Goal: Task Accomplishment & Management: Manage account settings

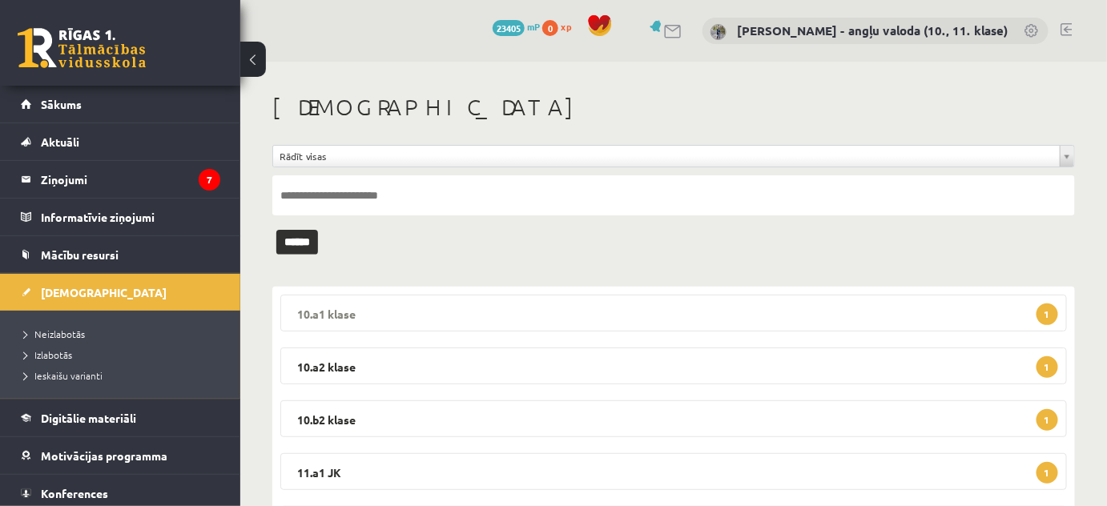
click at [319, 306] on legend "10.a1 klase 1" at bounding box center [673, 313] width 787 height 37
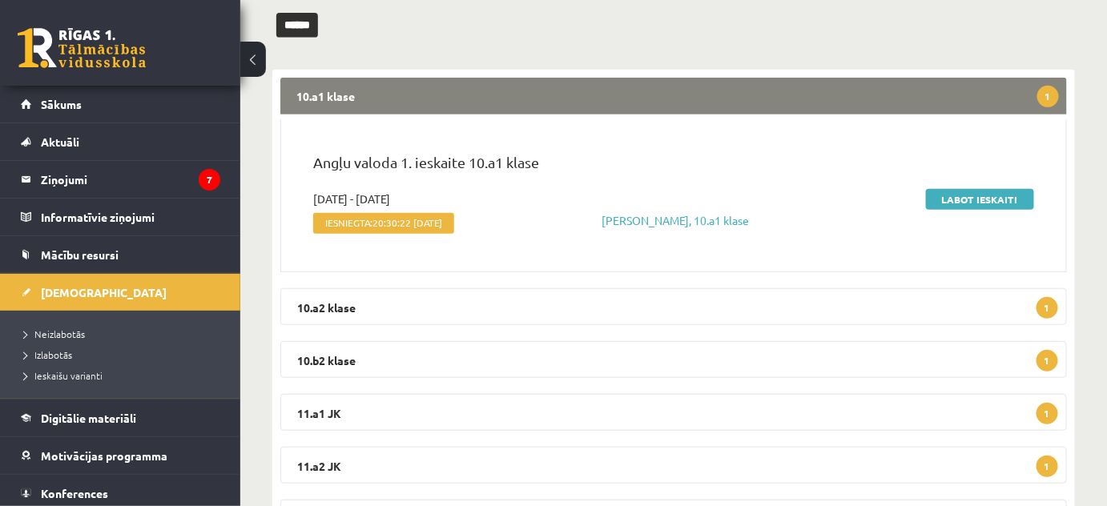
scroll to position [218, 0]
click at [949, 196] on link "Labot ieskaiti" at bounding box center [980, 198] width 108 height 21
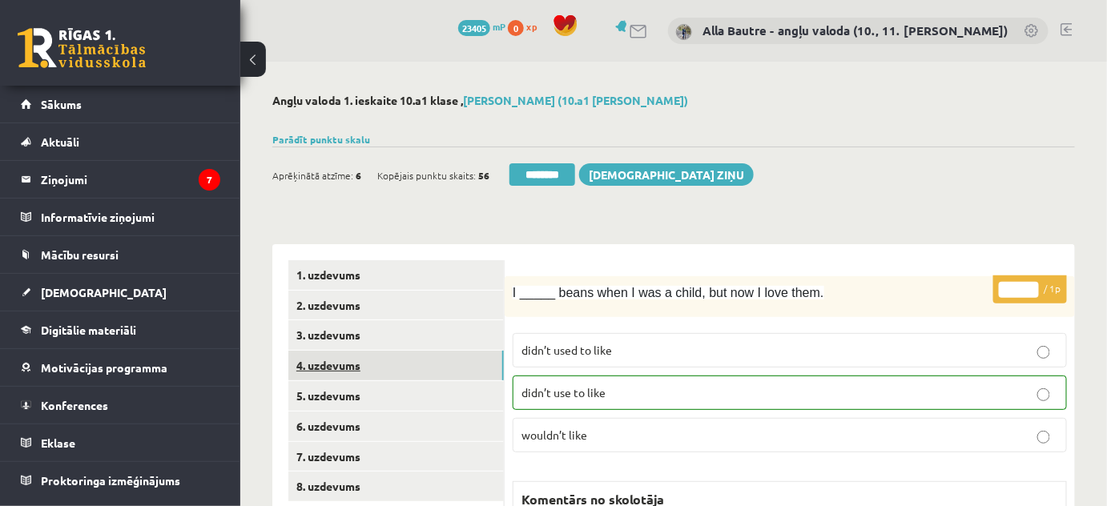
click at [333, 363] on link "4. uzdevums" at bounding box center [396, 366] width 216 height 30
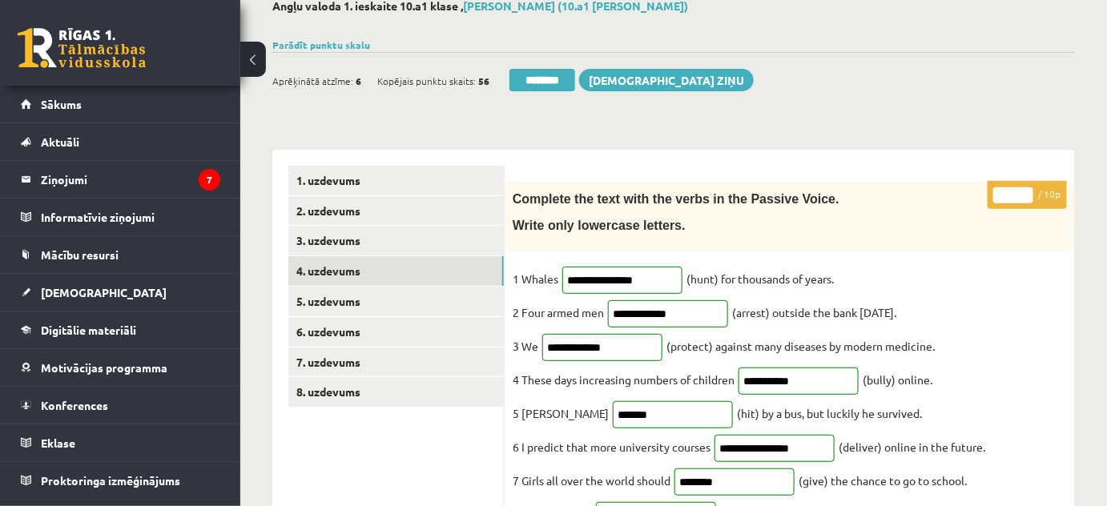
scroll to position [72, 0]
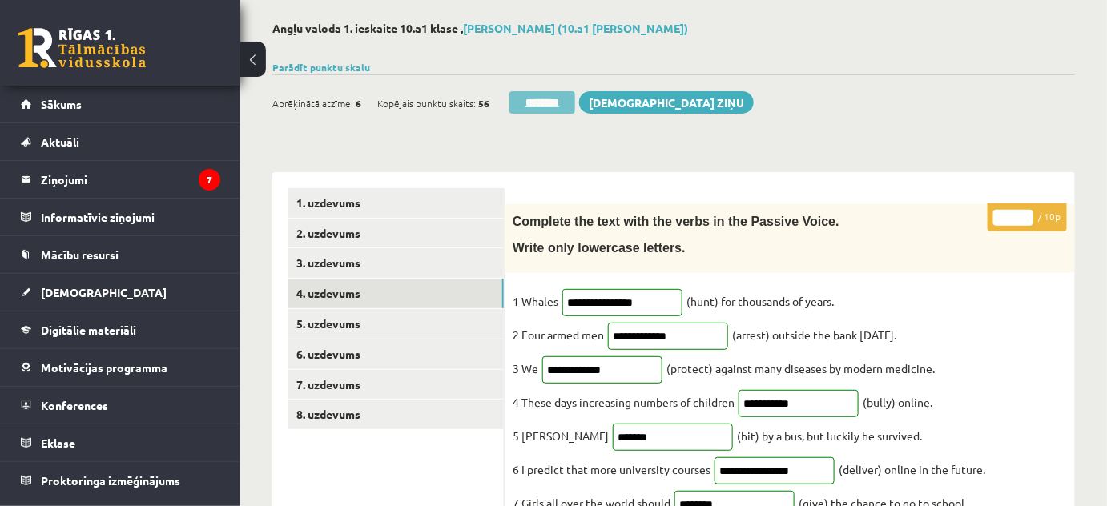
click at [575, 102] on input "********" at bounding box center [543, 102] width 66 height 22
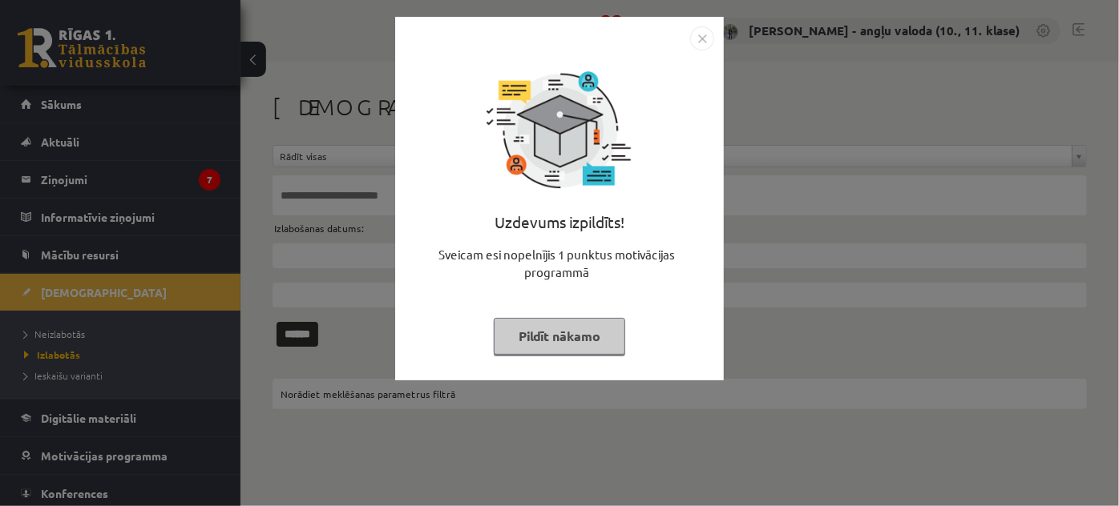
click at [707, 38] on img "Close" at bounding box center [702, 38] width 24 height 24
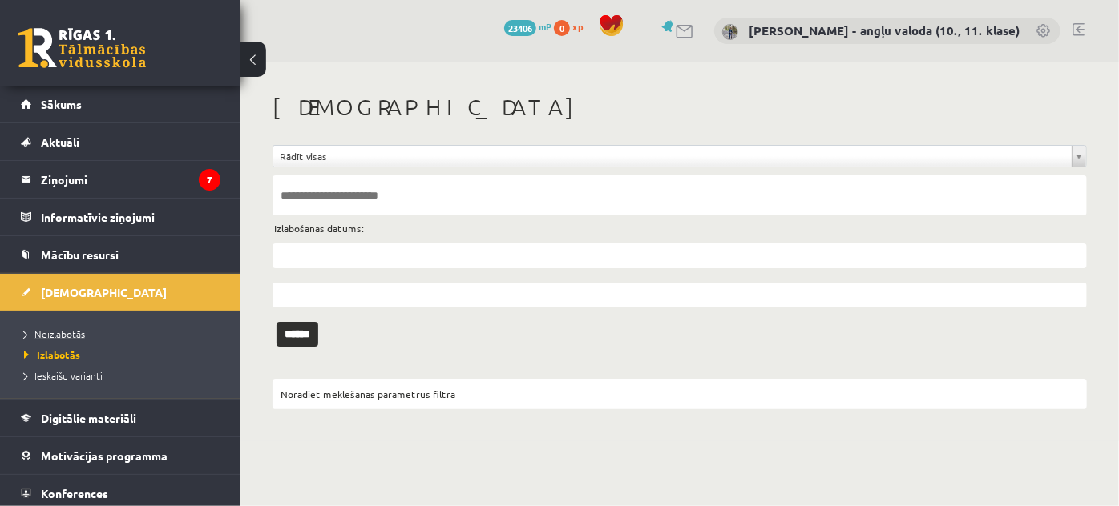
click at [42, 331] on span "Neizlabotās" at bounding box center [54, 334] width 61 height 13
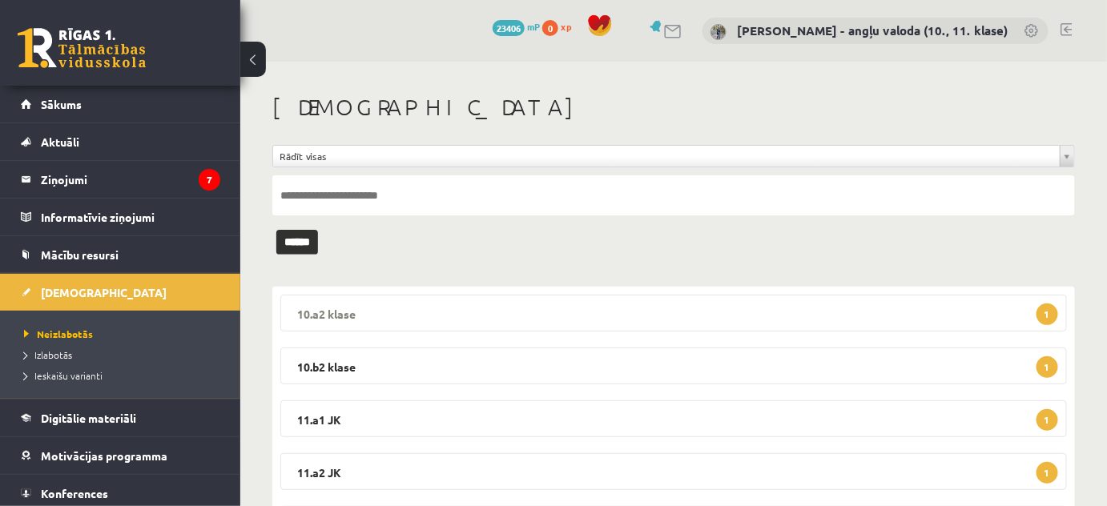
click at [305, 308] on legend "10.a2 klase 1" at bounding box center [673, 313] width 787 height 37
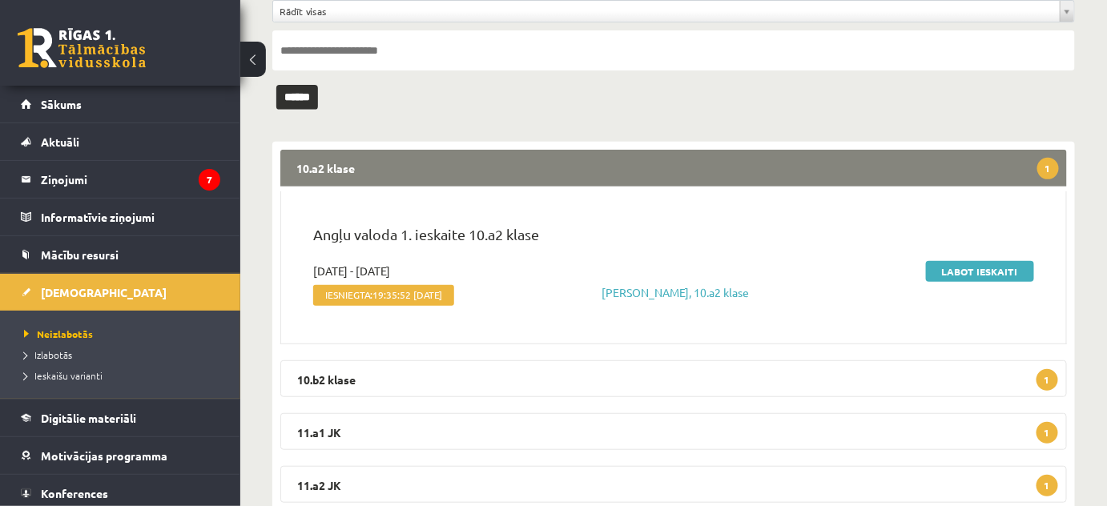
scroll to position [145, 0]
click at [986, 270] on link "Labot ieskaiti" at bounding box center [980, 271] width 108 height 21
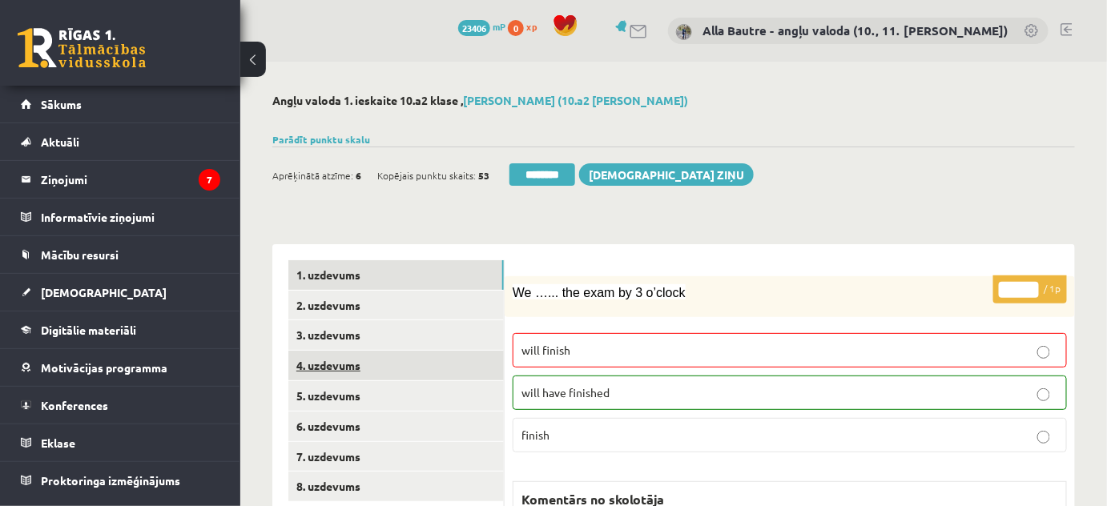
click at [316, 360] on link "4. uzdevums" at bounding box center [396, 366] width 216 height 30
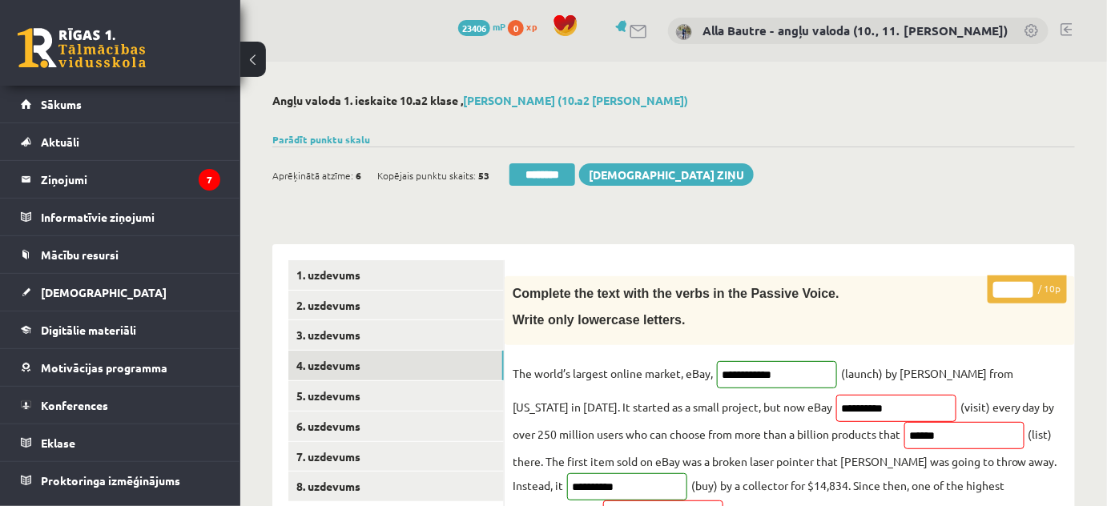
click at [1026, 286] on input "*" at bounding box center [1014, 290] width 40 height 16
type input "*"
click at [1026, 286] on input "*" at bounding box center [1014, 290] width 40 height 16
click at [309, 397] on link "5. uzdevums" at bounding box center [396, 396] width 216 height 30
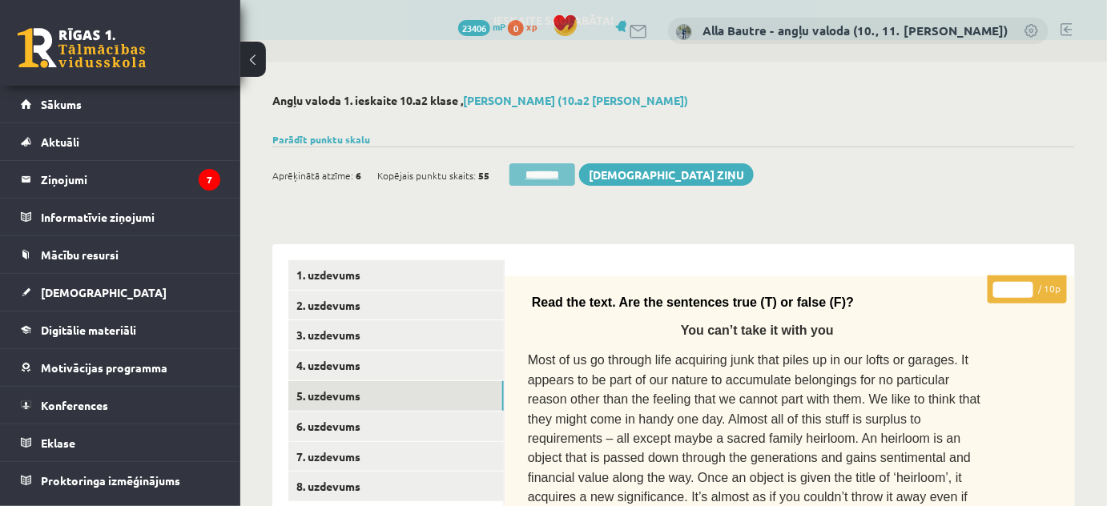
click at [555, 172] on input "********" at bounding box center [543, 174] width 66 height 22
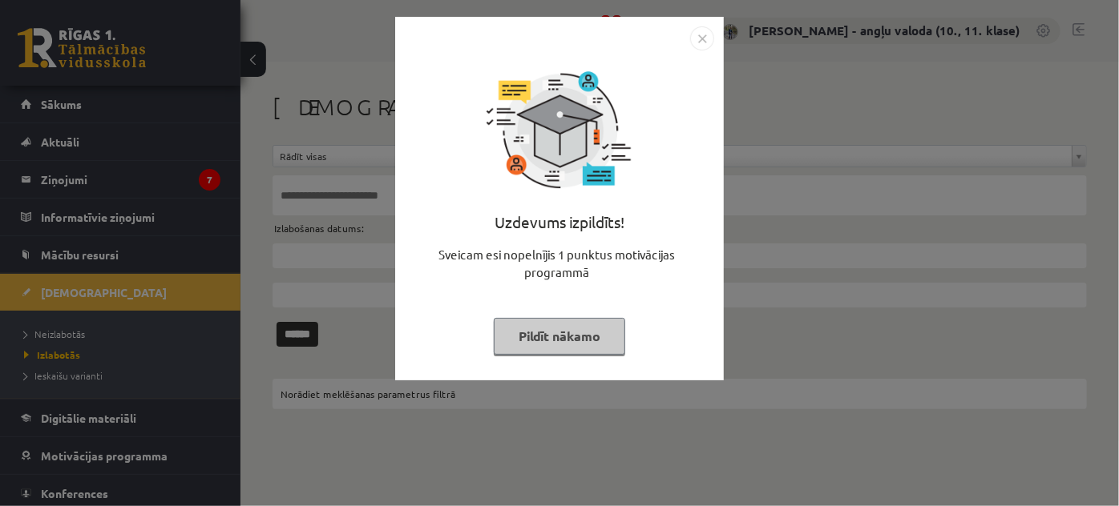
click at [695, 33] on img "Close" at bounding box center [702, 38] width 24 height 24
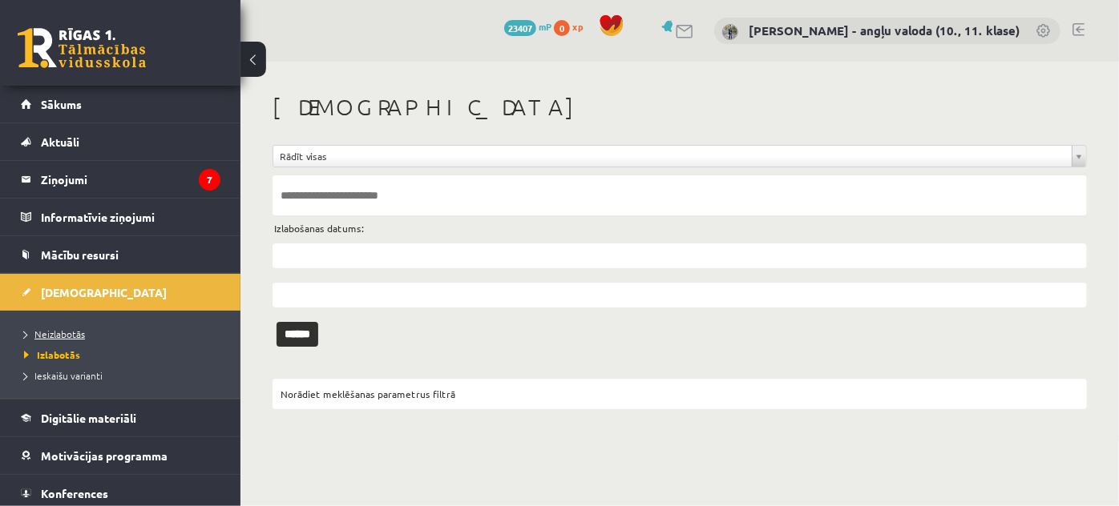
click at [42, 330] on span "Neizlabotās" at bounding box center [54, 334] width 61 height 13
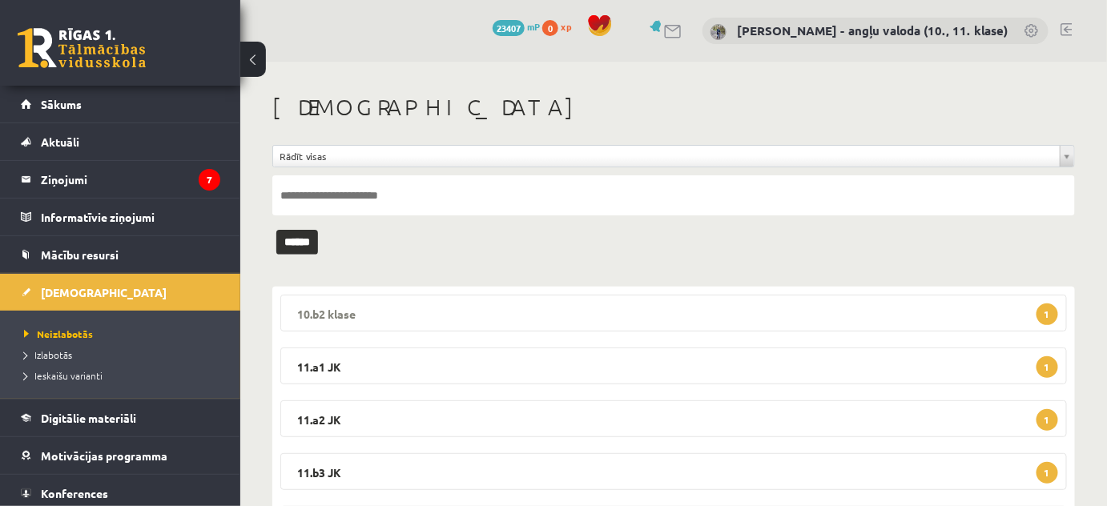
click at [326, 312] on legend "10.b2 klase 1" at bounding box center [673, 313] width 787 height 37
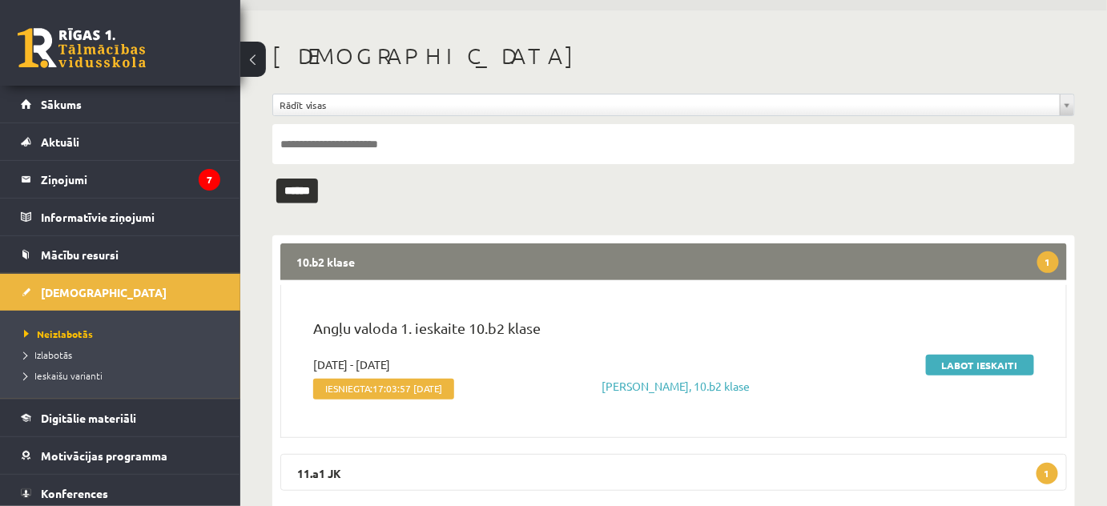
scroll to position [72, 0]
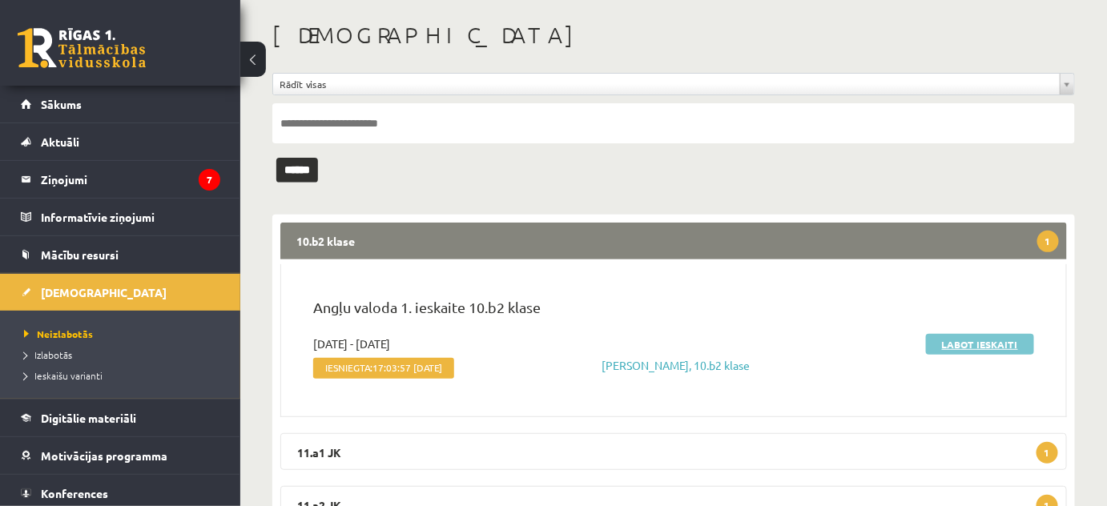
click at [978, 337] on link "Labot ieskaiti" at bounding box center [980, 344] width 108 height 21
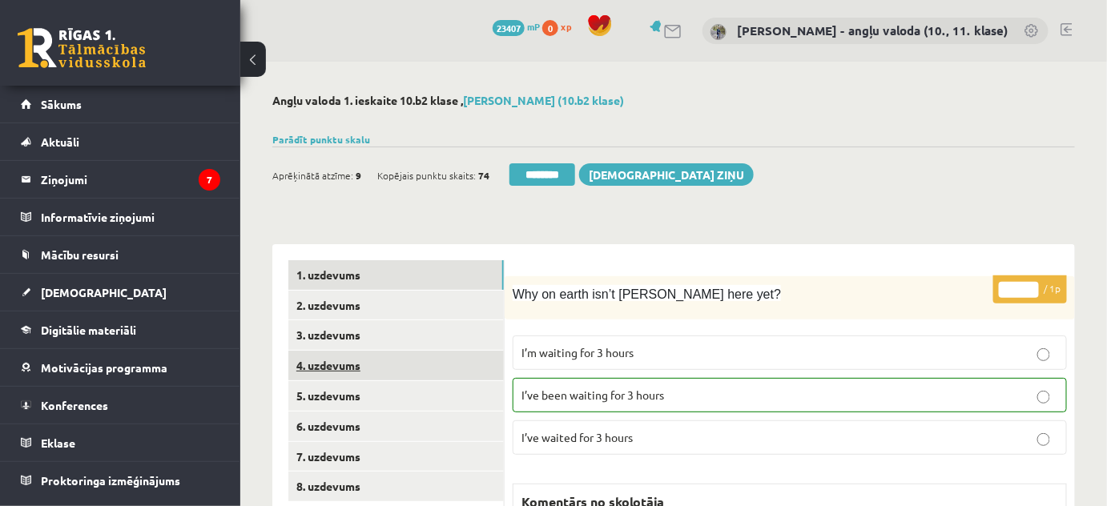
click at [321, 364] on link "4. uzdevums" at bounding box center [396, 366] width 216 height 30
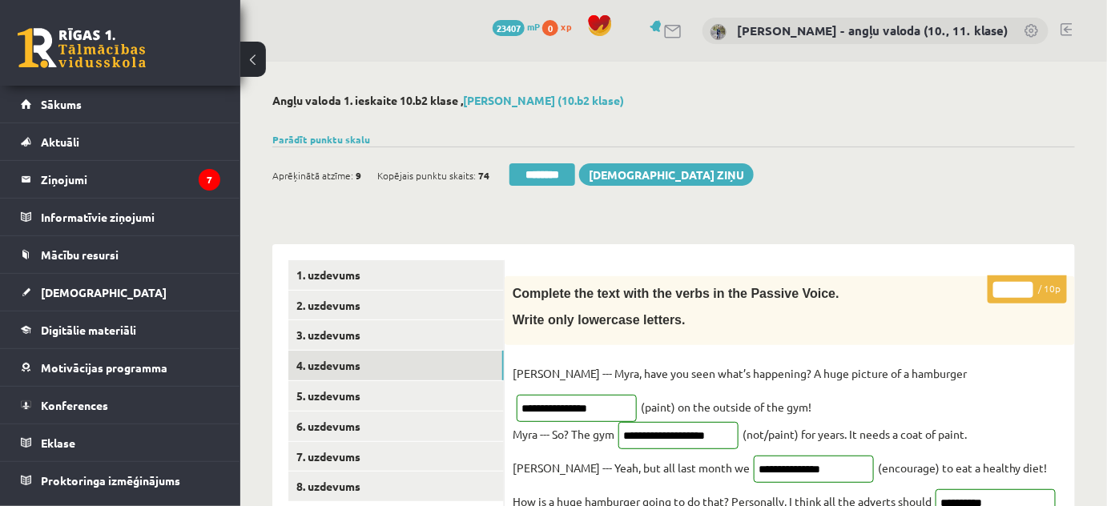
type input "**"
click at [1022, 286] on input "**" at bounding box center [1014, 290] width 40 height 16
click at [340, 379] on link "4. uzdevums" at bounding box center [396, 366] width 216 height 30
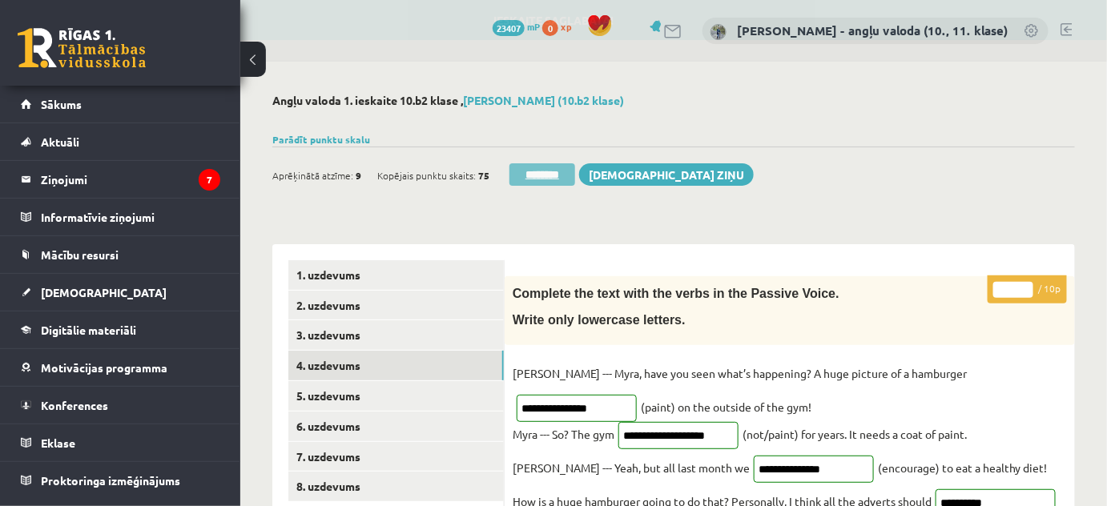
click at [547, 171] on input "********" at bounding box center [543, 174] width 66 height 22
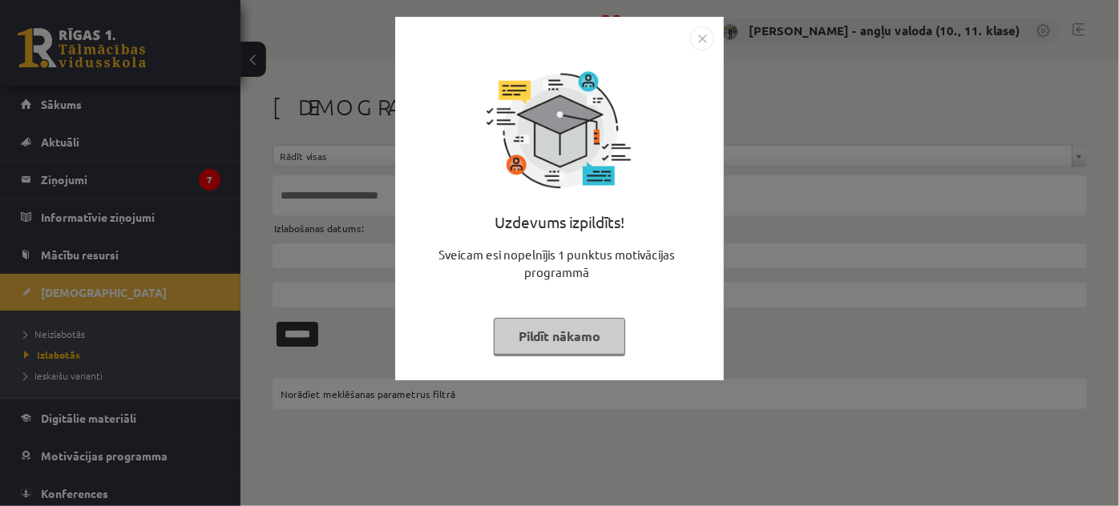
click at [702, 32] on img "Close" at bounding box center [702, 38] width 24 height 24
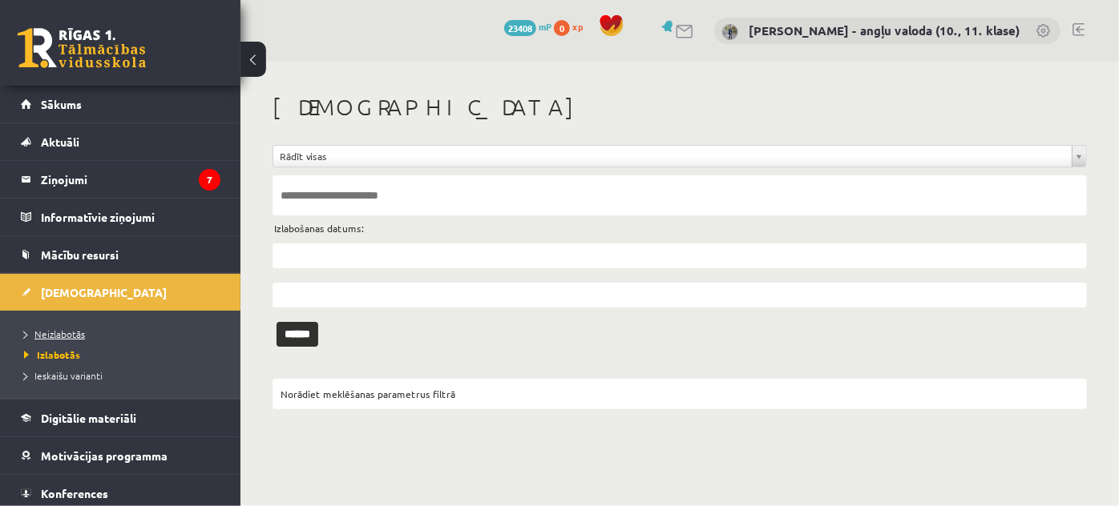
click at [74, 328] on span "Neizlabotās" at bounding box center [54, 334] width 61 height 13
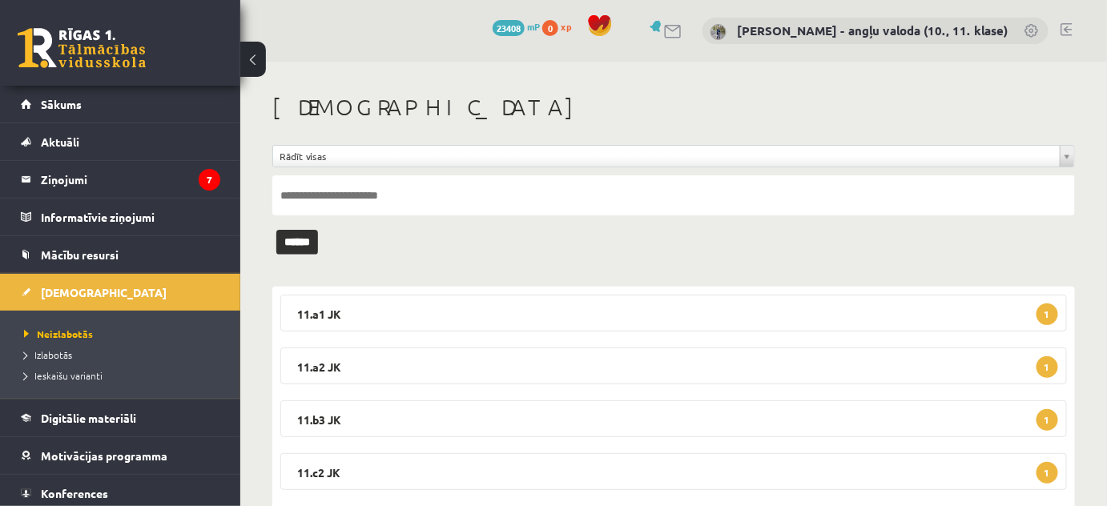
scroll to position [38, 0]
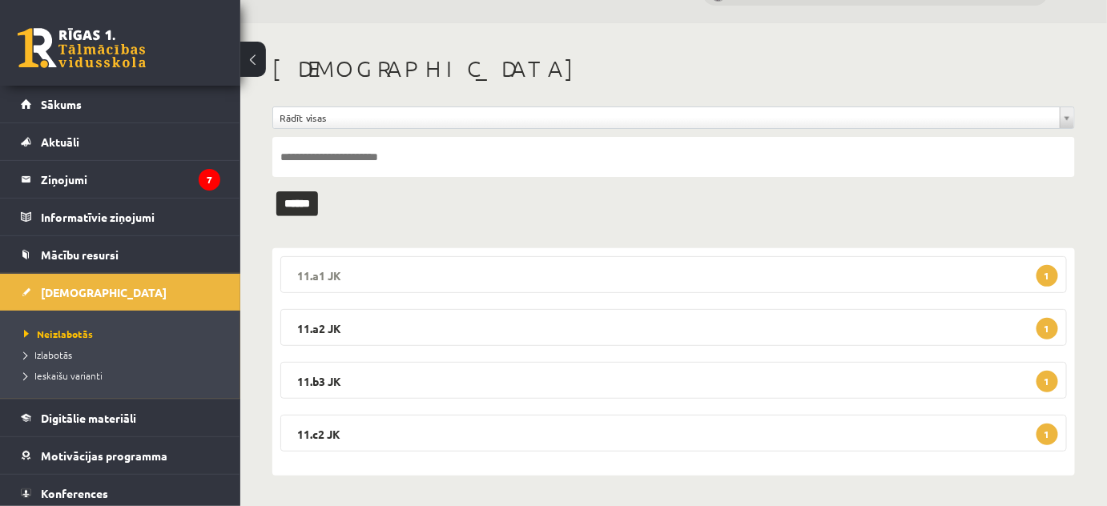
click at [333, 277] on legend "11.a1 JK 1" at bounding box center [673, 274] width 787 height 37
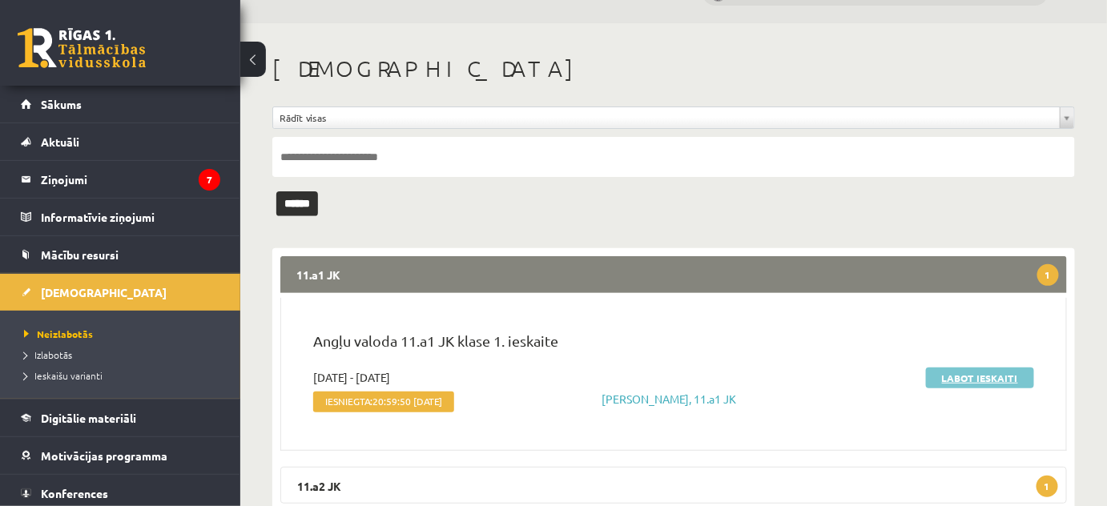
click at [967, 379] on link "Labot ieskaiti" at bounding box center [980, 378] width 108 height 21
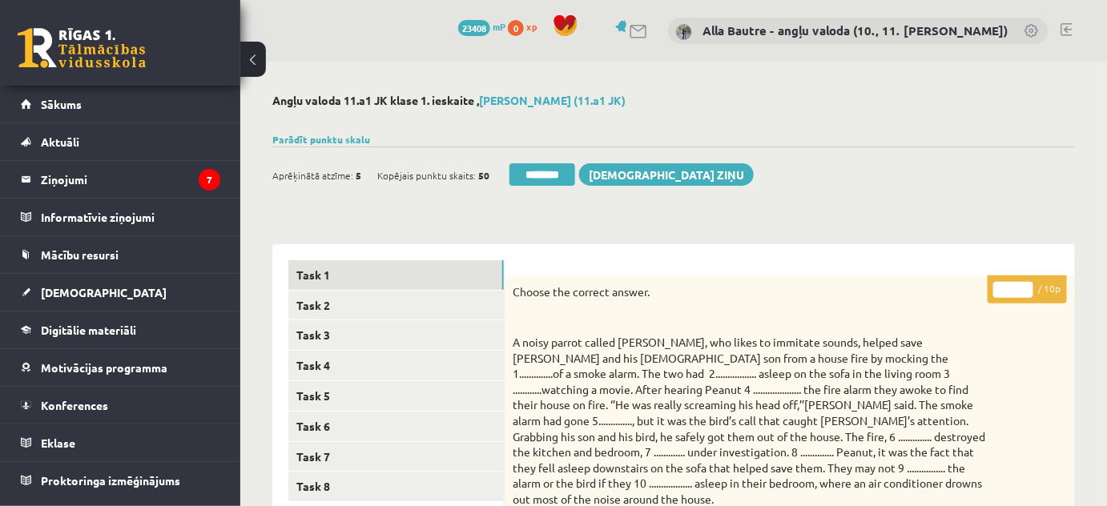
type input "*"
click at [1026, 284] on input "*" at bounding box center [1014, 290] width 40 height 16
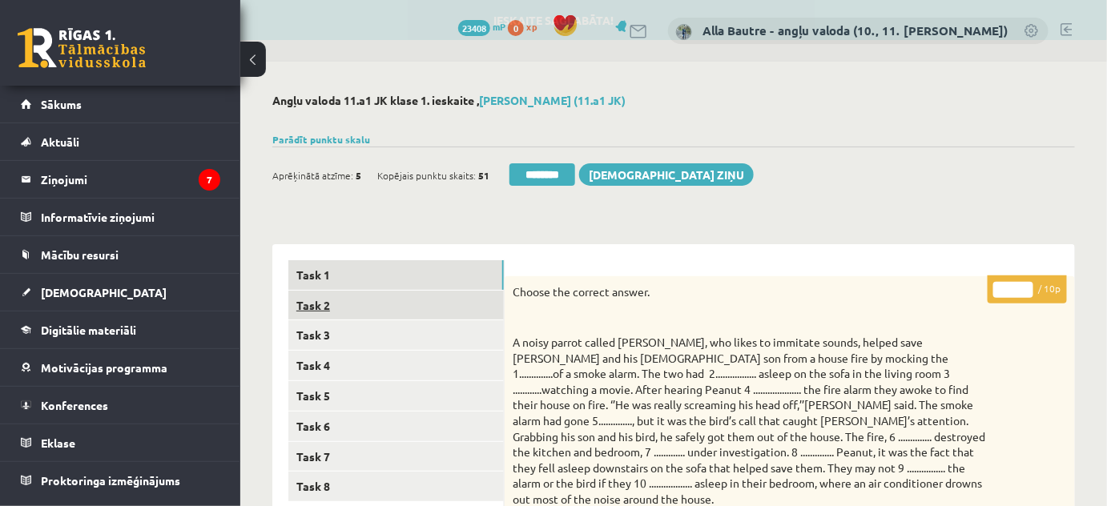
click at [339, 308] on link "Task 2" at bounding box center [396, 306] width 216 height 30
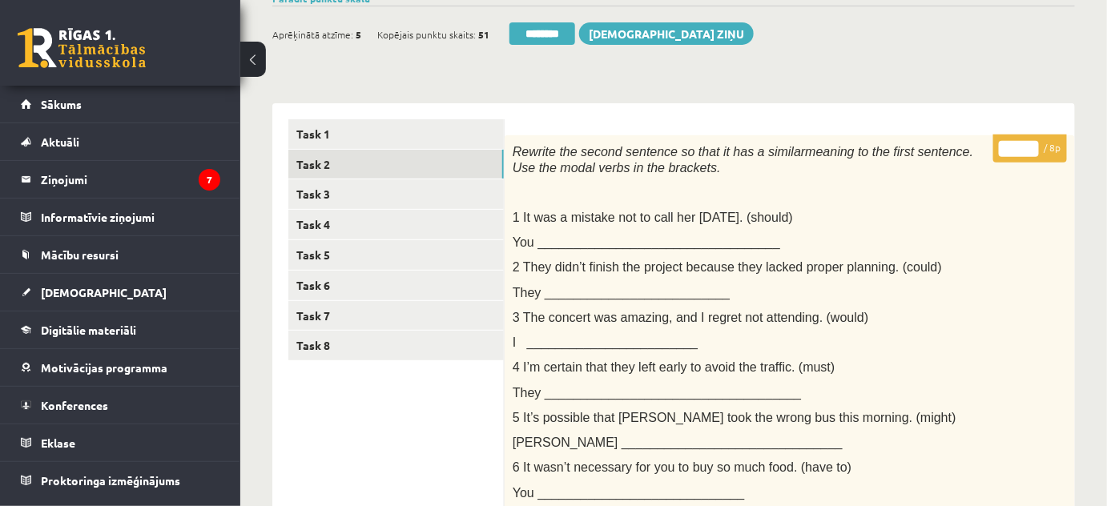
scroll to position [38, 0]
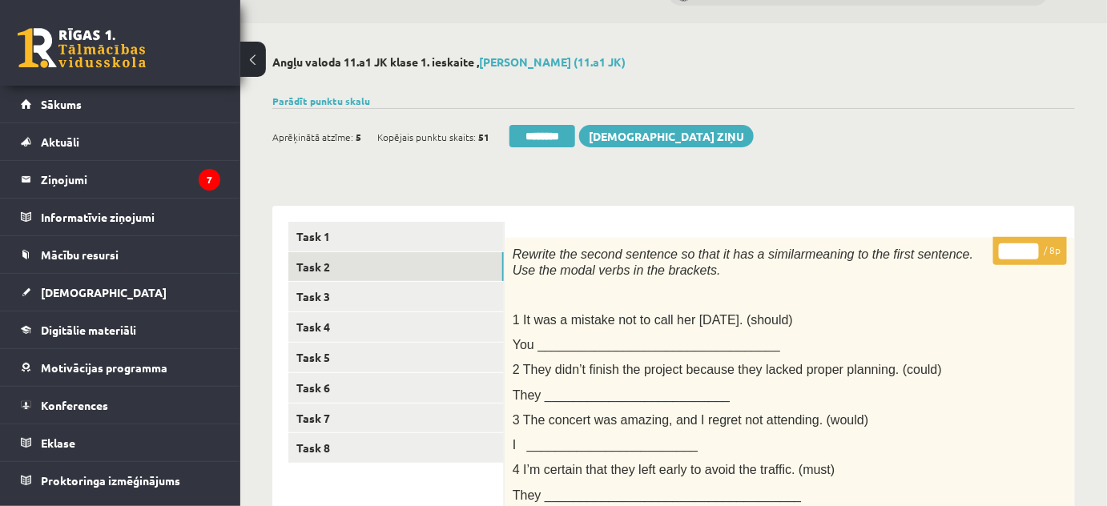
type input "*"
click at [1030, 248] on input "*" at bounding box center [1019, 252] width 40 height 16
click at [328, 296] on link "Task 3" at bounding box center [396, 297] width 216 height 30
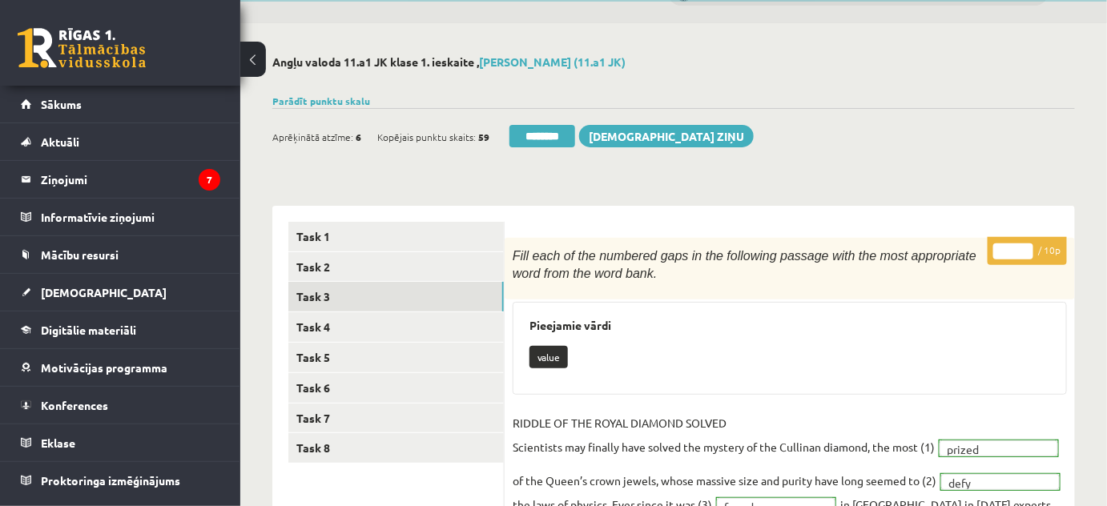
scroll to position [0, 0]
type input "**"
click at [1026, 247] on input "**" at bounding box center [1014, 252] width 40 height 16
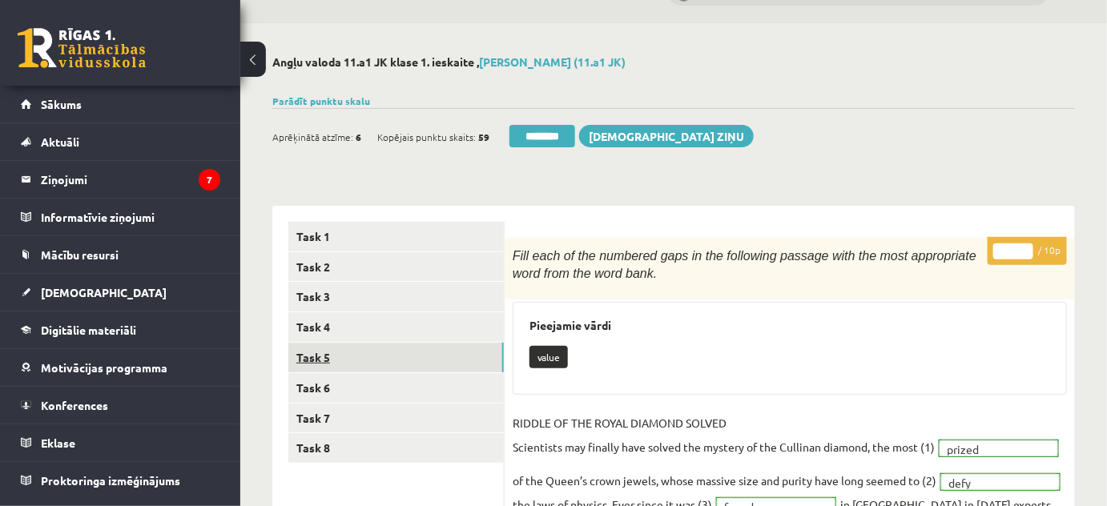
click at [309, 356] on link "Task 5" at bounding box center [396, 358] width 216 height 30
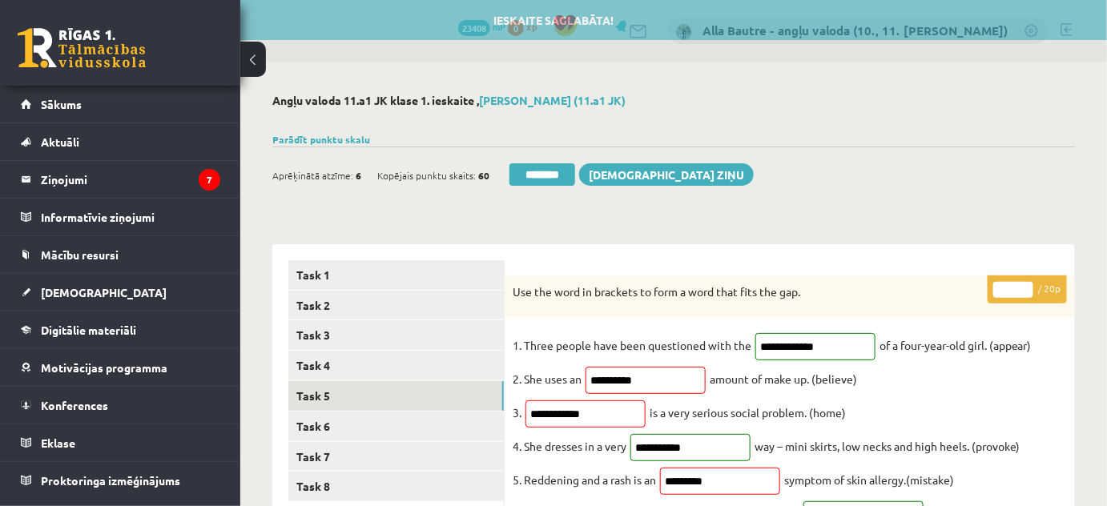
click at [1026, 285] on input "**" at bounding box center [1014, 290] width 40 height 16
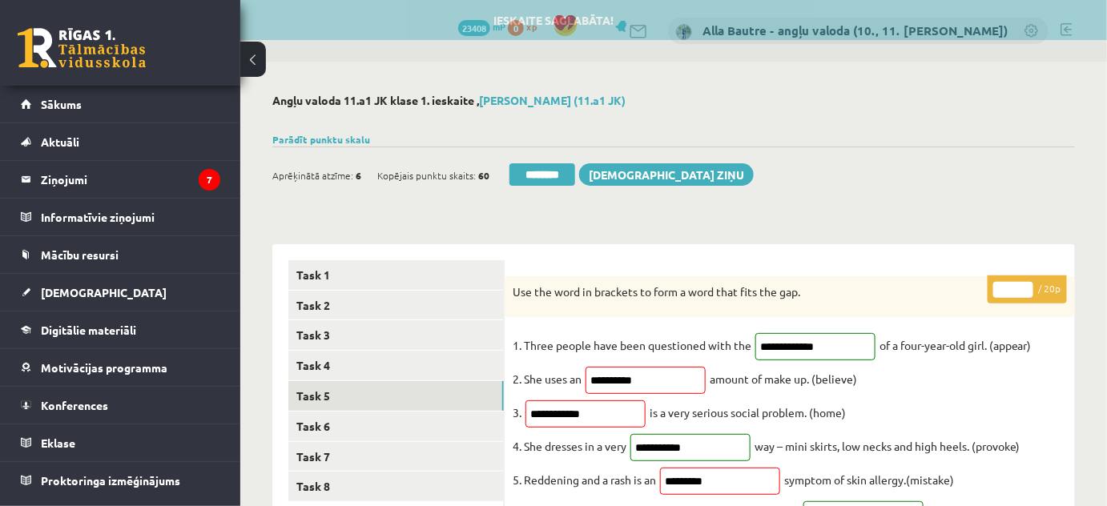
type input "**"
click at [1026, 285] on input "**" at bounding box center [1014, 290] width 40 height 16
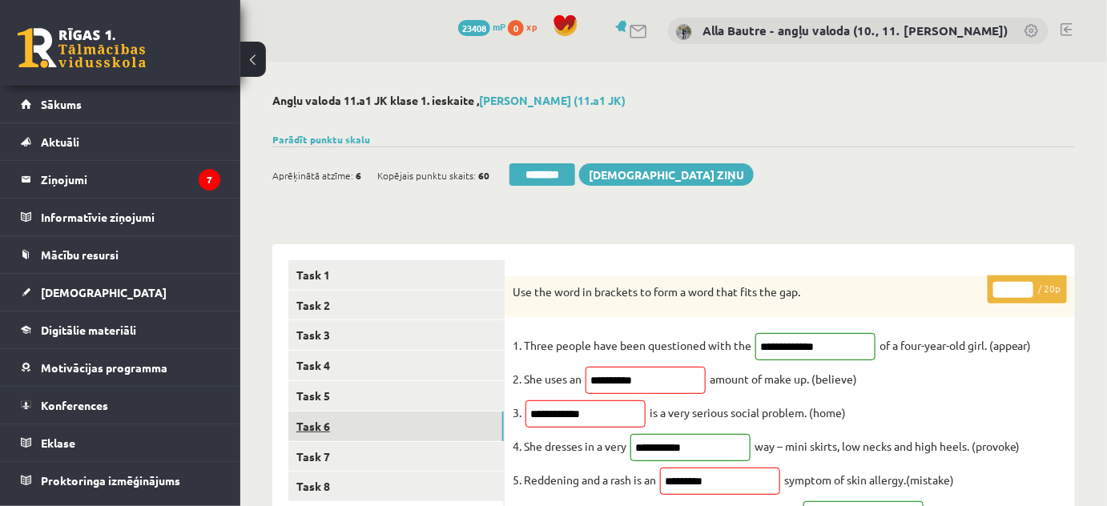
click at [303, 429] on link "Task 6" at bounding box center [396, 427] width 216 height 30
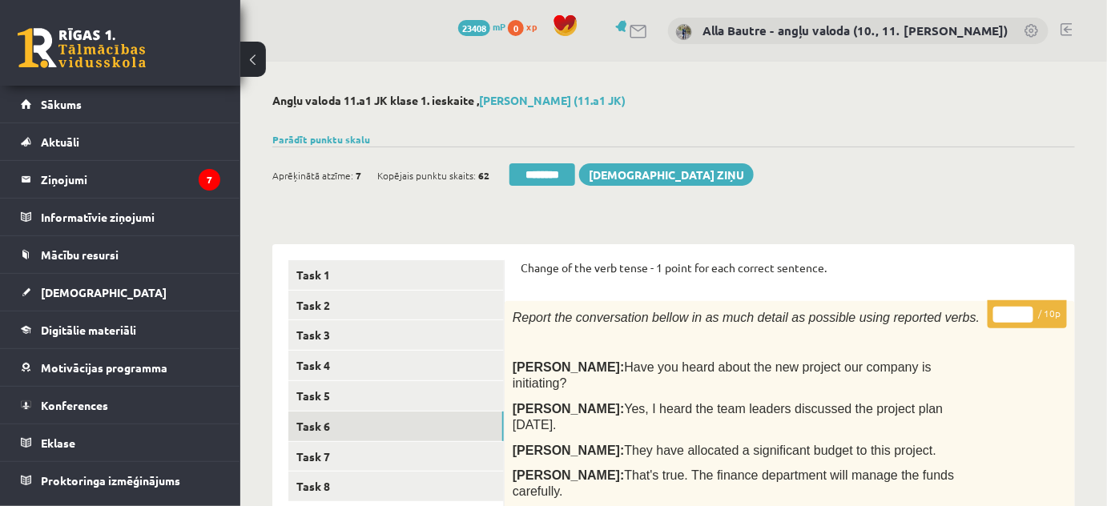
type input "**"
click at [1026, 310] on input "**" at bounding box center [1014, 315] width 40 height 16
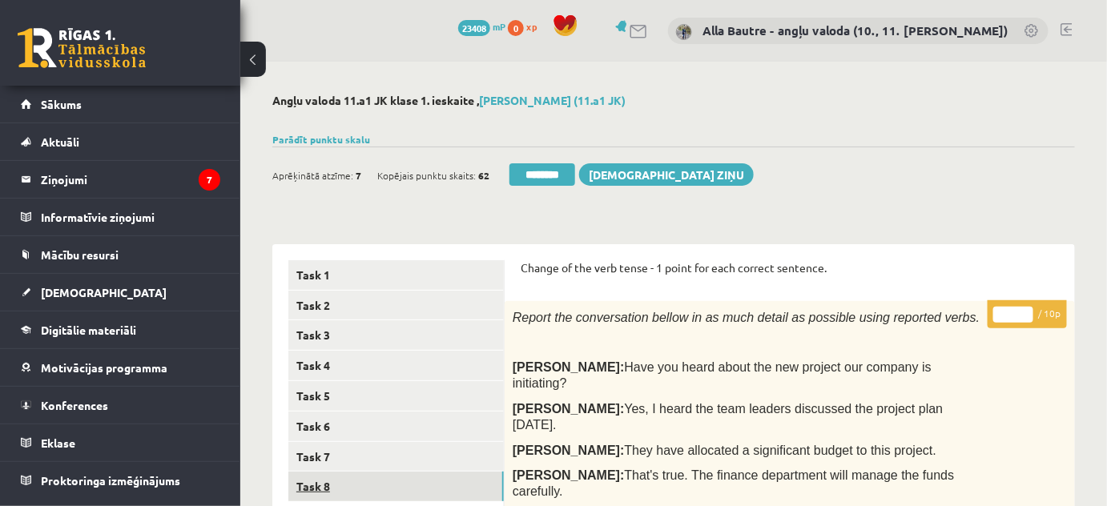
click at [321, 484] on link "Task 8" at bounding box center [396, 487] width 216 height 30
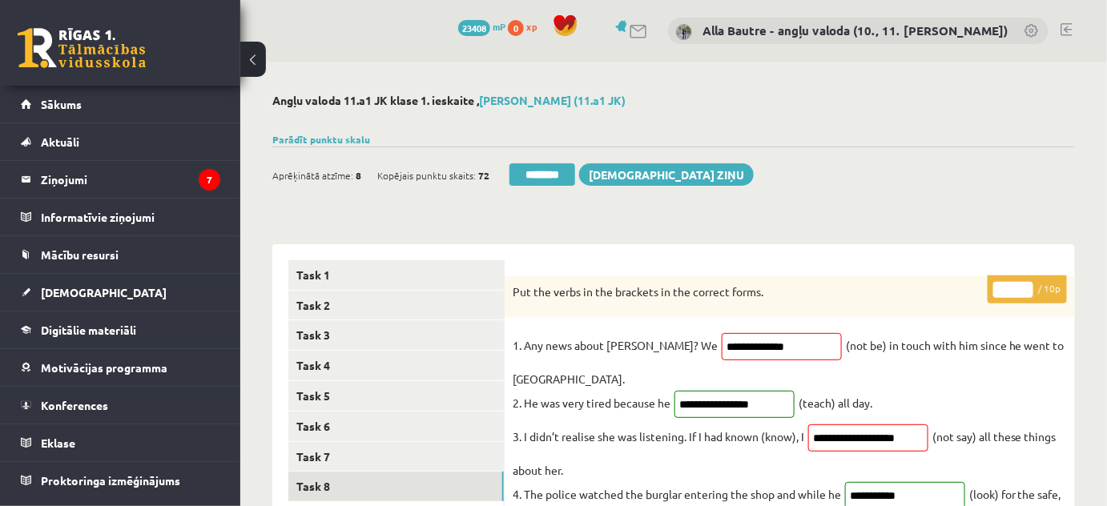
click at [1024, 285] on input "*" at bounding box center [1014, 290] width 40 height 16
type input "*"
click at [1024, 285] on input "*" at bounding box center [1014, 290] width 40 height 16
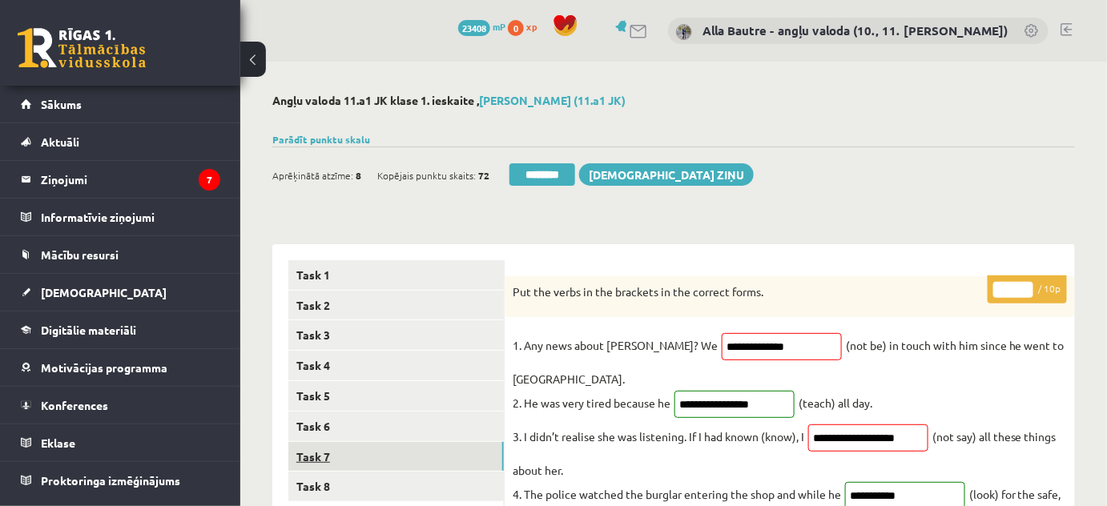
click at [316, 449] on link "Task 7" at bounding box center [396, 457] width 216 height 30
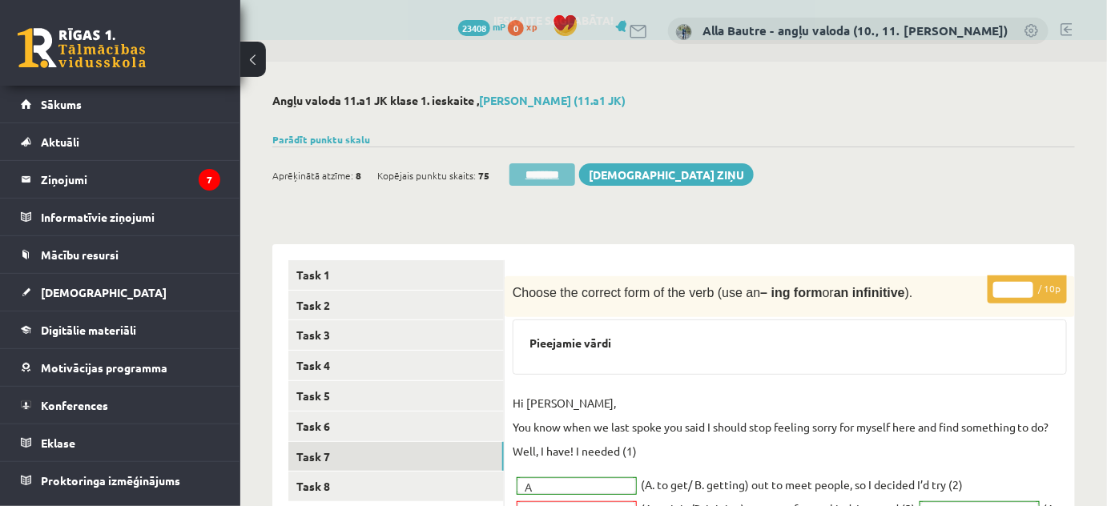
click at [534, 168] on input "********" at bounding box center [543, 174] width 66 height 22
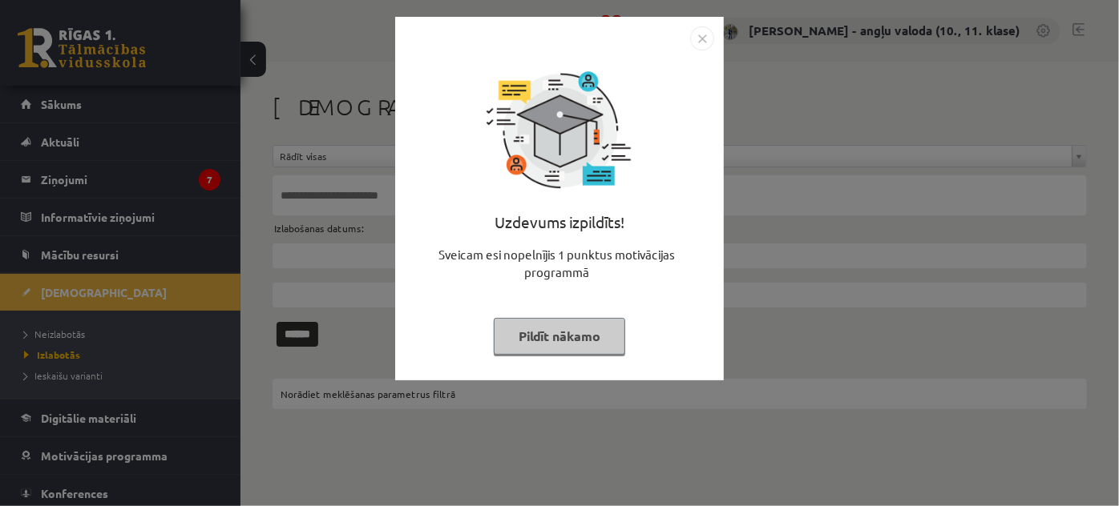
click at [695, 44] on img "Close" at bounding box center [702, 38] width 24 height 24
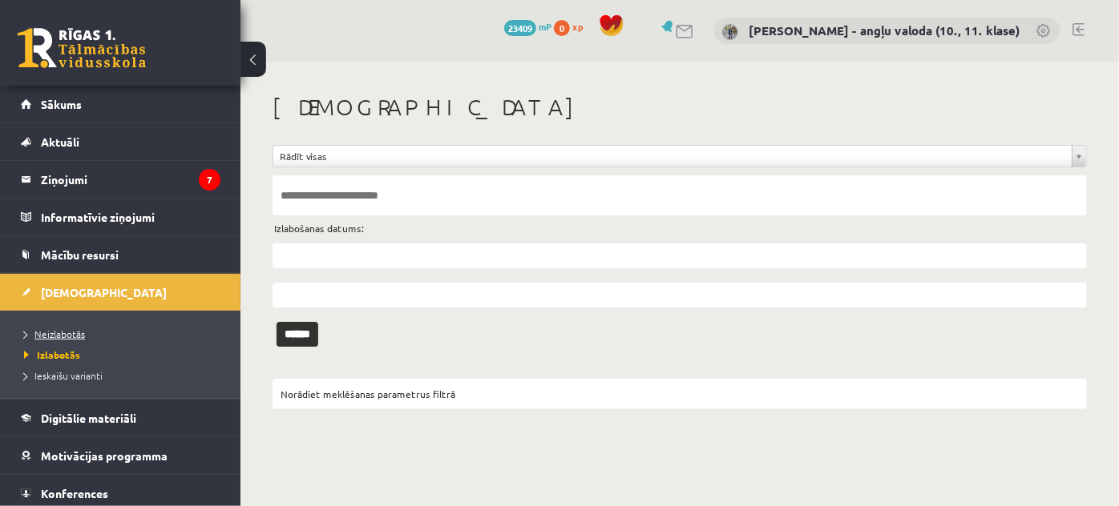
click at [55, 336] on span "Neizlabotās" at bounding box center [54, 334] width 61 height 13
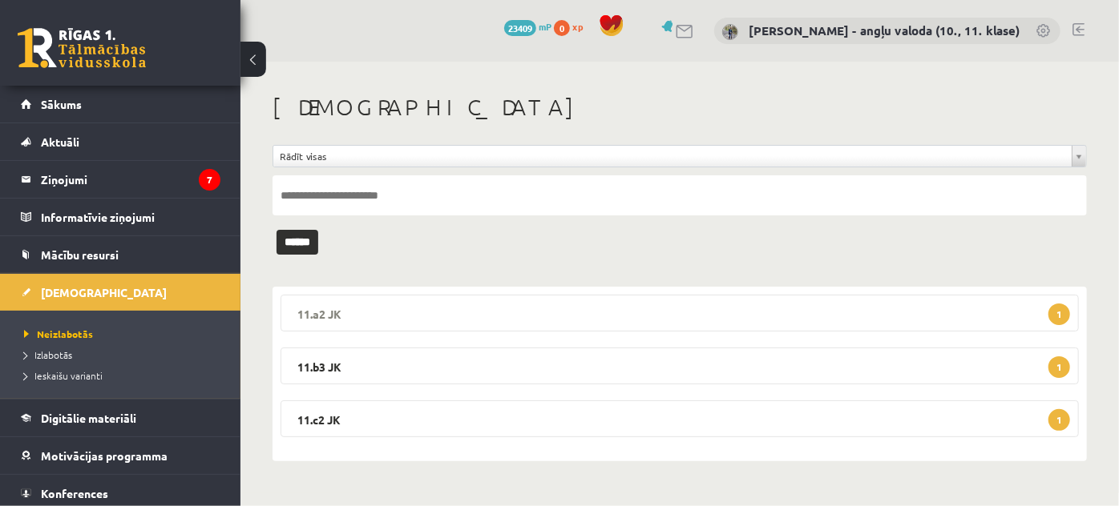
click at [331, 317] on legend "11.a2 JK 1" at bounding box center [679, 313] width 798 height 37
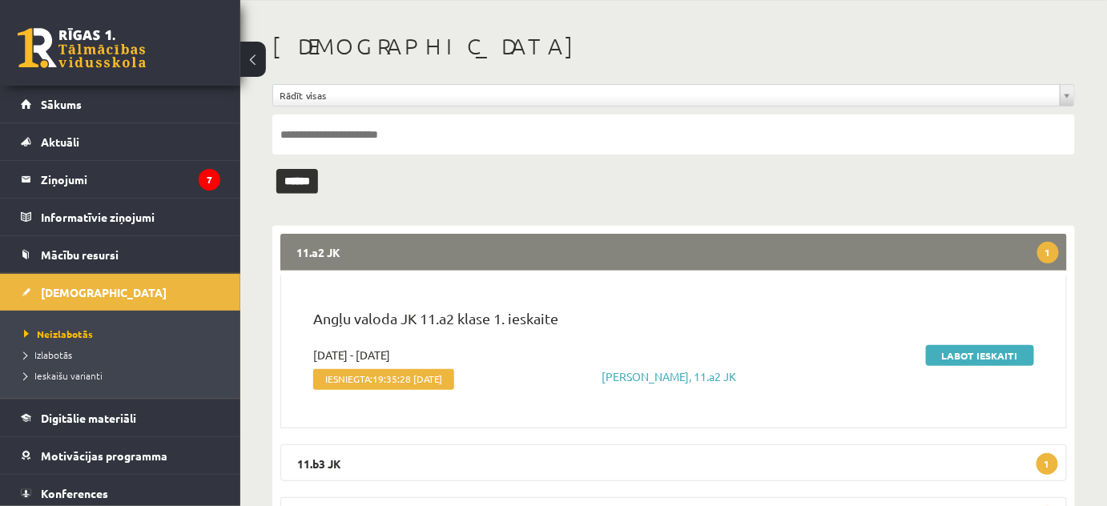
scroll to position [143, 0]
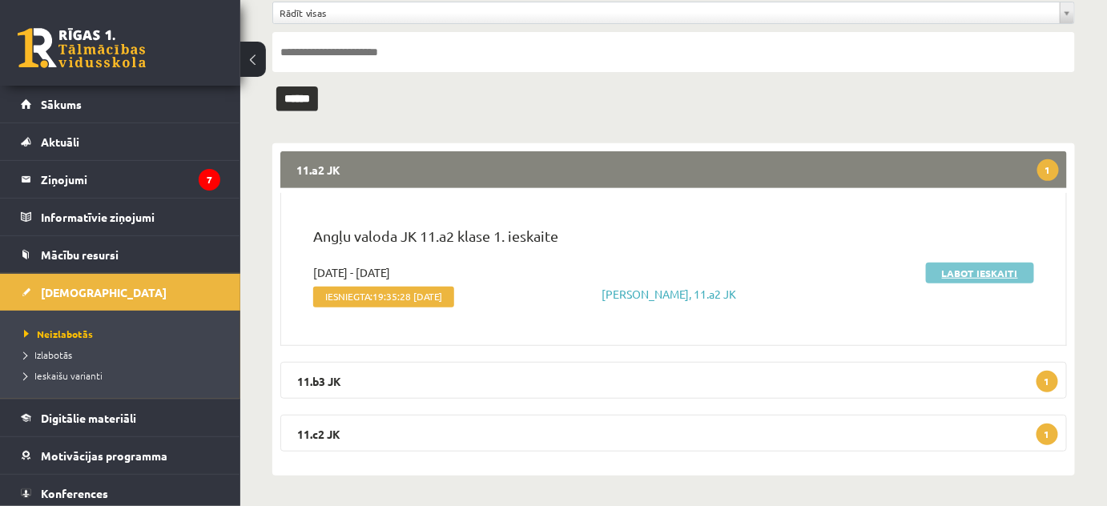
click at [994, 268] on link "Labot ieskaiti" at bounding box center [980, 273] width 108 height 21
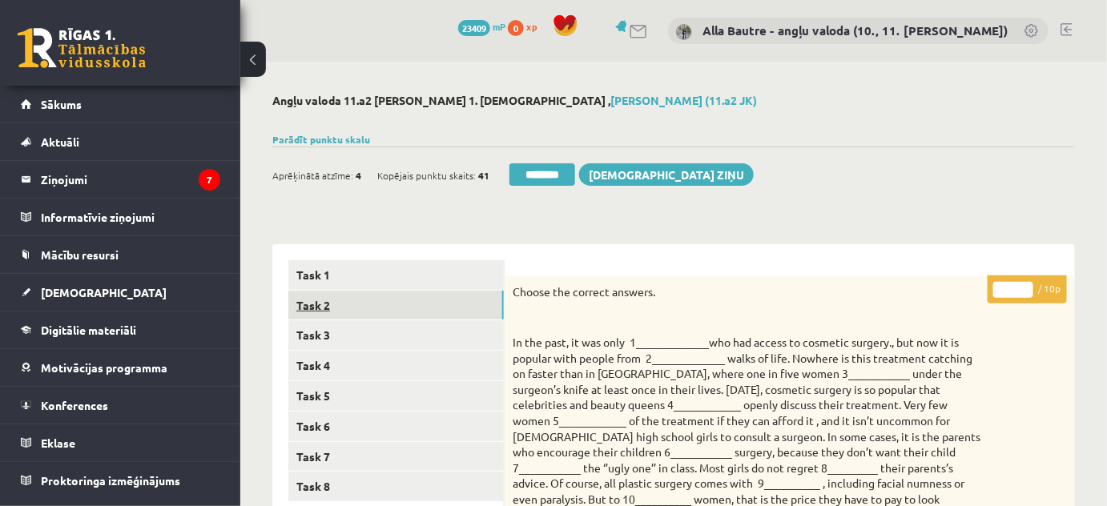
click at [355, 298] on link "Task 2" at bounding box center [396, 306] width 216 height 30
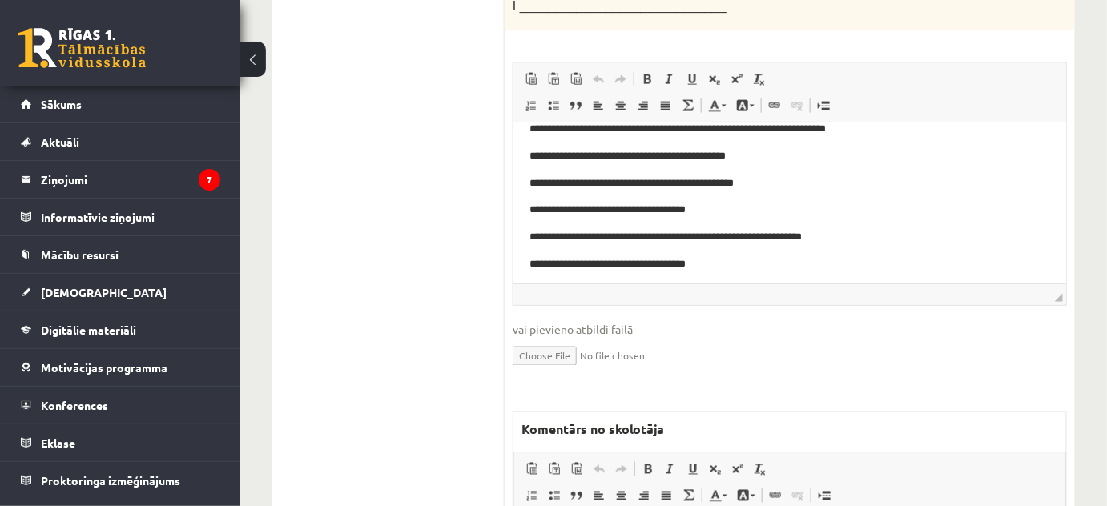
scroll to position [1007, 0]
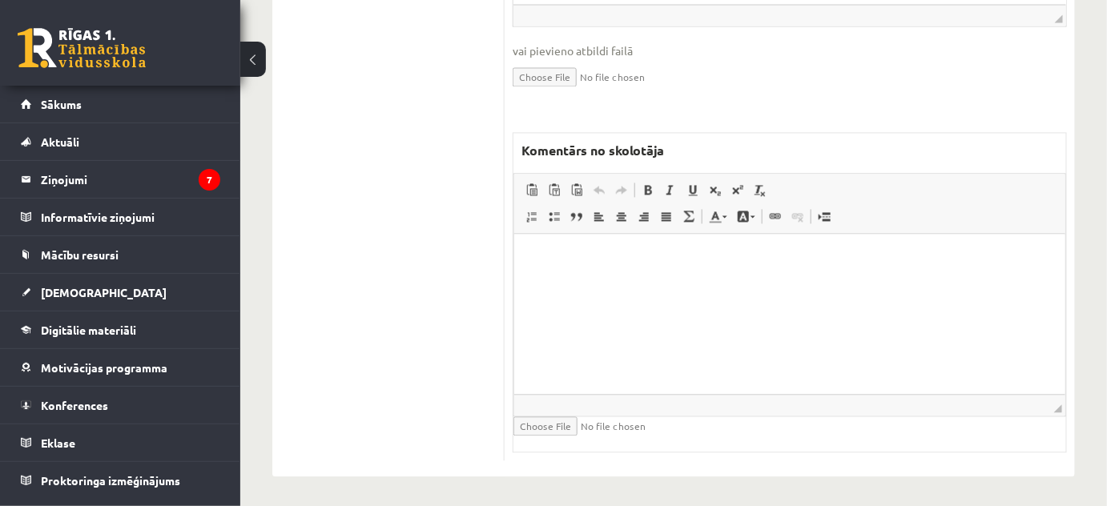
click at [548, 283] on html at bounding box center [789, 258] width 551 height 49
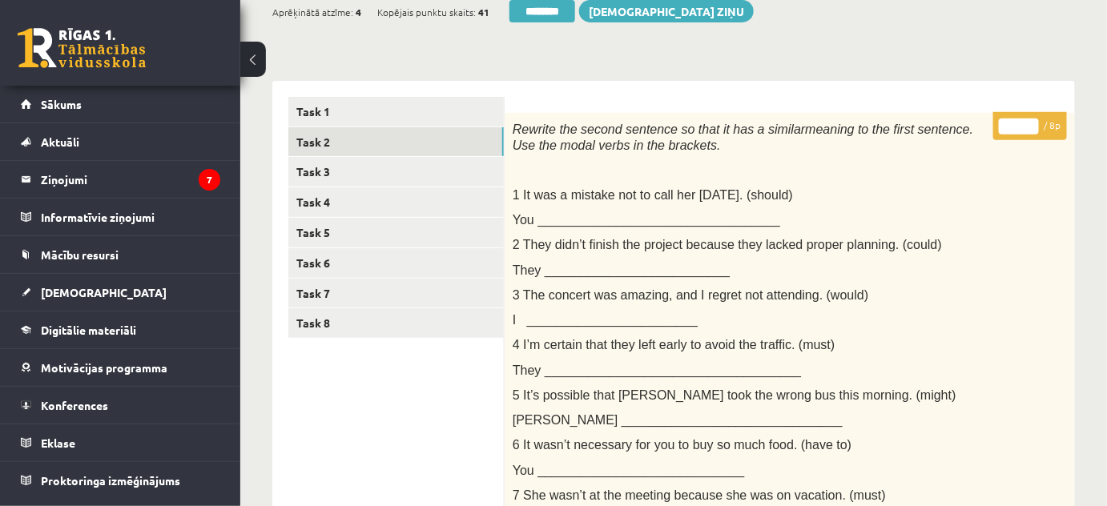
scroll to position [0, 0]
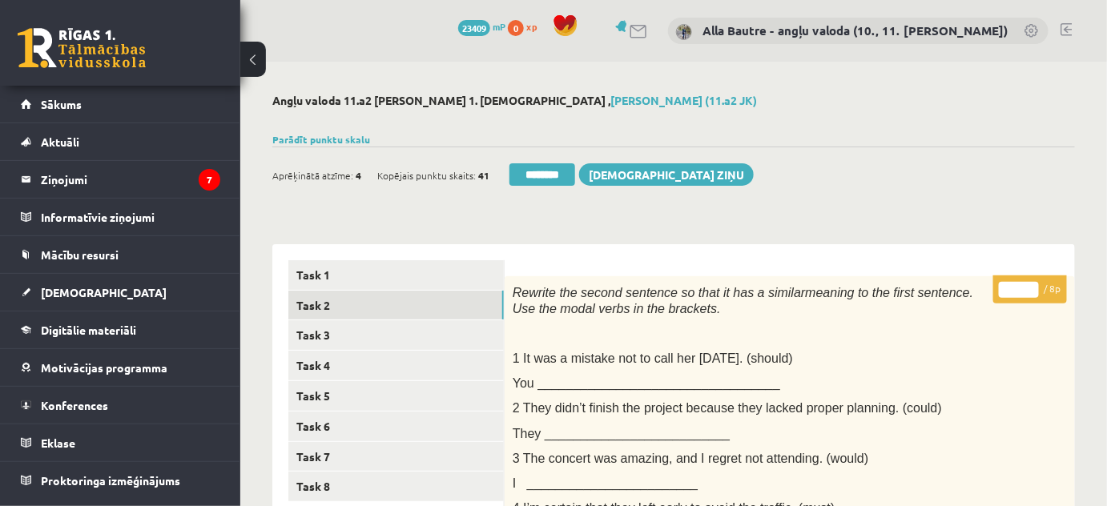
click at [1030, 288] on input "*" at bounding box center [1019, 290] width 40 height 16
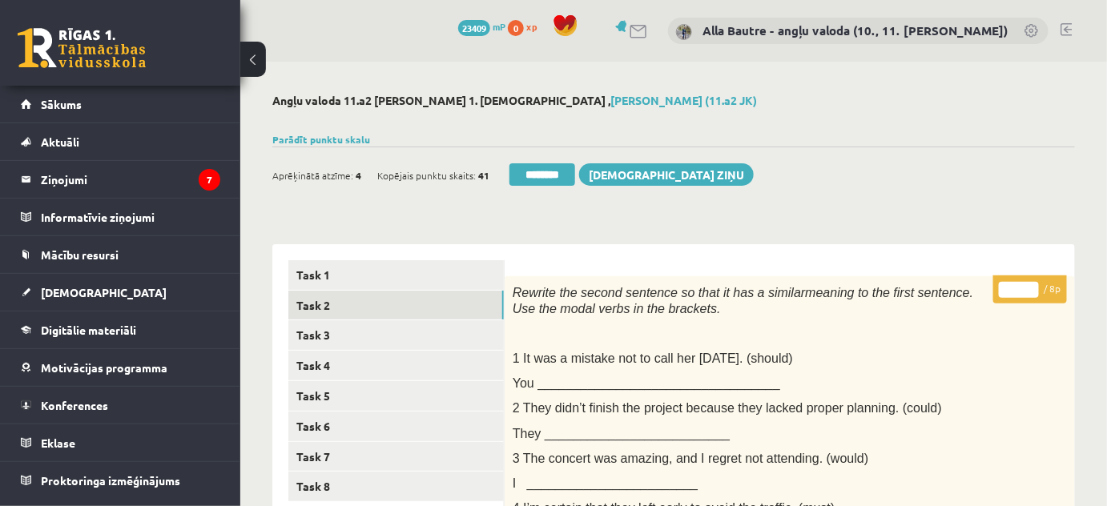
type input "*"
click at [1030, 288] on input "*" at bounding box center [1019, 290] width 40 height 16
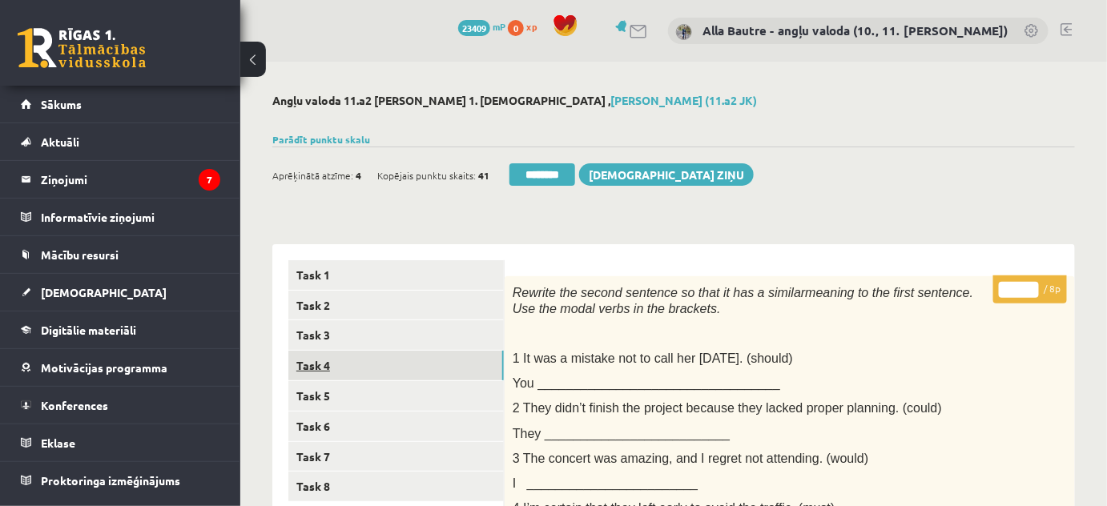
click at [324, 369] on link "Task 4" at bounding box center [396, 366] width 216 height 30
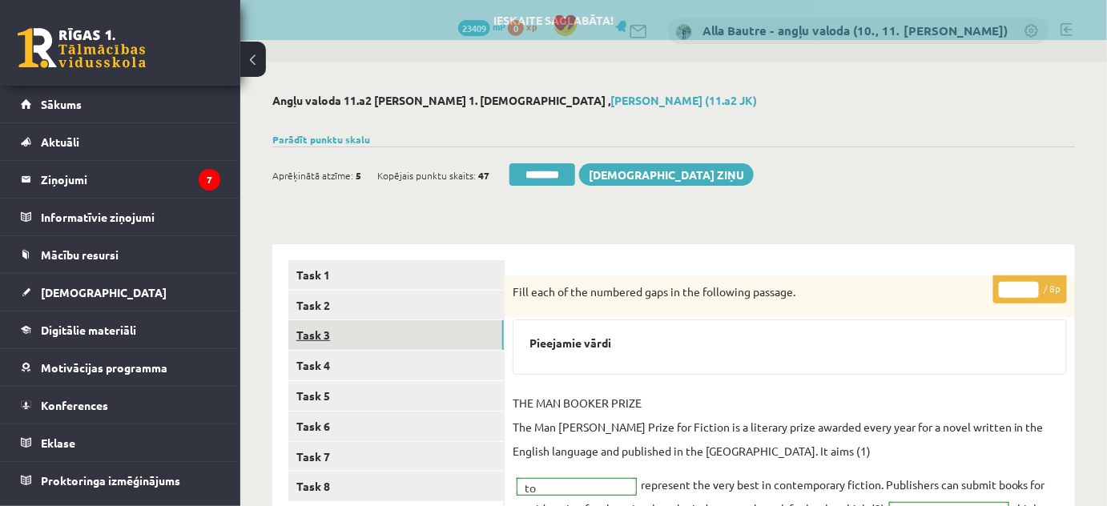
click at [305, 329] on link "Task 3" at bounding box center [396, 336] width 216 height 30
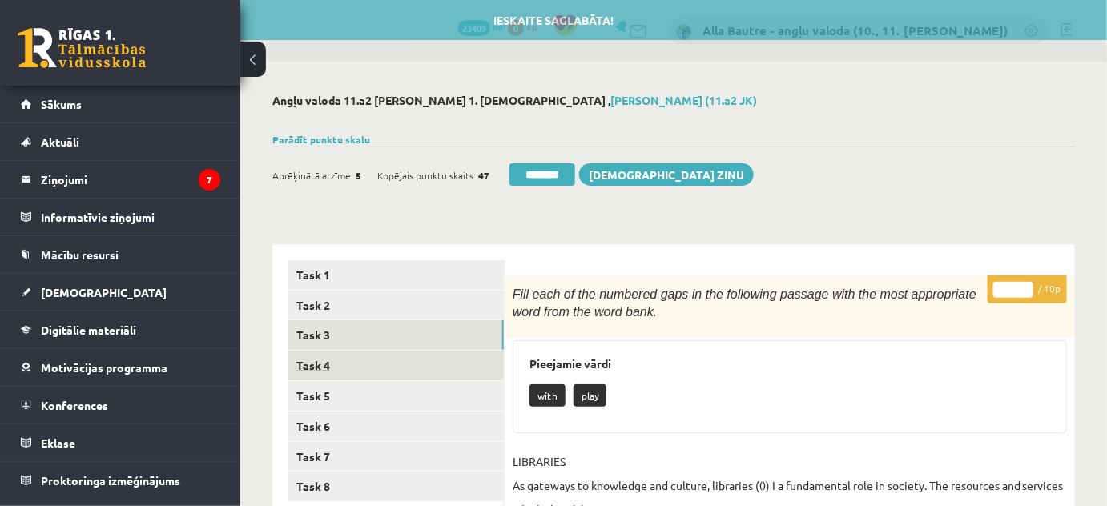
click at [304, 361] on link "Task 4" at bounding box center [396, 366] width 216 height 30
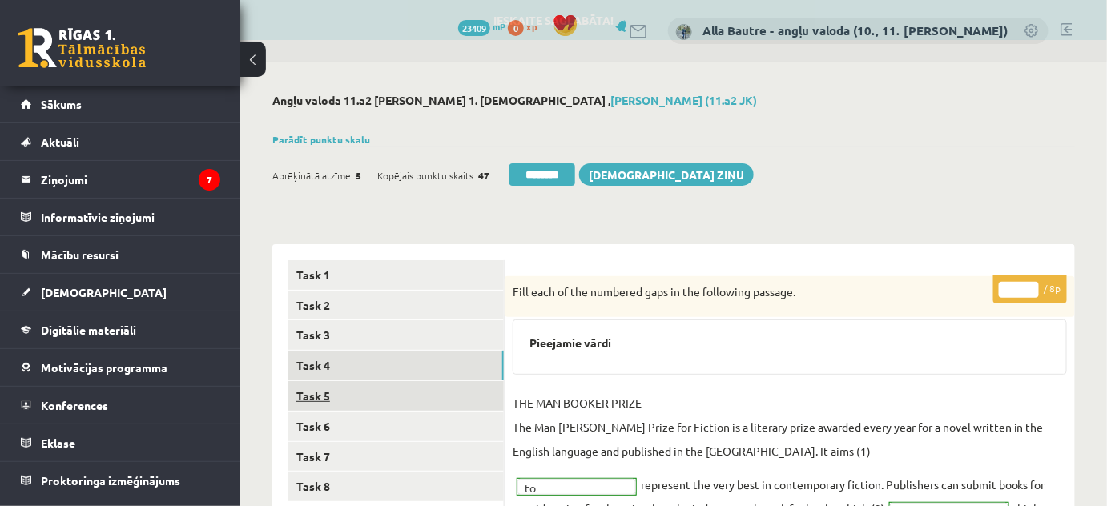
click at [335, 393] on link "Task 5" at bounding box center [396, 396] width 216 height 30
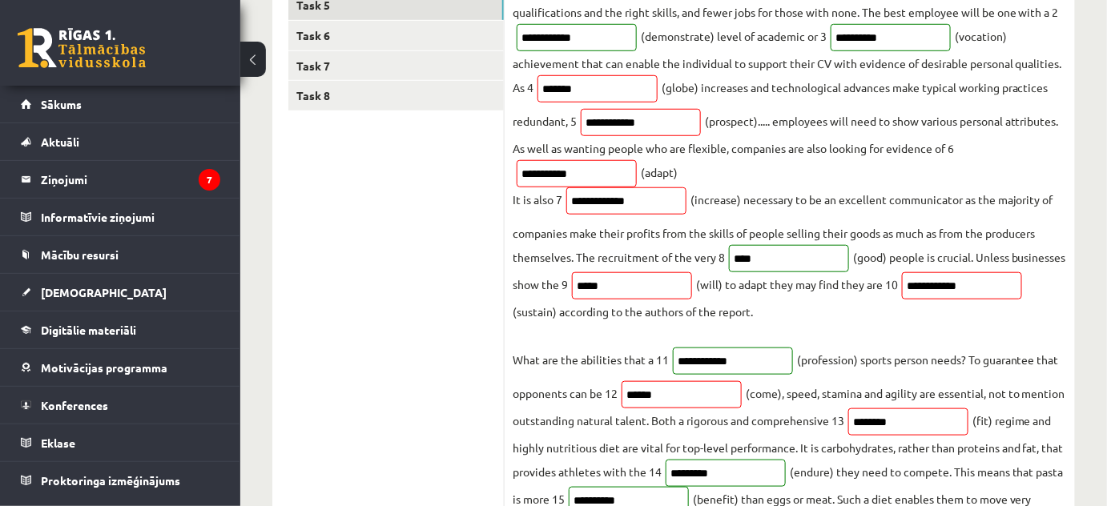
scroll to position [145, 0]
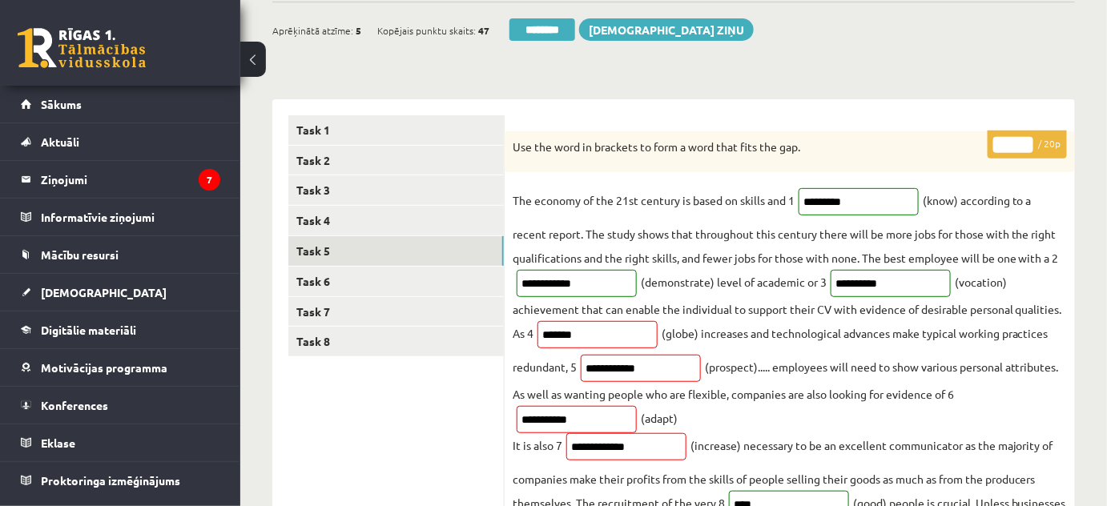
click at [1022, 140] on input "*" at bounding box center [1014, 145] width 40 height 16
type input "*"
click at [1022, 140] on input "*" at bounding box center [1014, 145] width 40 height 16
click at [302, 283] on link "Task 6" at bounding box center [396, 282] width 216 height 30
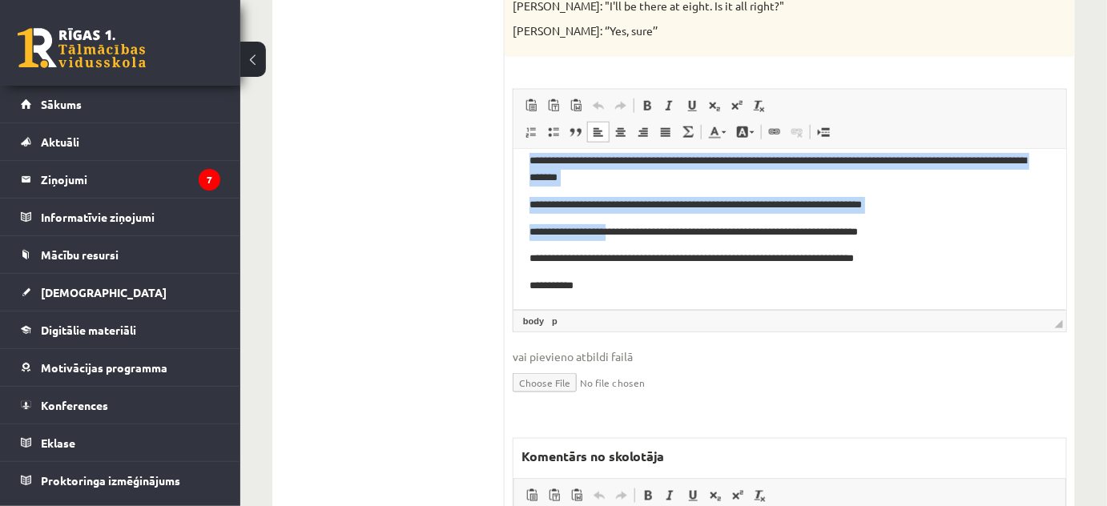
scroll to position [148, 0]
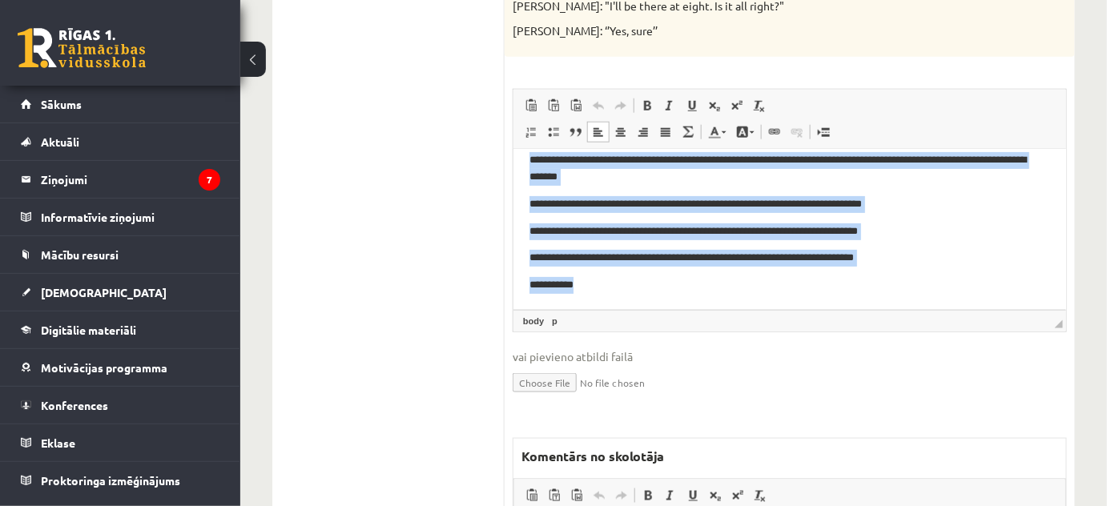
drag, startPoint x: 529, startPoint y: 167, endPoint x: 628, endPoint y: 278, distance: 148.7
click at [628, 278] on body "**********" at bounding box center [789, 155] width 521 height 276
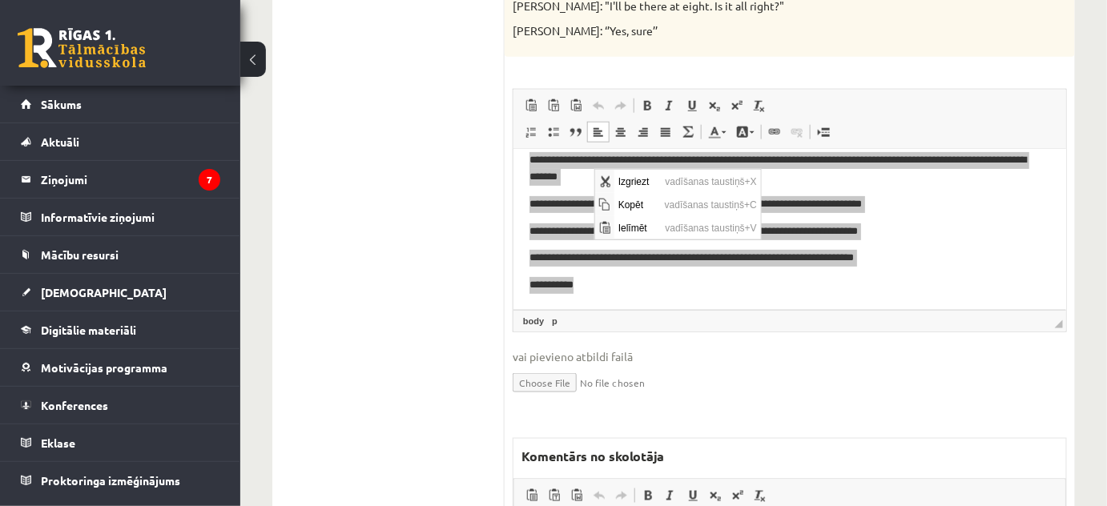
scroll to position [0, 0]
click at [652, 204] on span "Kopēt" at bounding box center [637, 203] width 46 height 23
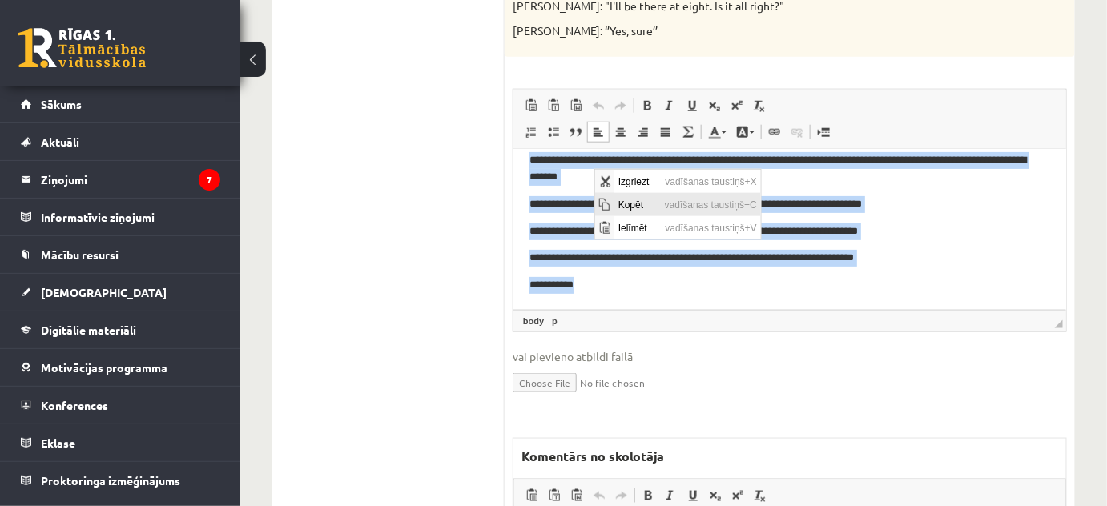
copy body "**********"
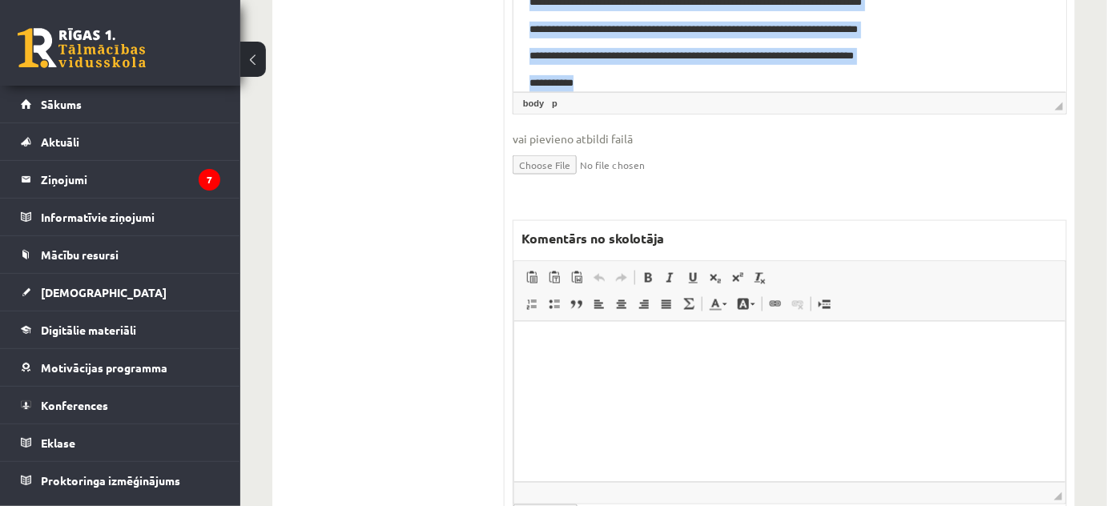
scroll to position [794, 0]
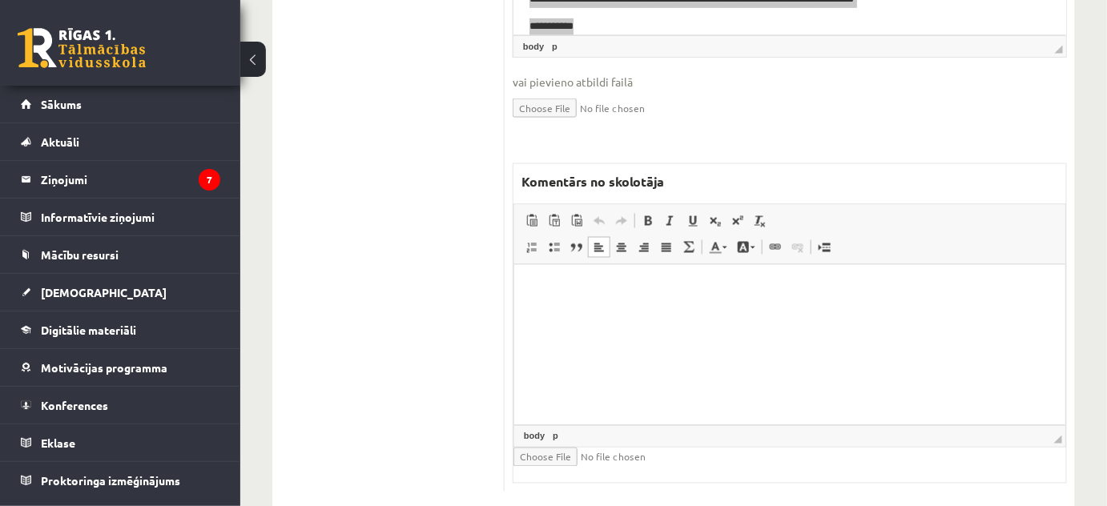
click at [575, 301] on html at bounding box center [789, 288] width 551 height 49
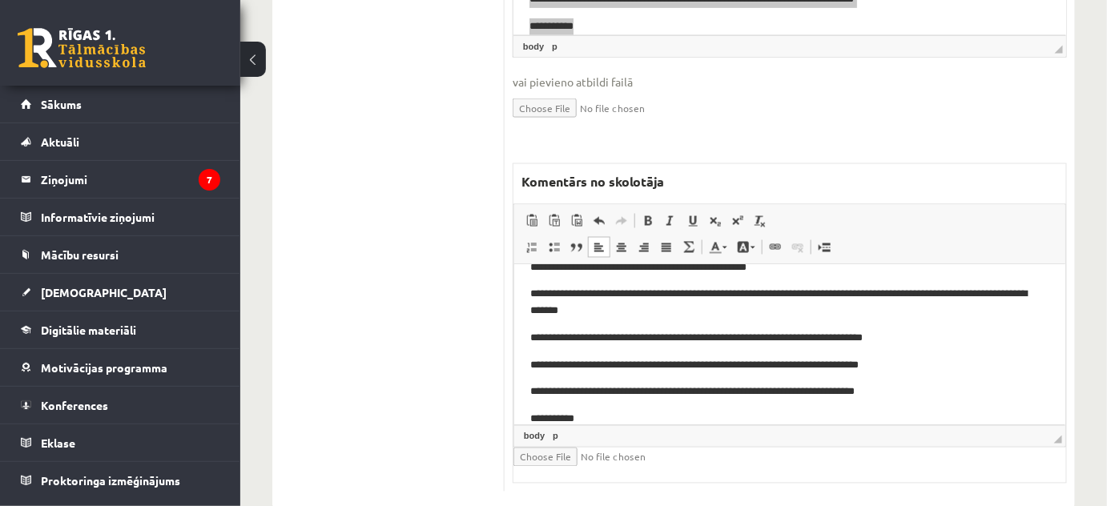
scroll to position [0, 0]
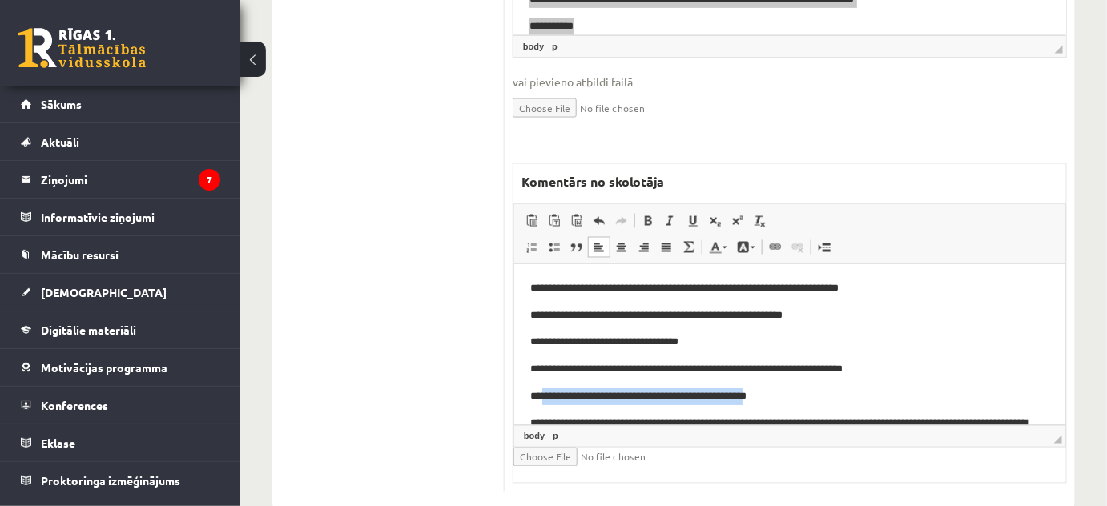
drag, startPoint x: 543, startPoint y: 397, endPoint x: 780, endPoint y: 397, distance: 237.2
click at [780, 397] on p "**********" at bounding box center [785, 397] width 510 height 17
click at [726, 247] on span at bounding box center [725, 248] width 5 height 2
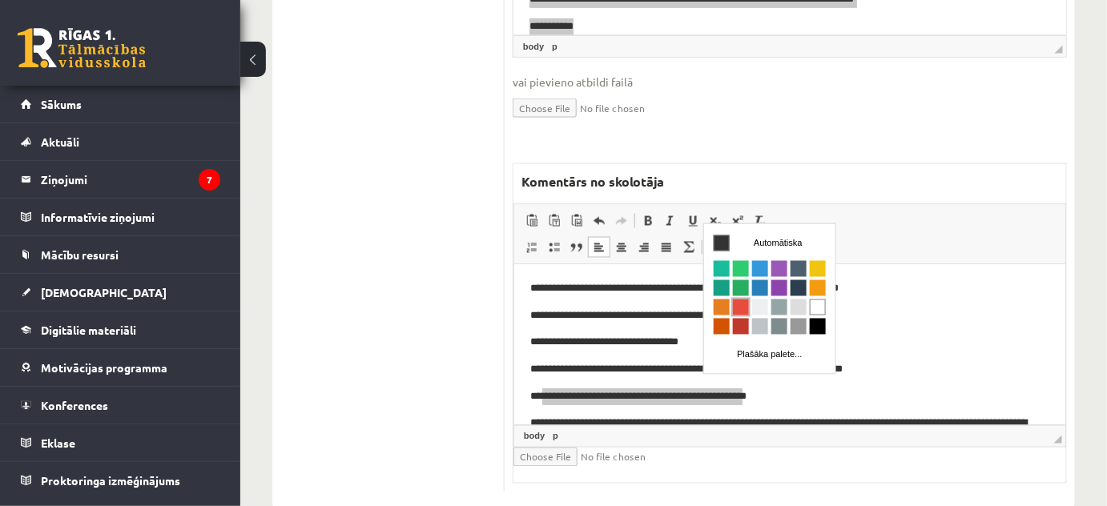
click at [744, 306] on span "Krāsa" at bounding box center [740, 307] width 16 height 16
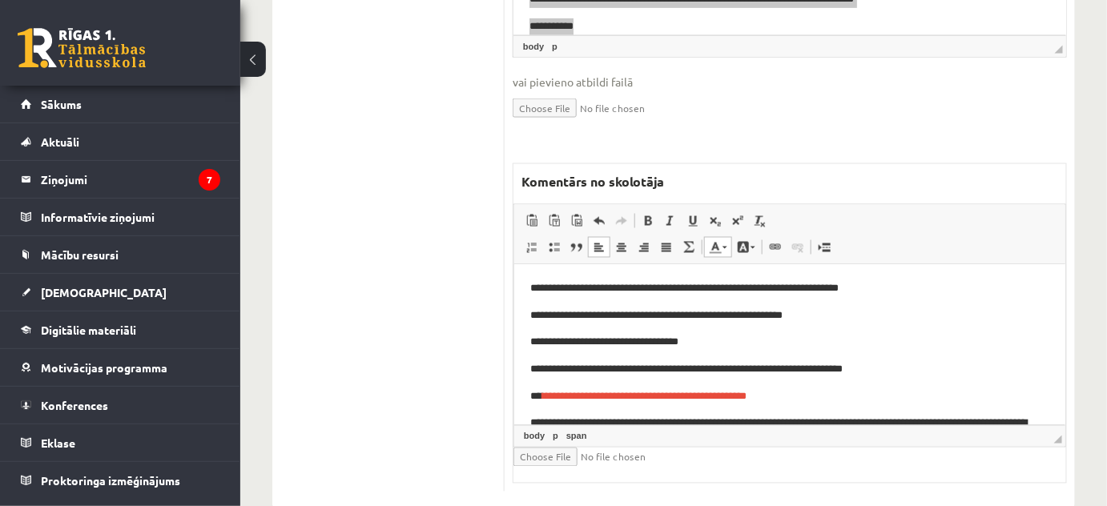
click at [901, 342] on p "**********" at bounding box center [785, 342] width 510 height 17
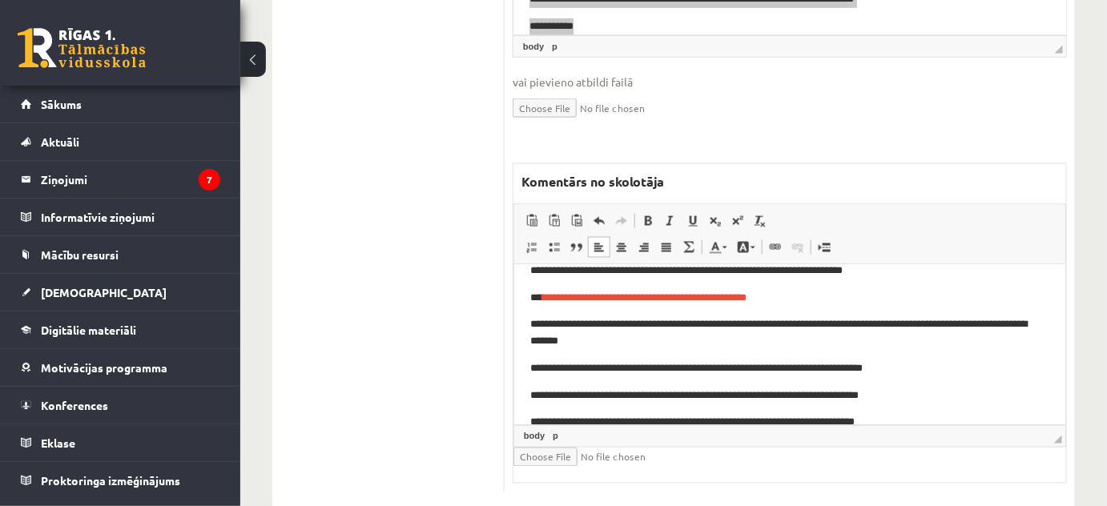
scroll to position [145, 0]
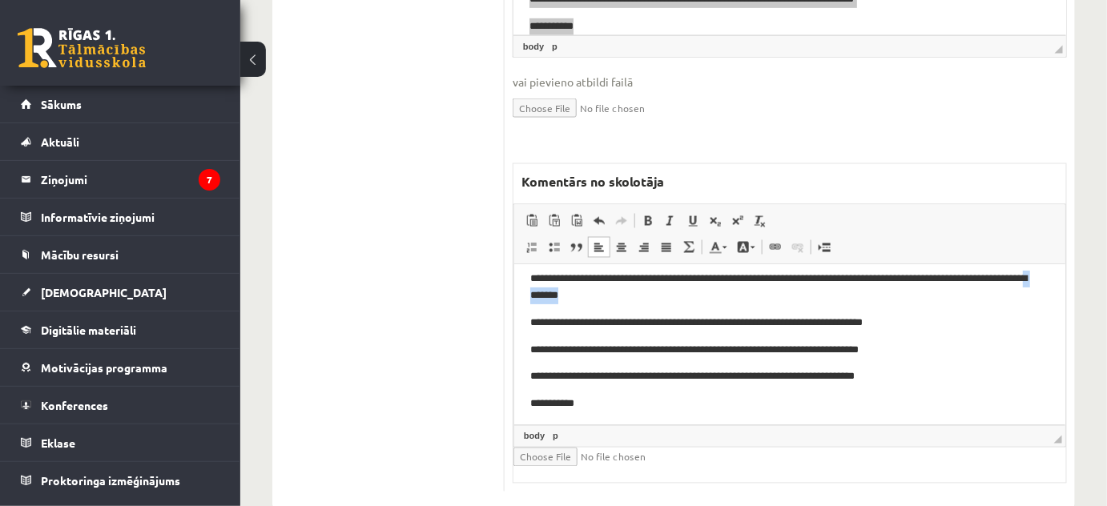
drag, startPoint x: 613, startPoint y: 294, endPoint x: 666, endPoint y: 297, distance: 53.0
click at [666, 297] on p "**********" at bounding box center [785, 287] width 510 height 34
click at [723, 247] on span at bounding box center [725, 248] width 5 height 2
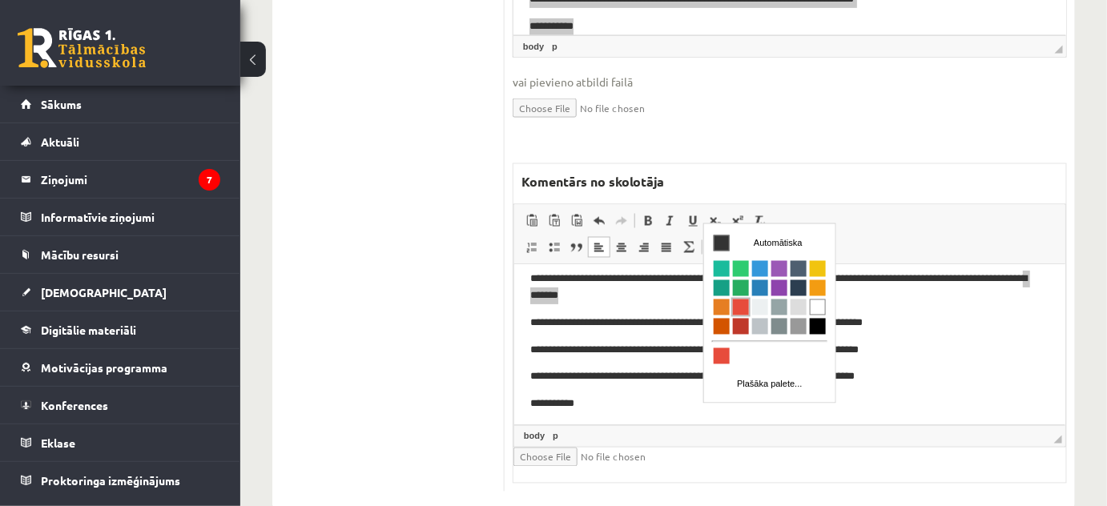
drag, startPoint x: 739, startPoint y: 304, endPoint x: 929, endPoint y: 296, distance: 190.9
click at [740, 304] on span "Krāsa" at bounding box center [740, 307] width 16 height 16
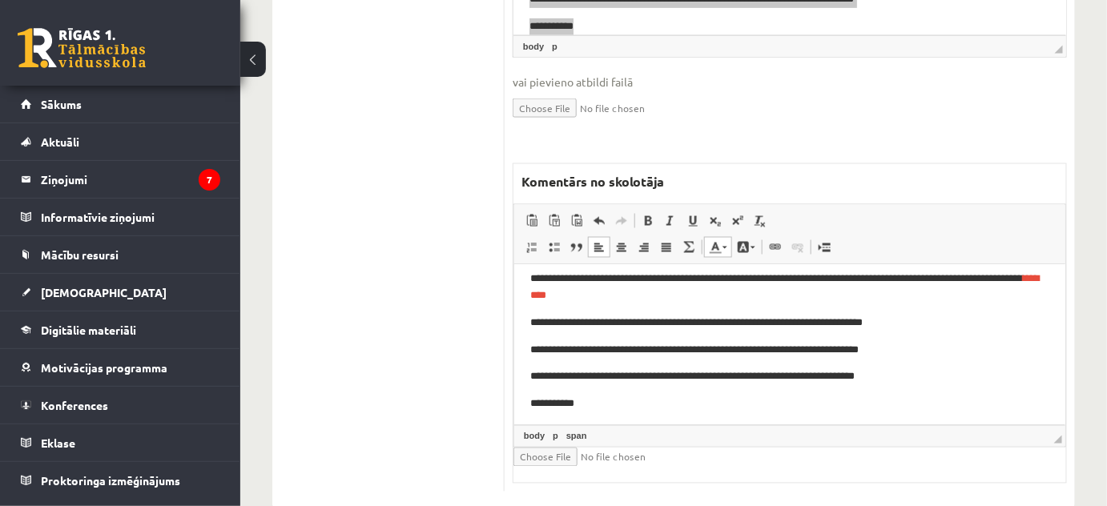
click at [995, 357] on body "**********" at bounding box center [789, 273] width 519 height 276
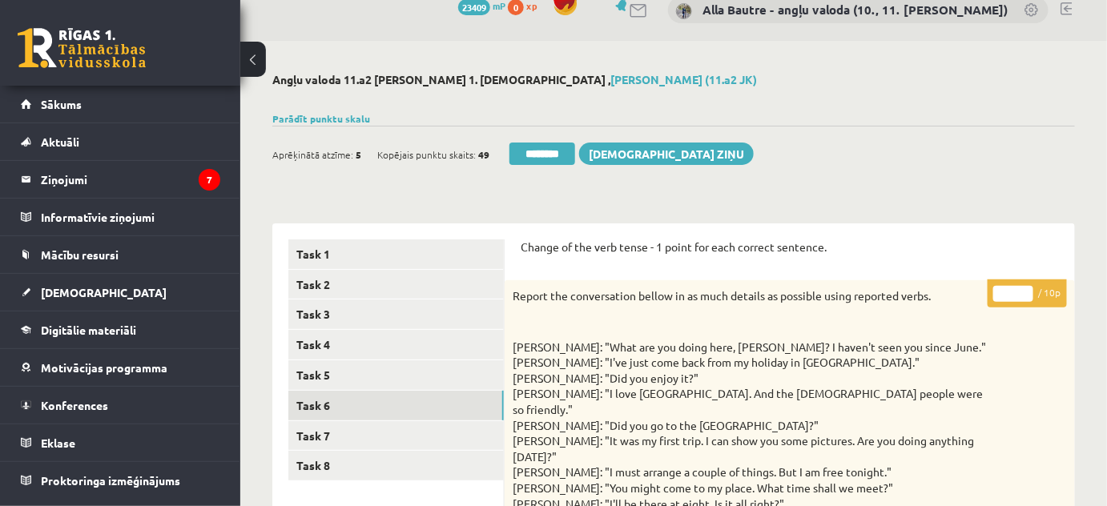
scroll to position [0, 0]
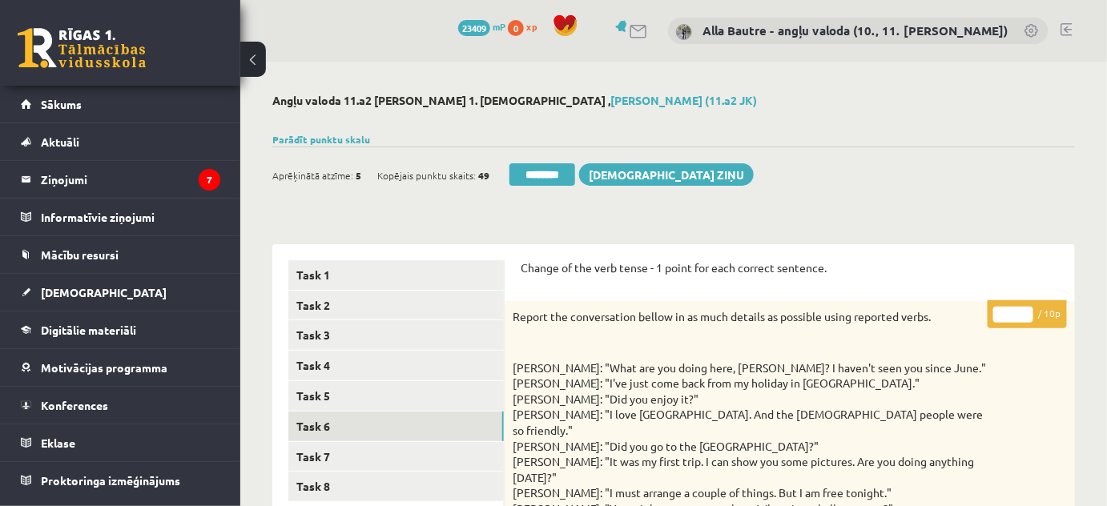
type input "*"
click at [1027, 309] on input "*" at bounding box center [1014, 315] width 40 height 16
click at [307, 481] on link "Task 8" at bounding box center [396, 487] width 216 height 30
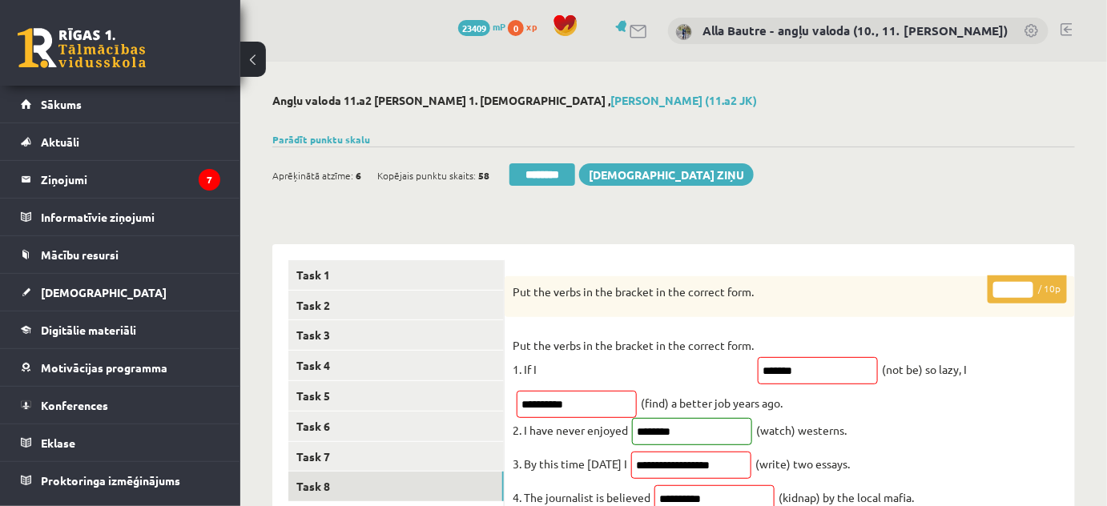
click at [1023, 284] on input "*" at bounding box center [1014, 290] width 40 height 16
type input "*"
click at [1023, 284] on input "*" at bounding box center [1014, 290] width 40 height 16
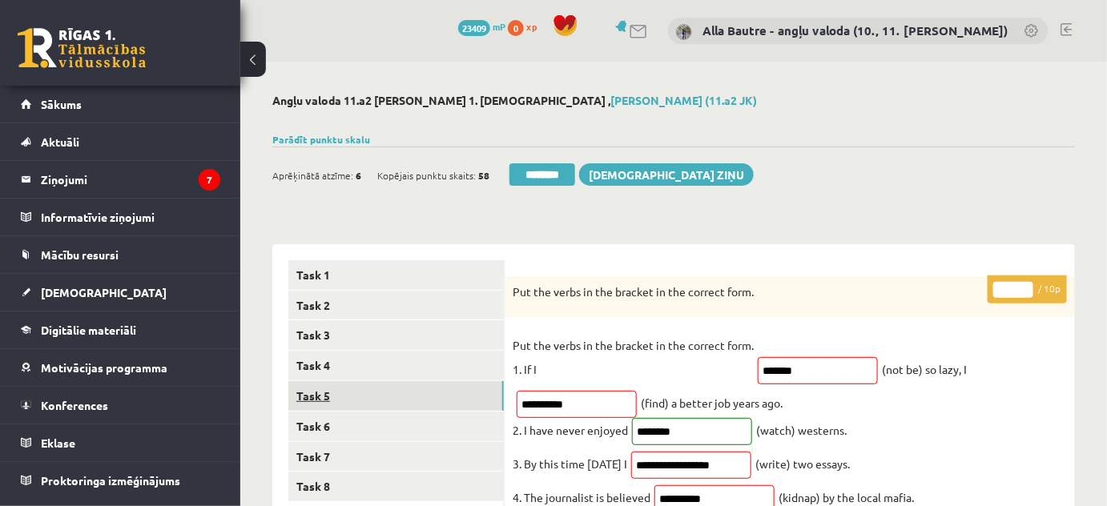
click at [365, 394] on link "Task 5" at bounding box center [396, 396] width 216 height 30
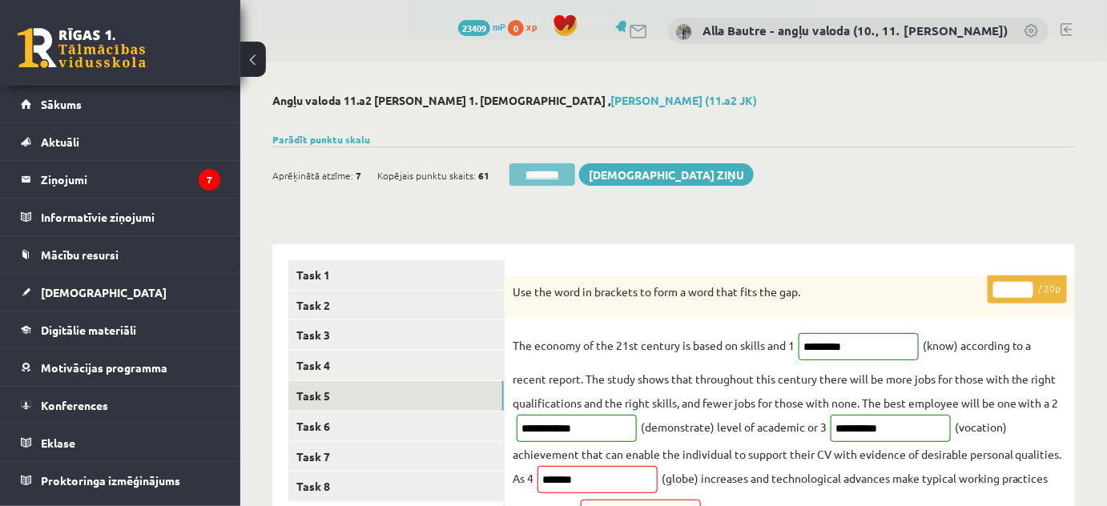
click at [542, 172] on input "********" at bounding box center [543, 174] width 66 height 22
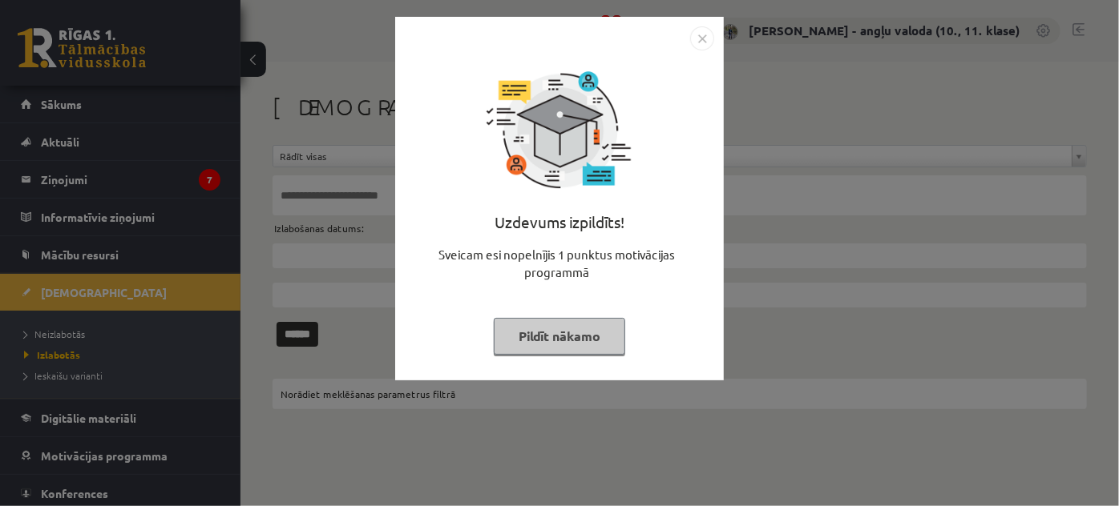
click at [703, 31] on img "Close" at bounding box center [702, 38] width 24 height 24
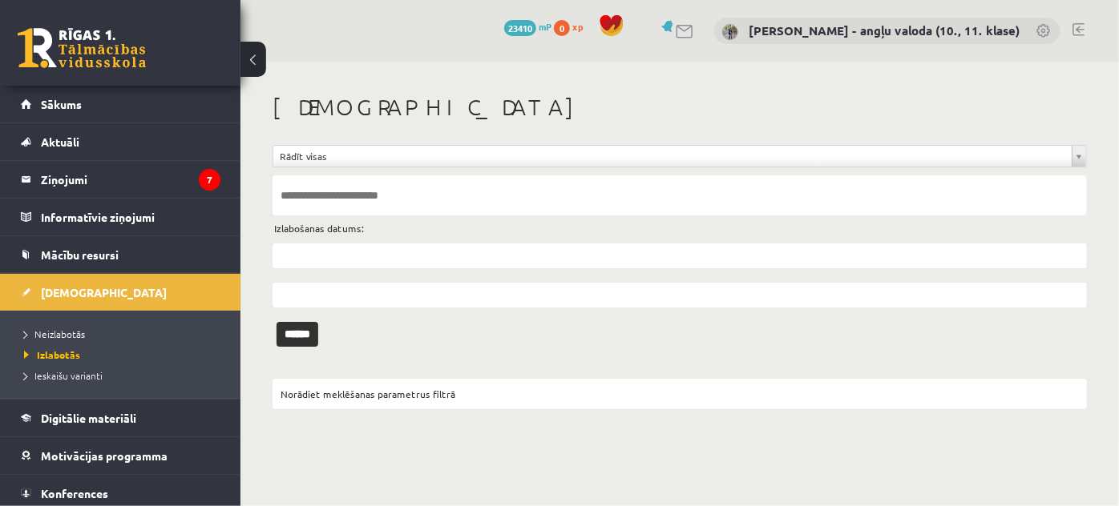
click at [55, 324] on li "Neizlabotās" at bounding box center [124, 334] width 200 height 21
click at [55, 328] on span "Neizlabotās" at bounding box center [58, 334] width 69 height 13
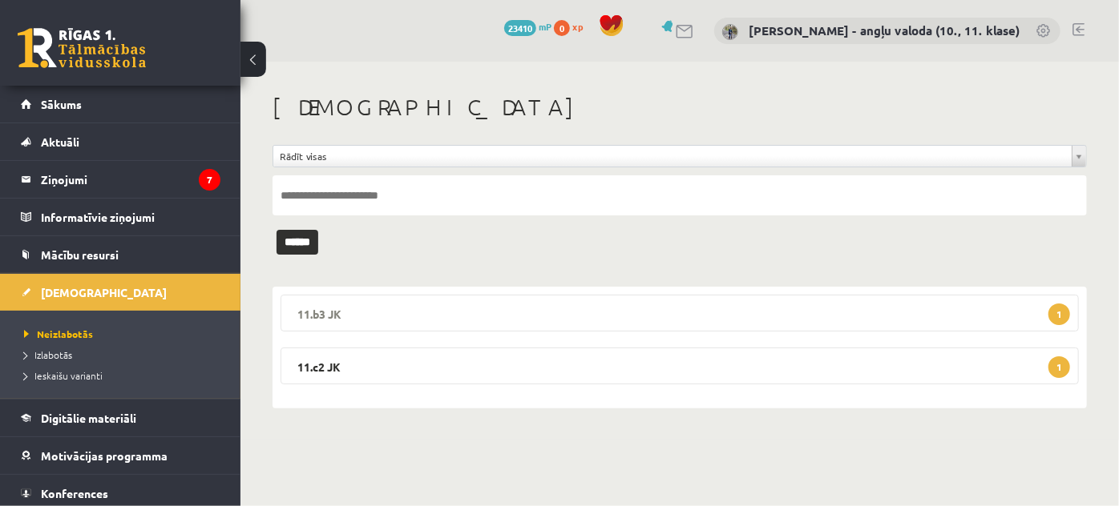
click at [329, 315] on legend "11.b3 JK 1" at bounding box center [679, 313] width 798 height 37
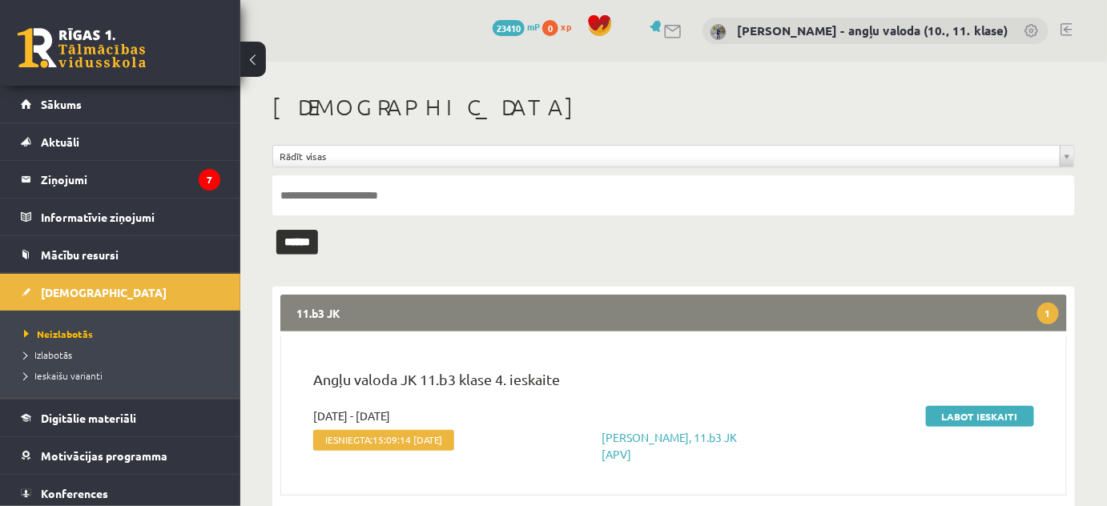
click at [325, 311] on legend "11.b3 JK 1" at bounding box center [673, 313] width 787 height 37
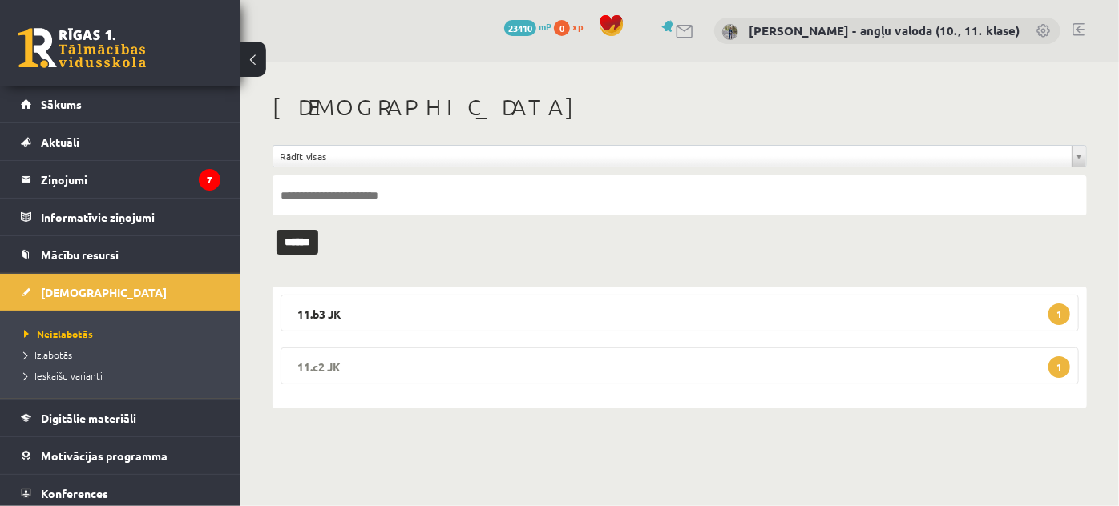
click at [313, 363] on legend "11.c2 JK 1" at bounding box center [679, 366] width 798 height 37
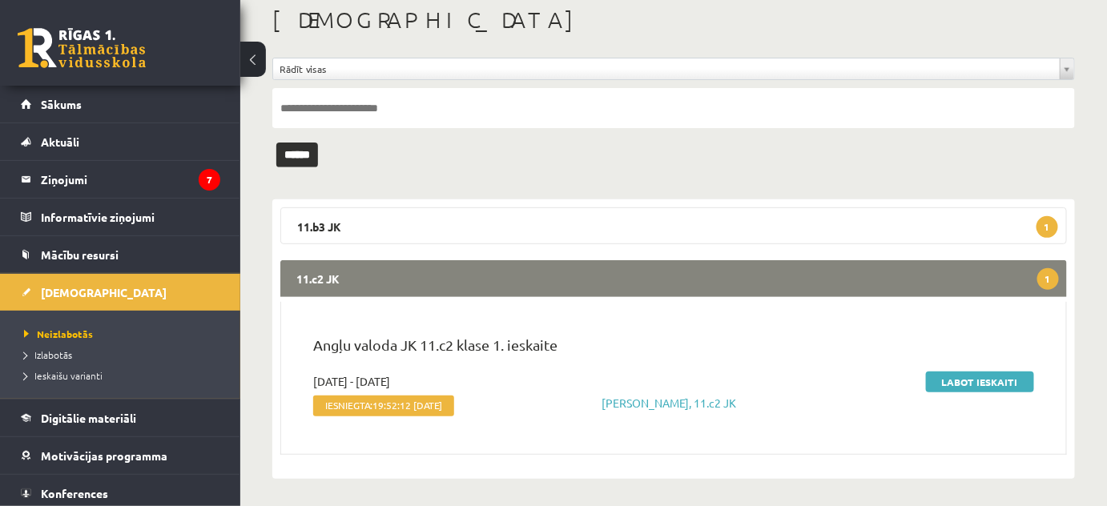
scroll to position [91, 0]
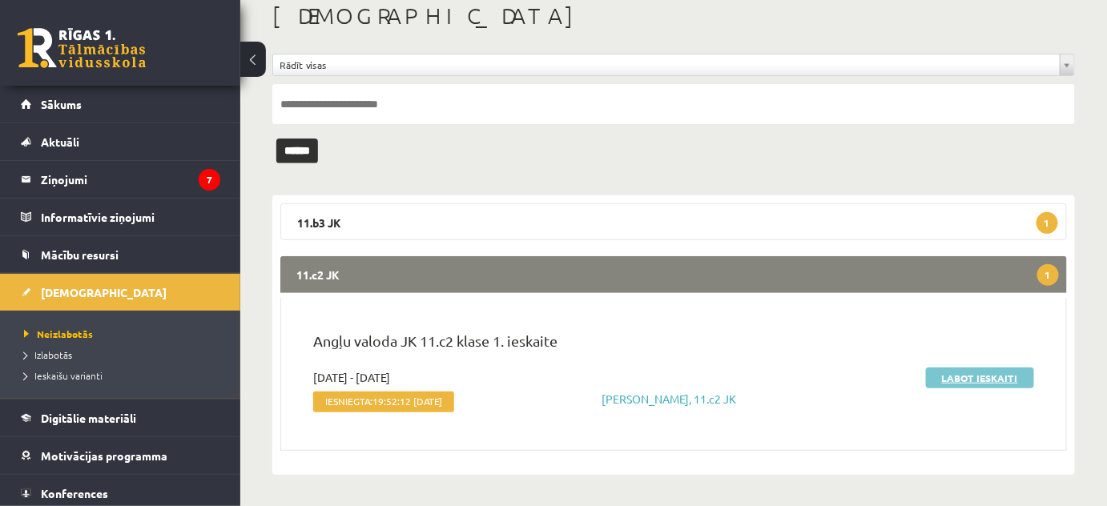
click at [955, 382] on link "Labot ieskaiti" at bounding box center [980, 378] width 108 height 21
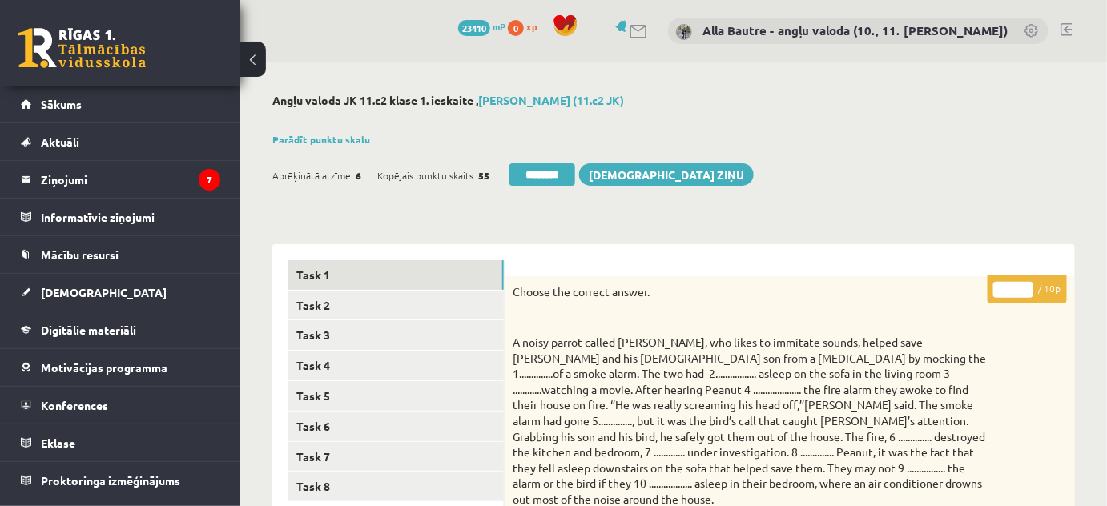
click at [1023, 286] on input "*" at bounding box center [1014, 290] width 40 height 16
type input "*"
click at [1023, 286] on input "*" at bounding box center [1014, 290] width 40 height 16
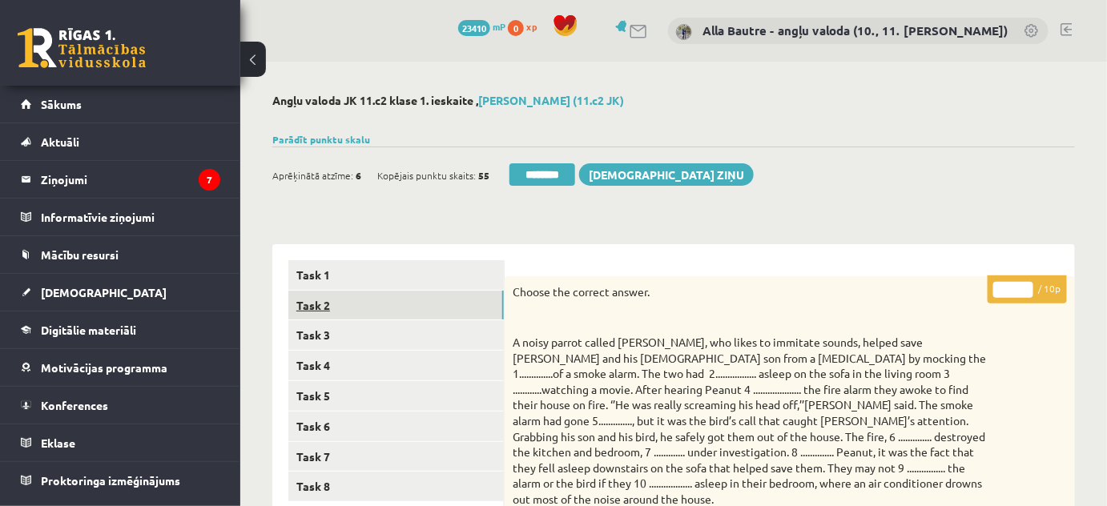
click at [337, 312] on link "Task 2" at bounding box center [396, 306] width 216 height 30
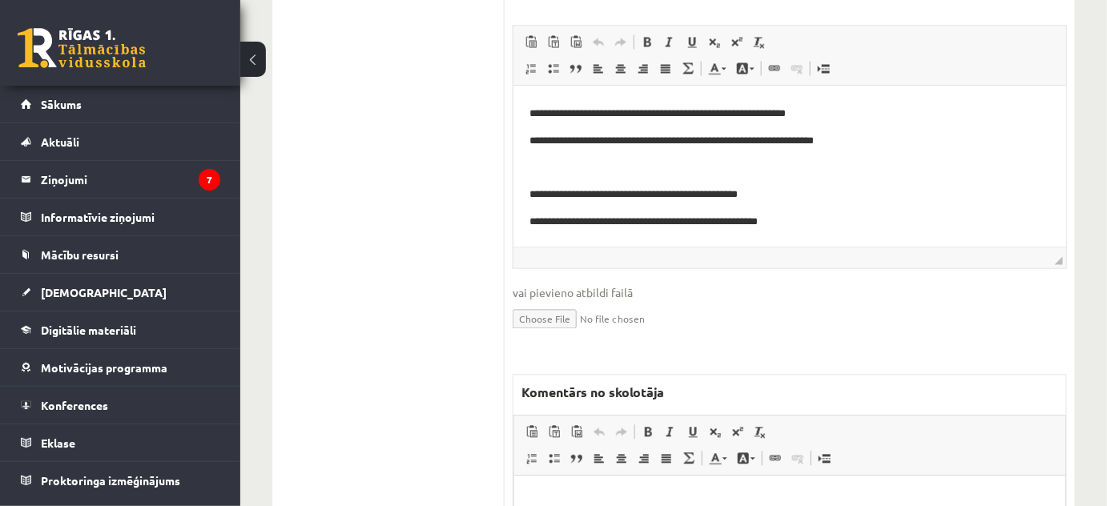
scroll to position [1019, 0]
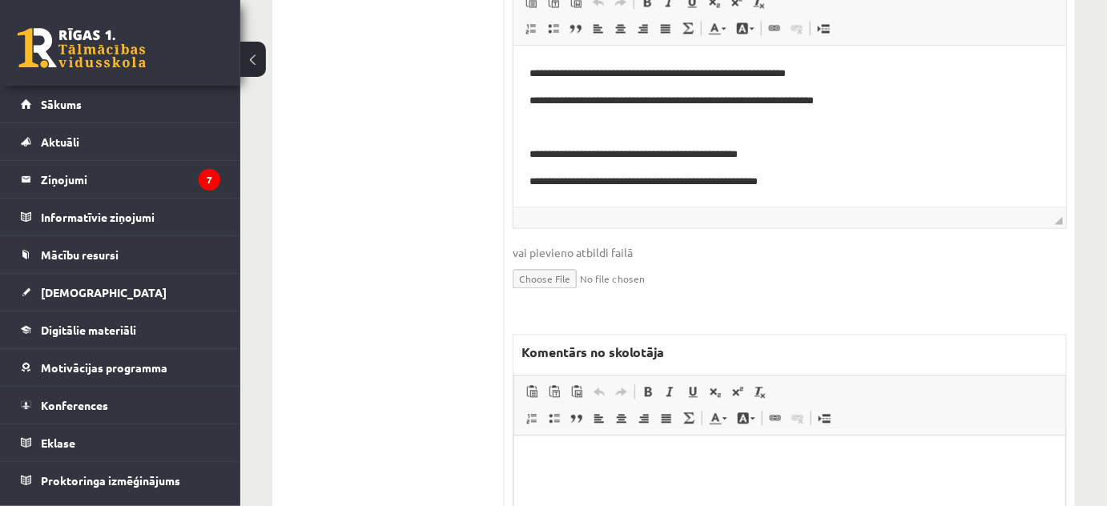
click at [556, 485] on html at bounding box center [789, 460] width 551 height 49
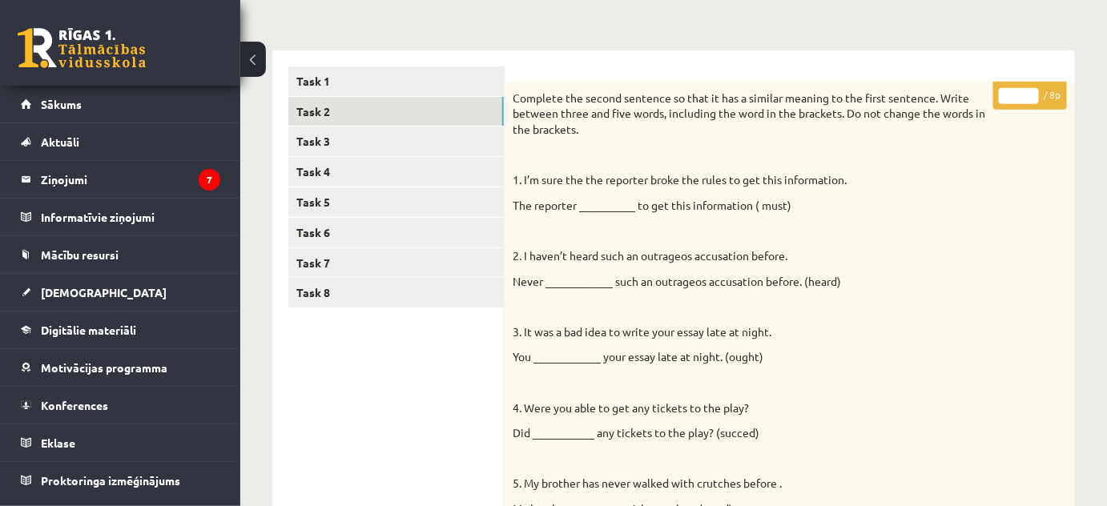
scroll to position [72, 0]
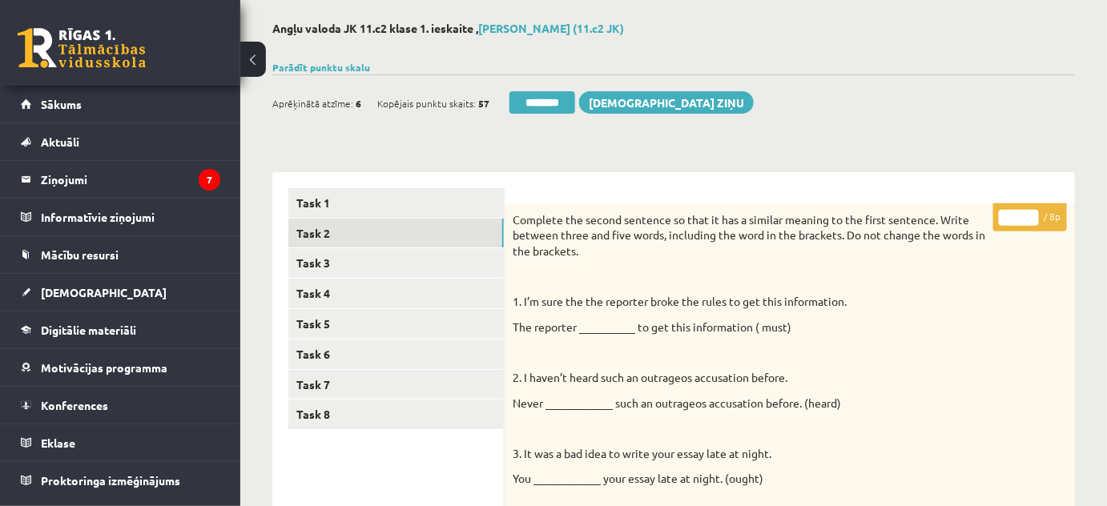
click at [1030, 214] on input "*" at bounding box center [1019, 218] width 40 height 16
type input "*"
click at [1030, 214] on input "*" at bounding box center [1019, 218] width 40 height 16
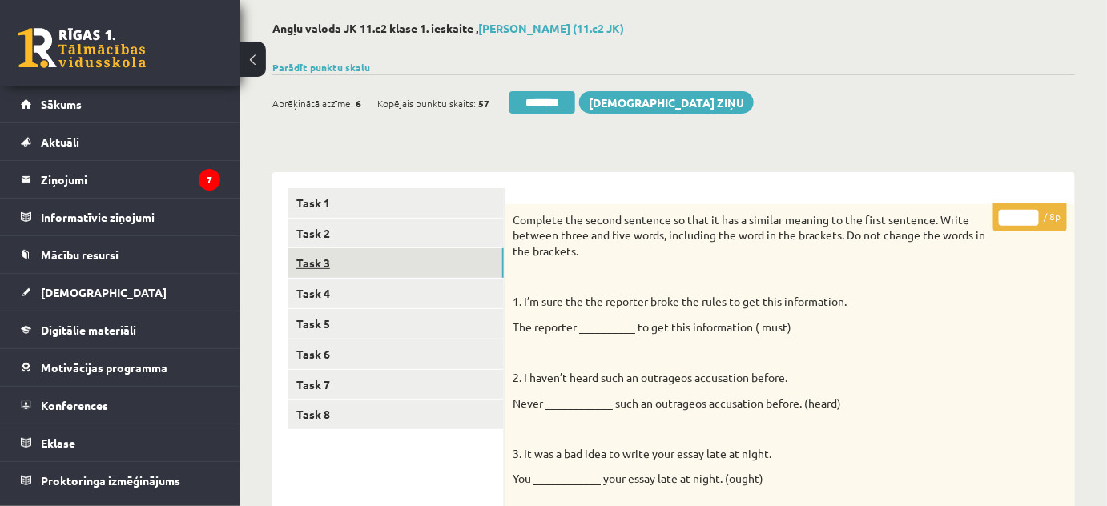
click at [325, 270] on link "Task 3" at bounding box center [396, 263] width 216 height 30
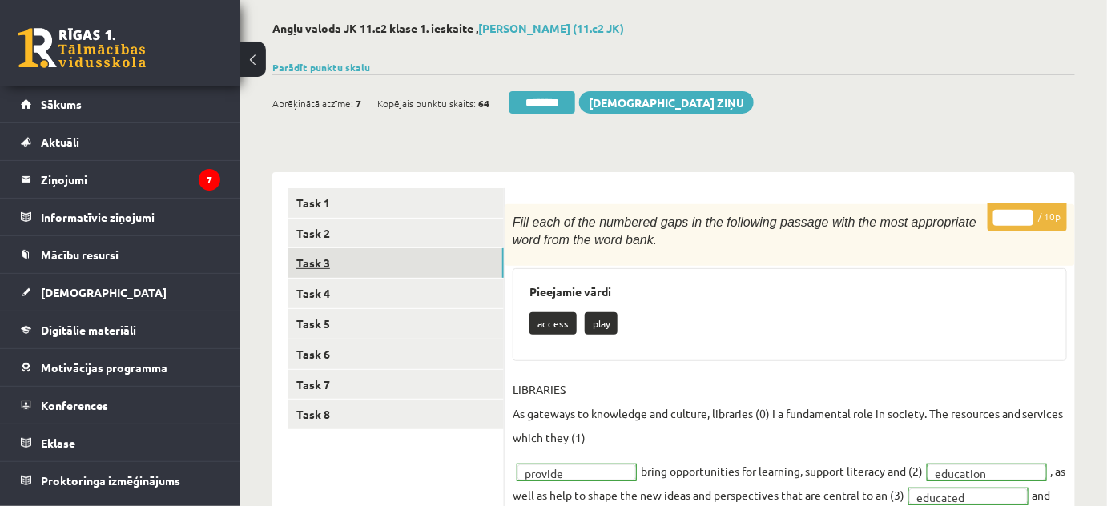
scroll to position [0, 0]
click at [321, 322] on link "Task 5" at bounding box center [396, 324] width 216 height 30
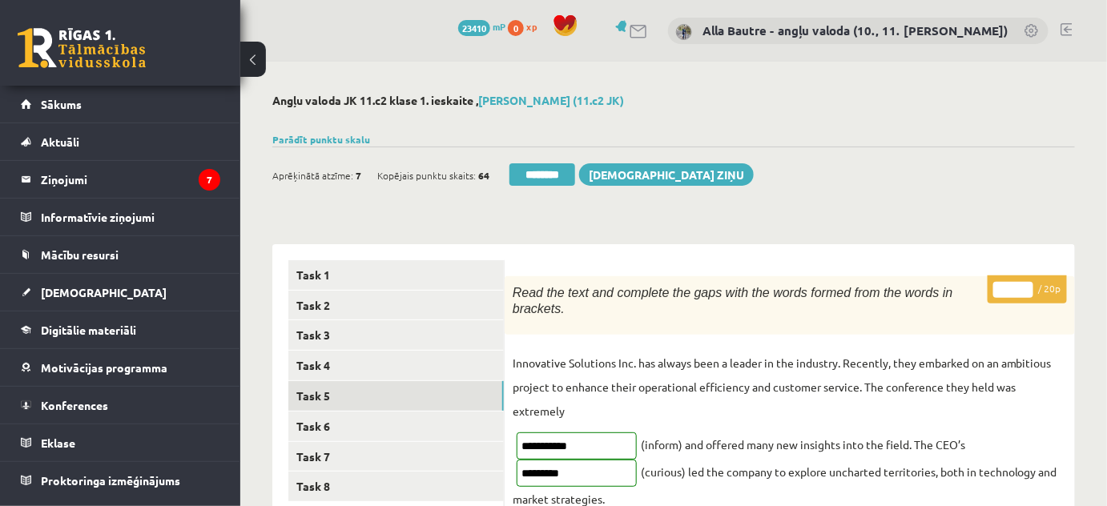
type input "**"
click at [1028, 288] on input "**" at bounding box center [1014, 290] width 40 height 16
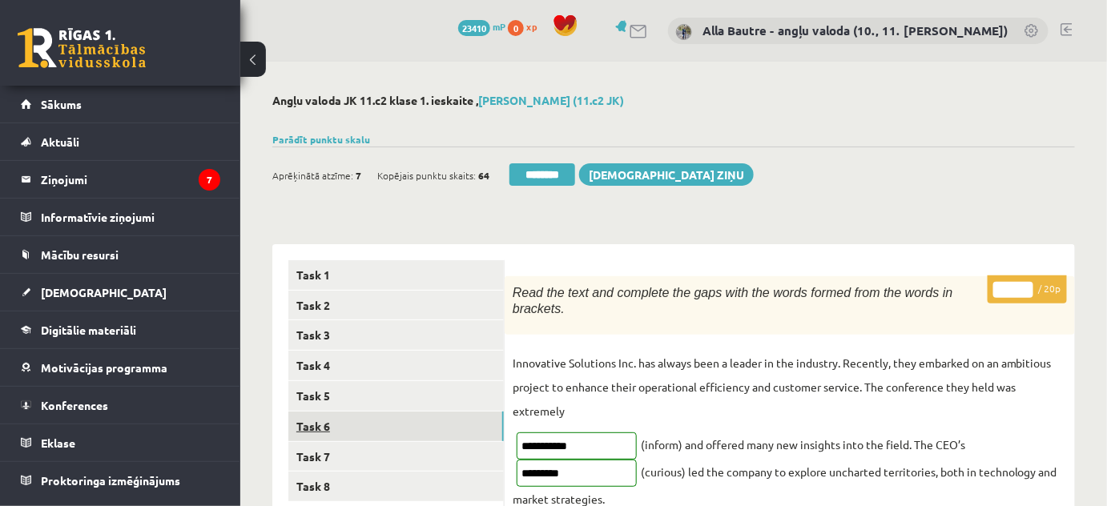
click at [337, 426] on link "Task 6" at bounding box center [396, 427] width 216 height 30
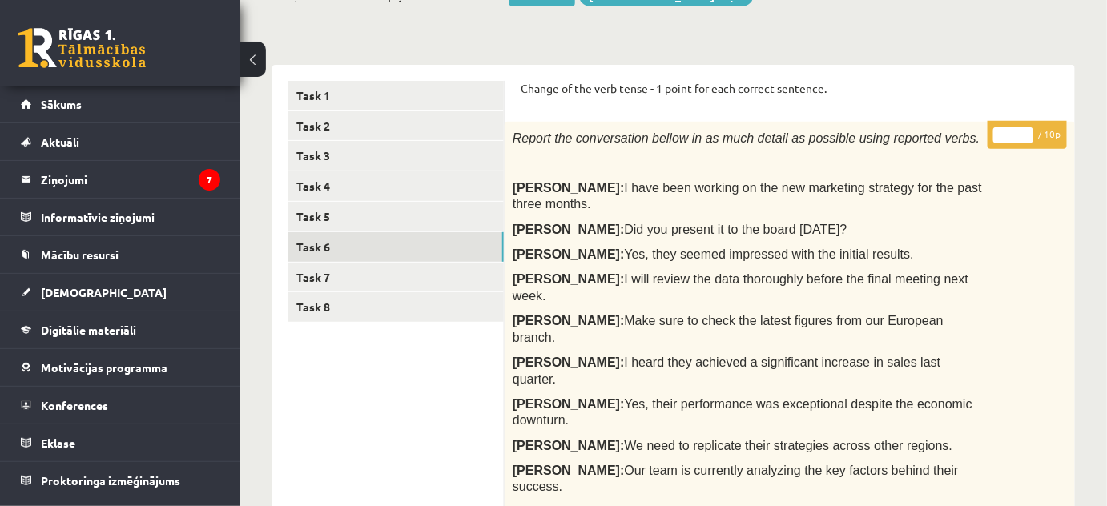
scroll to position [108, 0]
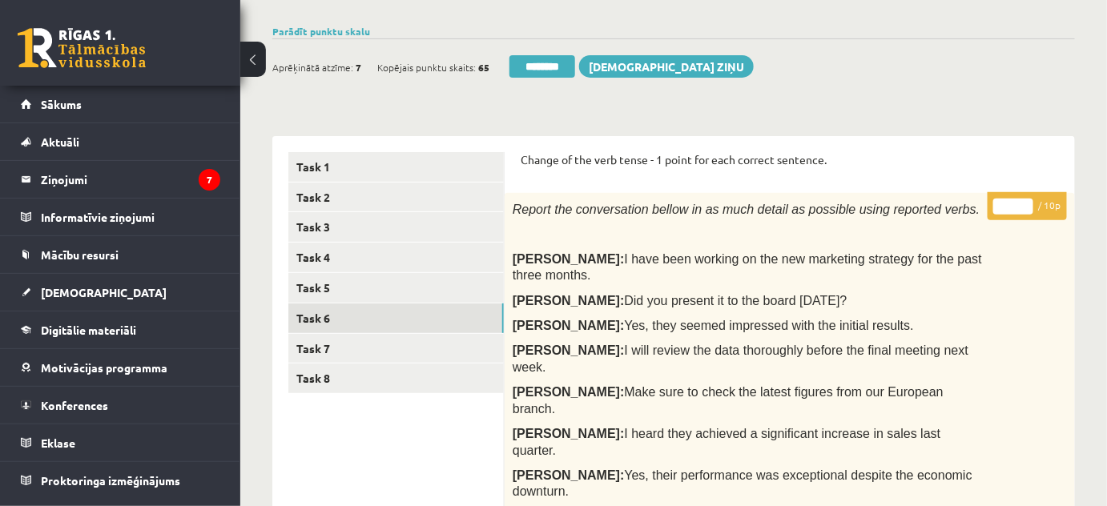
type input "**"
click at [1023, 202] on input "**" at bounding box center [1014, 207] width 40 height 16
click at [344, 367] on link "Task 8" at bounding box center [396, 379] width 216 height 30
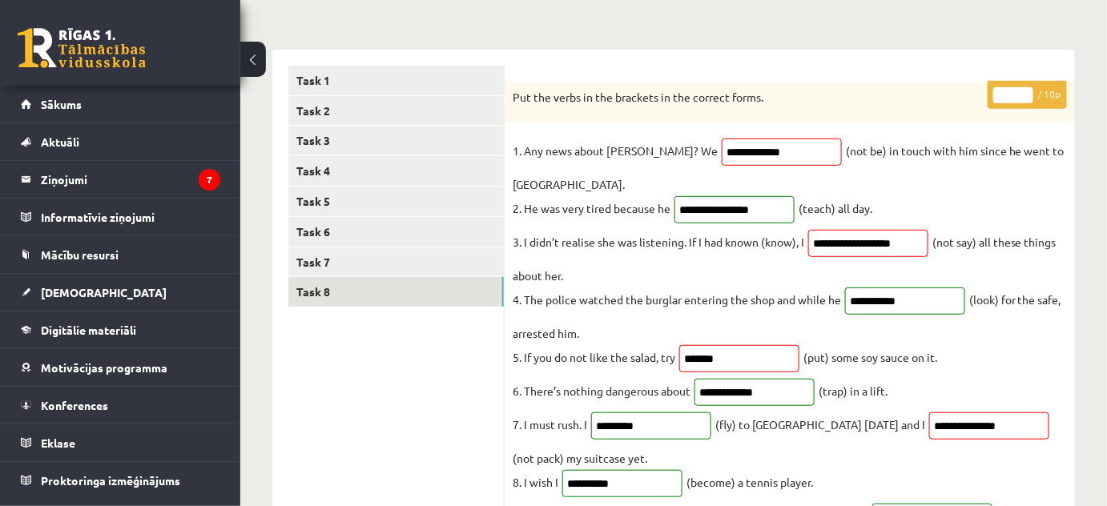
scroll to position [0, 0]
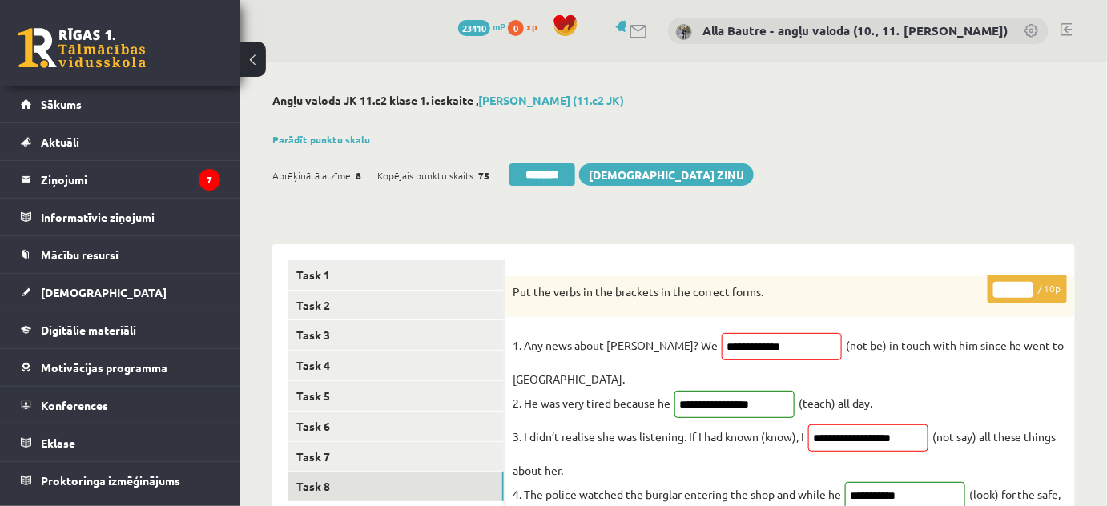
click at [1026, 285] on input "*" at bounding box center [1014, 290] width 40 height 16
type input "**"
click at [1026, 285] on input "**" at bounding box center [1014, 290] width 40 height 16
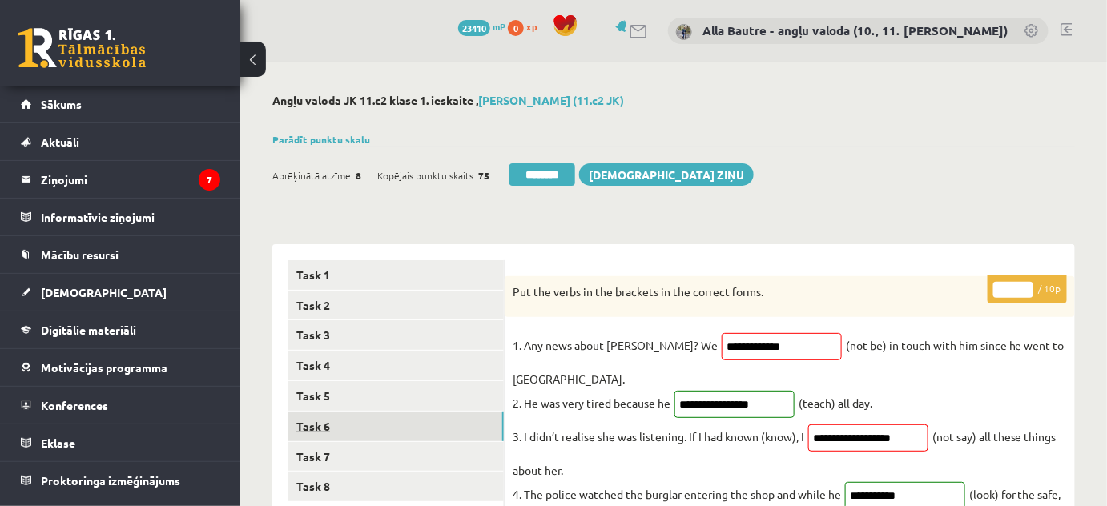
click at [354, 429] on link "Task 6" at bounding box center [396, 427] width 216 height 30
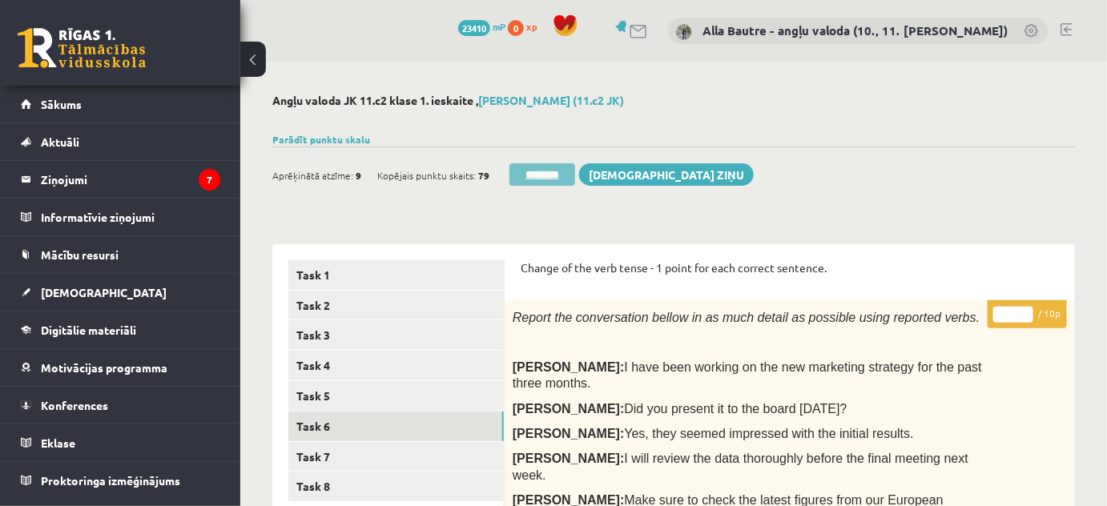
click at [538, 171] on input "********" at bounding box center [543, 174] width 66 height 22
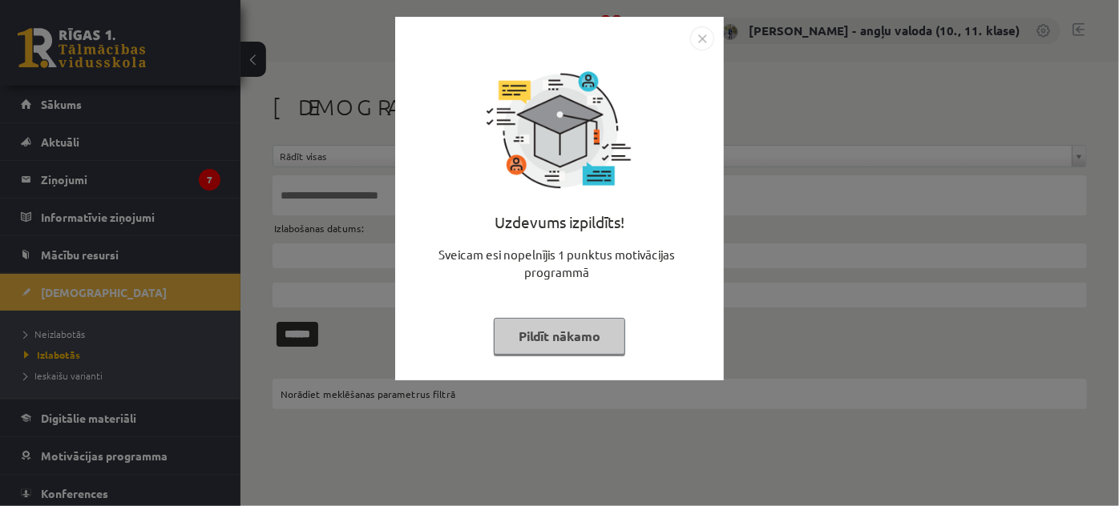
click at [709, 36] on img "Close" at bounding box center [702, 38] width 24 height 24
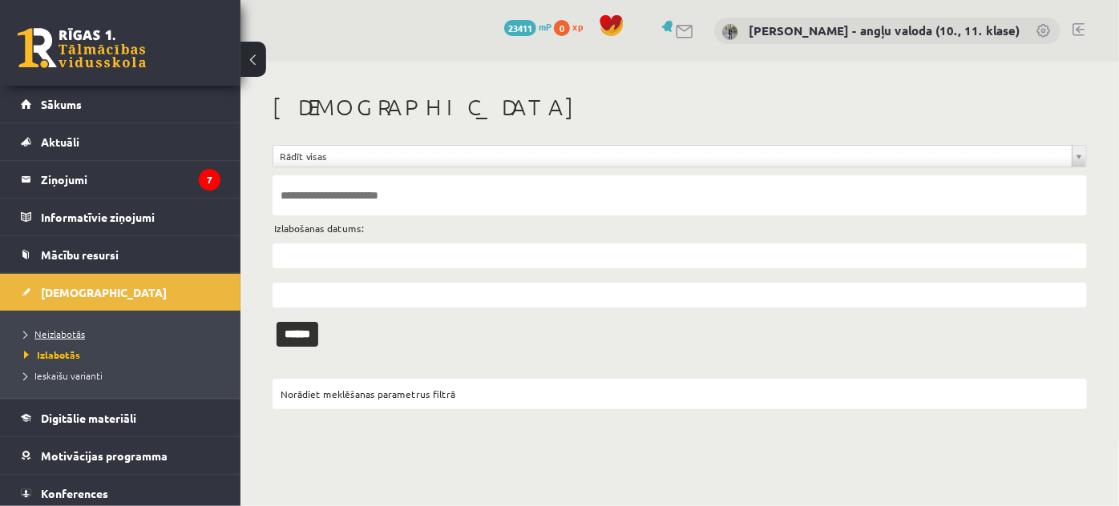
click at [53, 328] on span "Neizlabotās" at bounding box center [54, 334] width 61 height 13
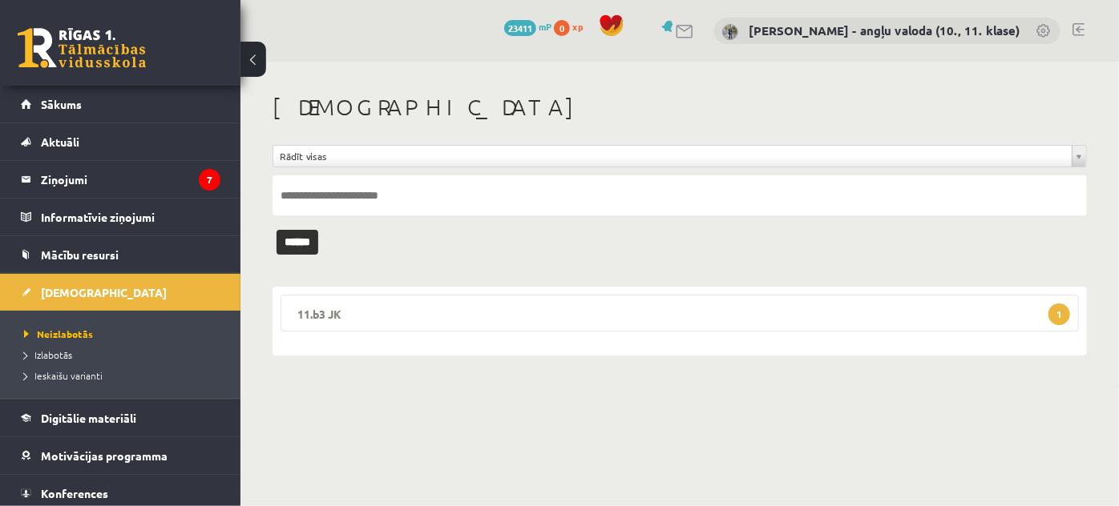
click at [312, 309] on legend "11.b3 JK 1" at bounding box center [679, 313] width 798 height 37
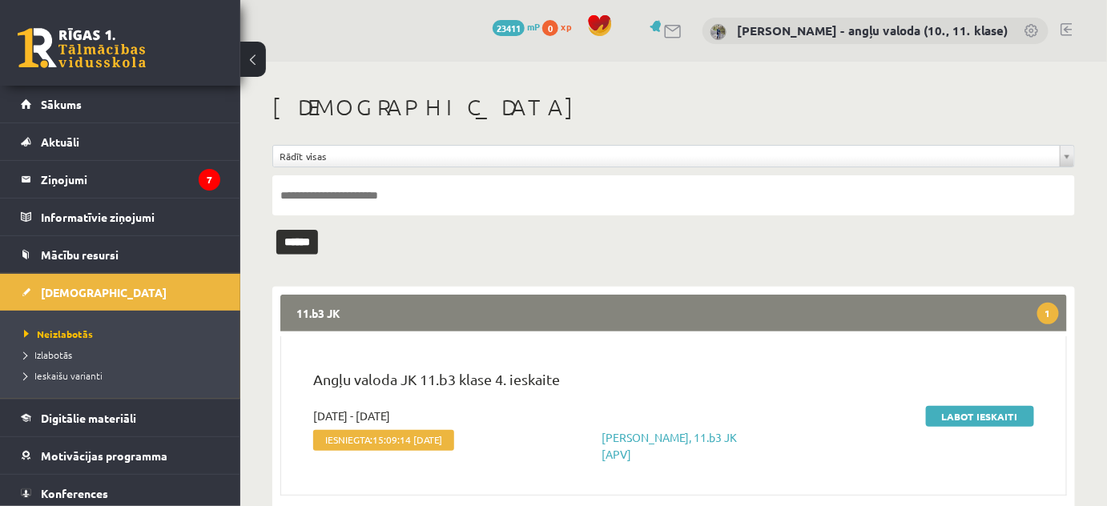
scroll to position [38, 0]
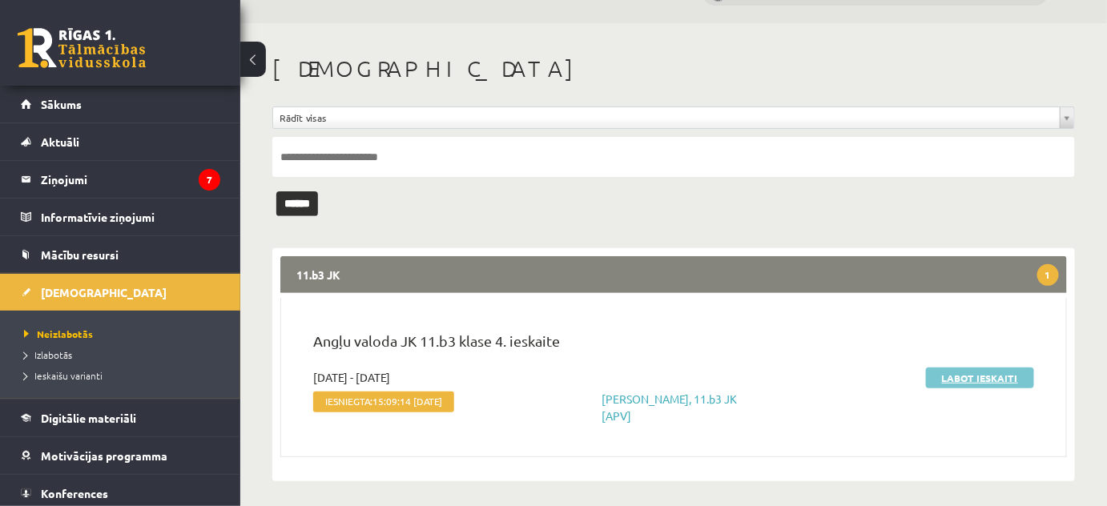
click at [988, 376] on link "Labot ieskaiti" at bounding box center [980, 378] width 108 height 21
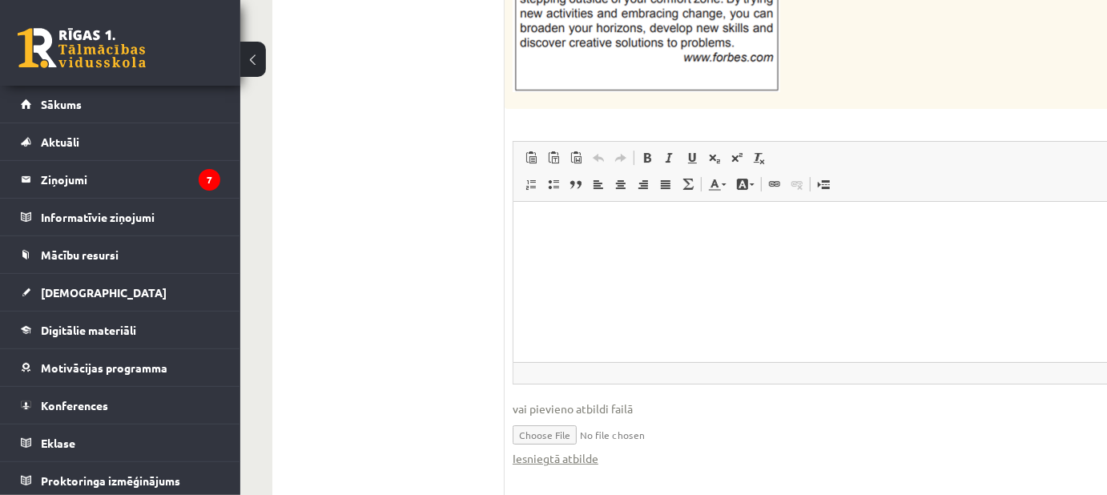
scroll to position [2185, 0]
click at [575, 448] on link "Iesniegtā atbilde" at bounding box center [556, 456] width 86 height 17
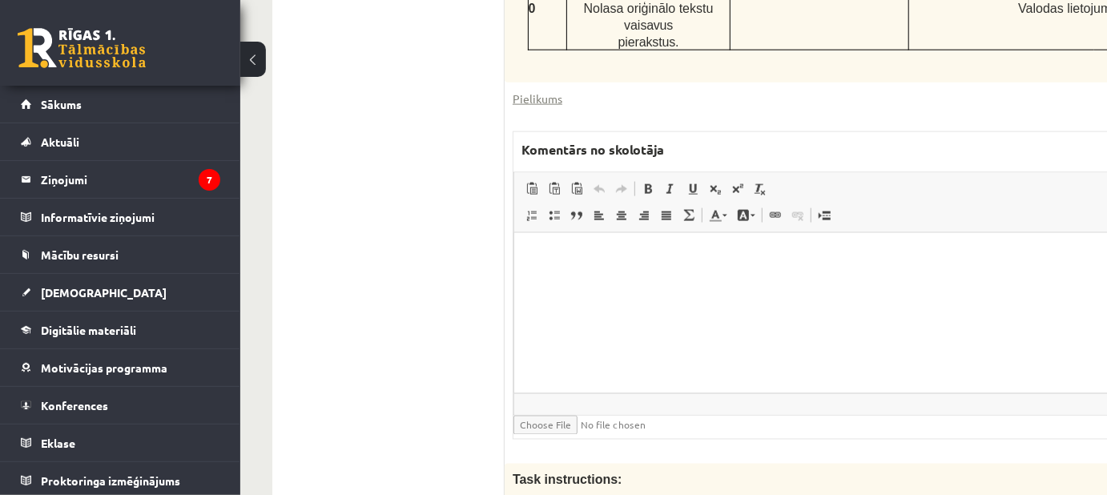
scroll to position [946, 0]
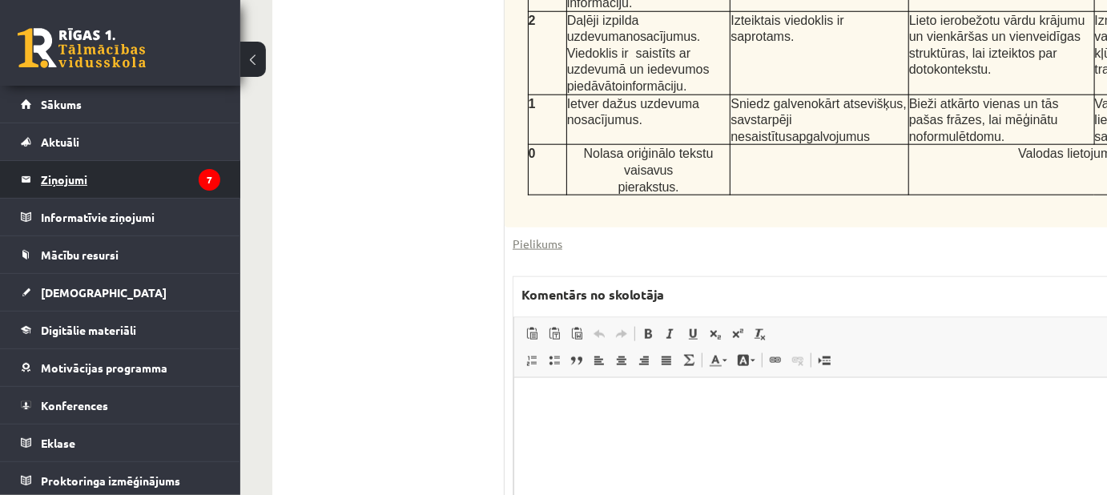
click at [54, 176] on legend "Ziņojumi 7" at bounding box center [130, 179] width 179 height 37
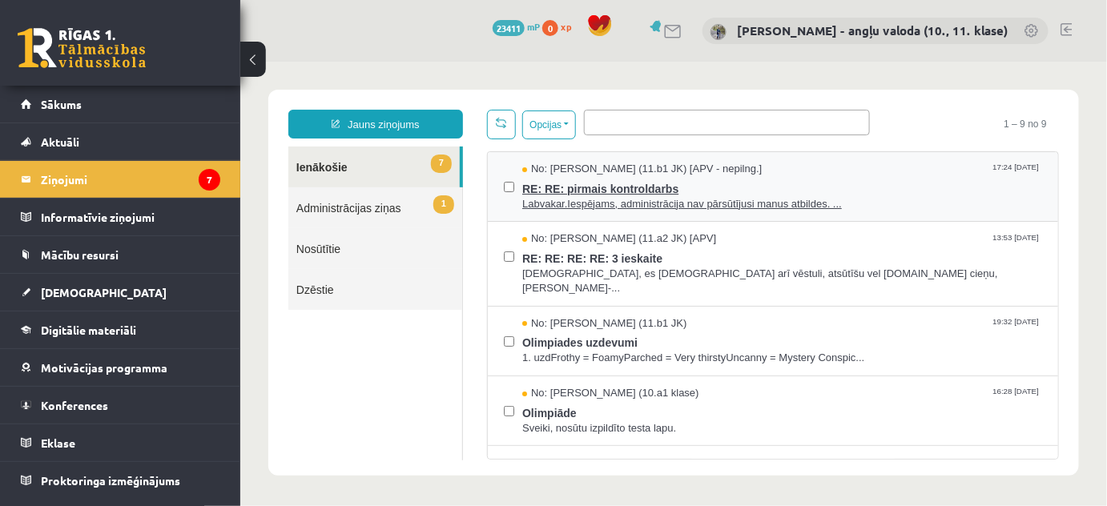
click at [599, 202] on span "Labvakar.Iespējams, administrācija nav pārsūtījusi manus atbildes. ..." at bounding box center [782, 203] width 520 height 15
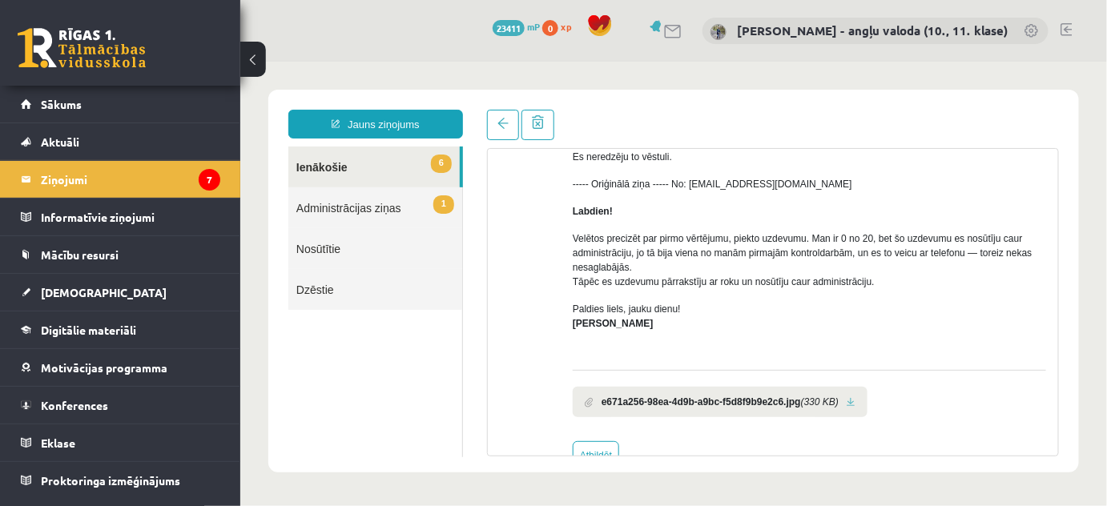
scroll to position [308, 0]
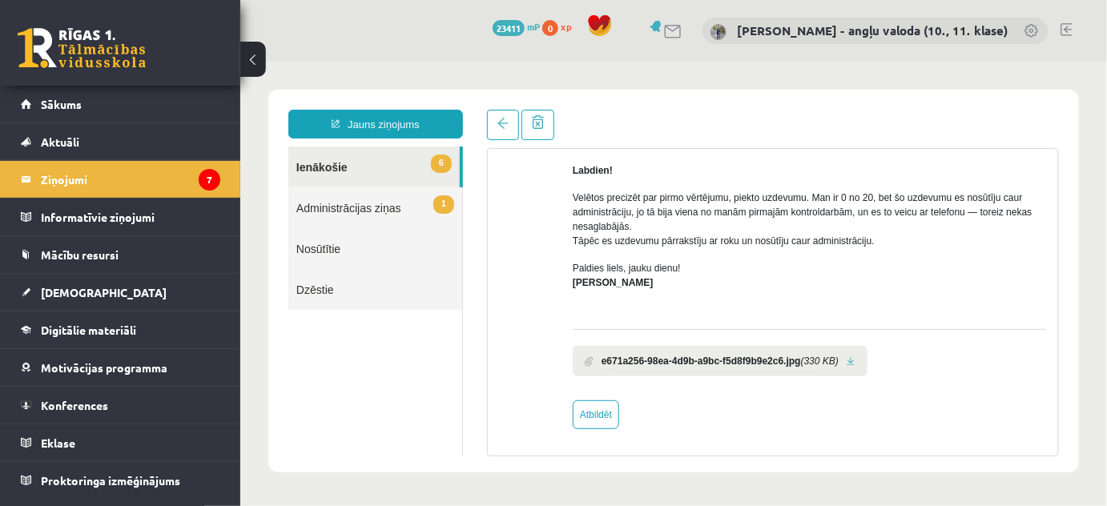
click at [852, 359] on link at bounding box center [850, 361] width 9 height 10
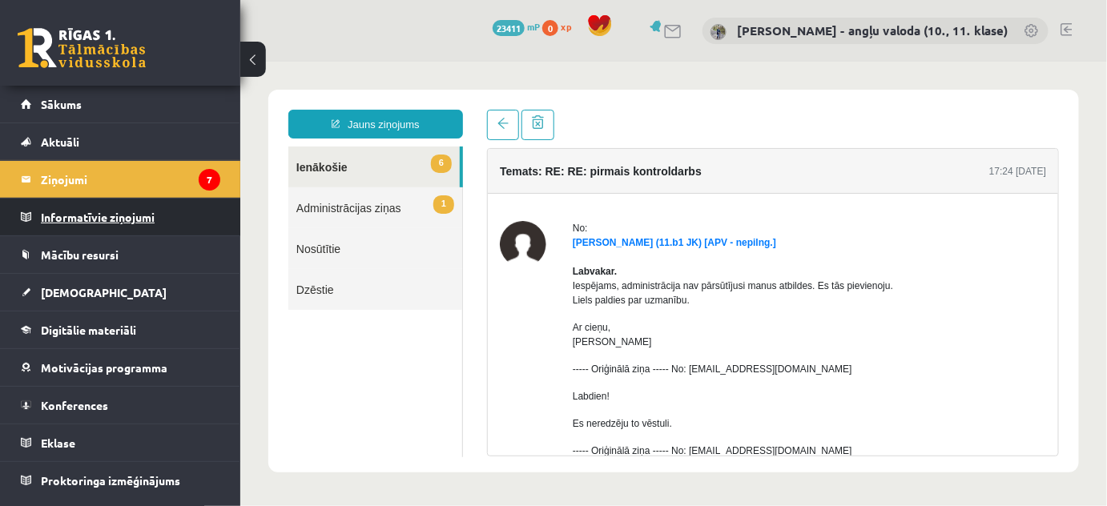
drag, startPoint x: 66, startPoint y: 176, endPoint x: 28, endPoint y: 232, distance: 67.6
click at [28, 232] on link "Informatīvie ziņojumi 0" at bounding box center [121, 217] width 200 height 37
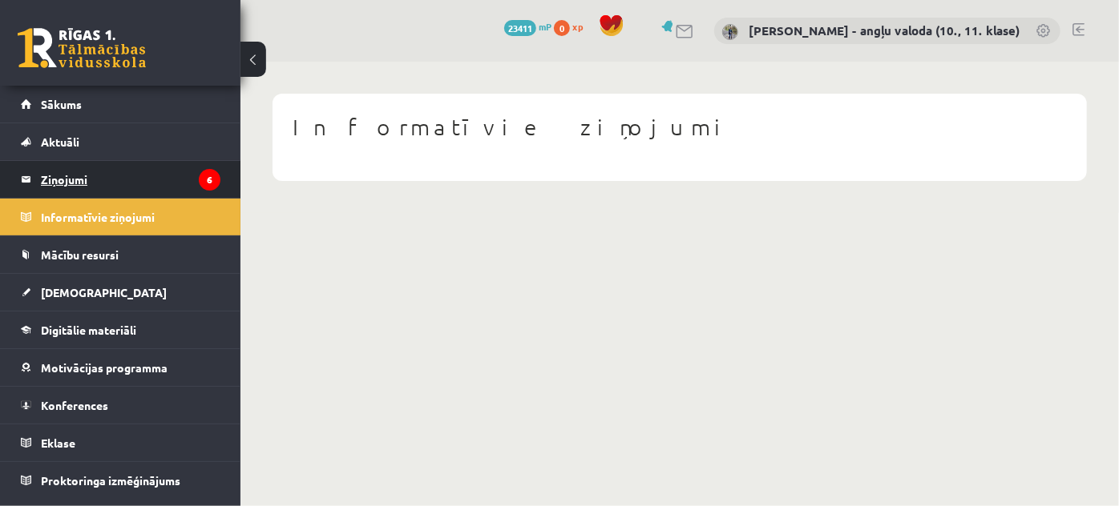
click at [67, 177] on legend "Ziņojumi 6" at bounding box center [130, 179] width 179 height 37
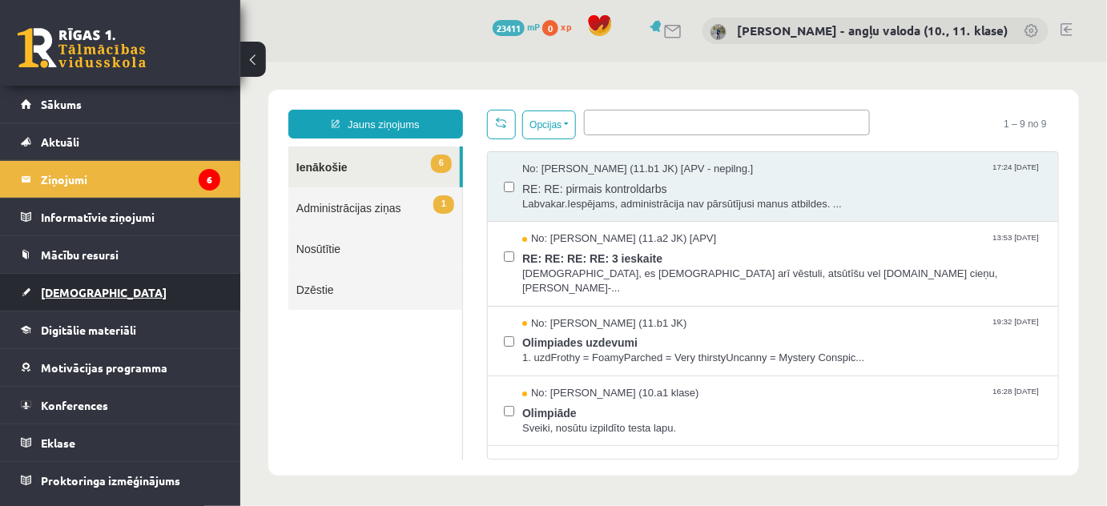
click at [57, 287] on span "[DEMOGRAPHIC_DATA]" at bounding box center [104, 292] width 126 height 14
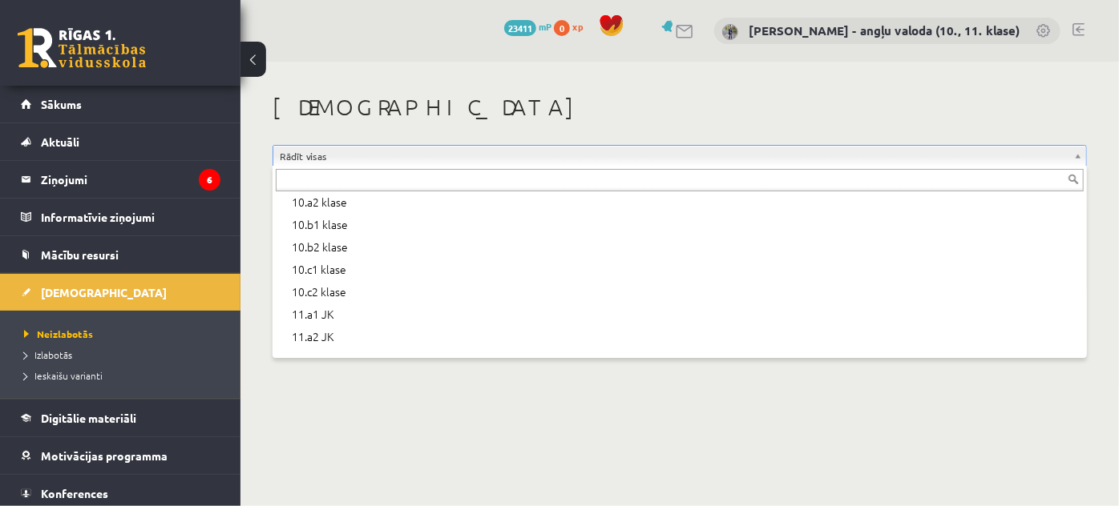
scroll to position [291, 0]
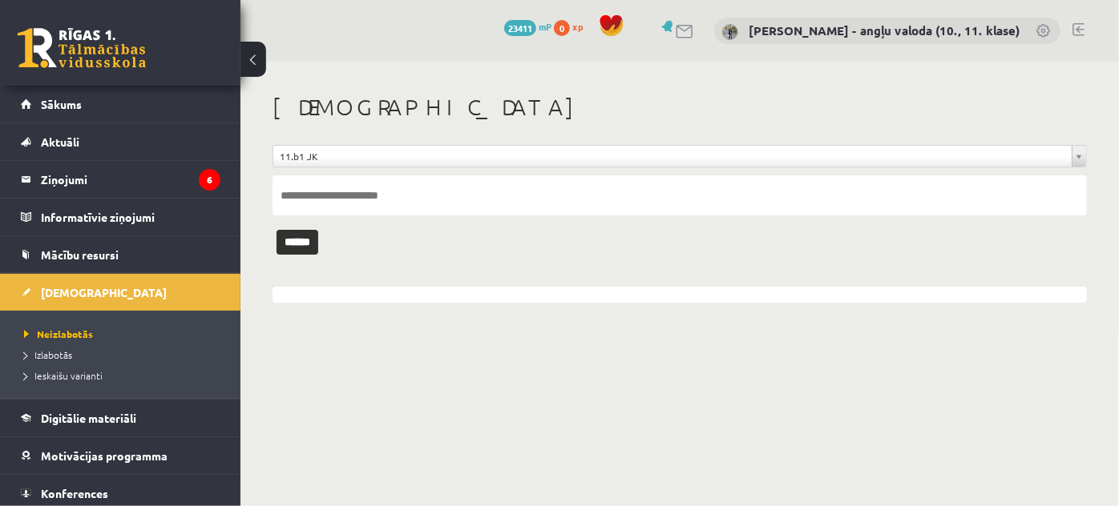
click at [317, 200] on input "text" at bounding box center [679, 195] width 814 height 40
click at [413, 190] on input "text" at bounding box center [679, 195] width 814 height 40
click at [276, 230] on input "******" at bounding box center [297, 242] width 42 height 25
click at [327, 196] on input "**********" at bounding box center [679, 195] width 814 height 40
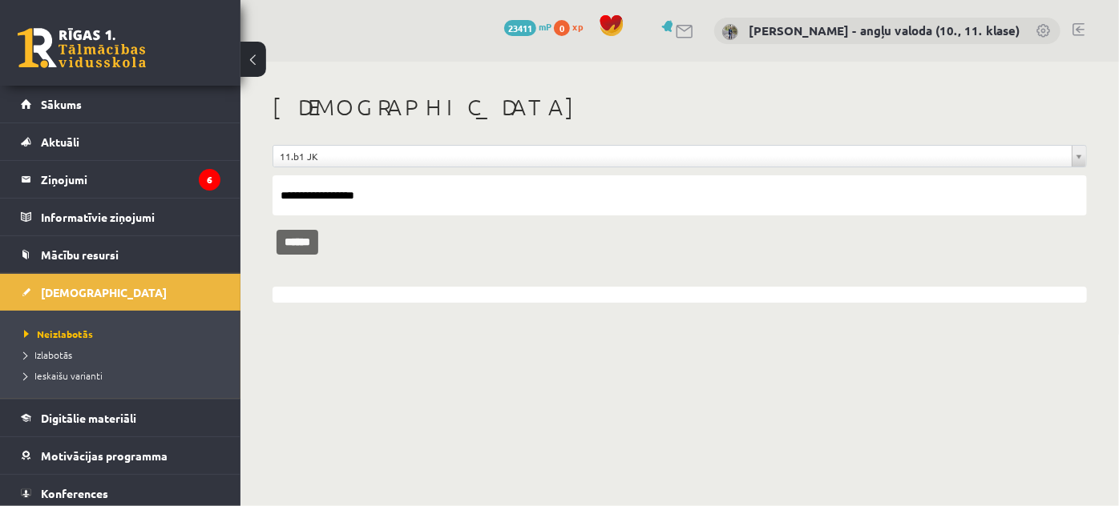
type input "**********"
click at [315, 236] on input "******" at bounding box center [297, 242] width 42 height 25
click at [51, 350] on span "Izlabotās" at bounding box center [48, 355] width 48 height 13
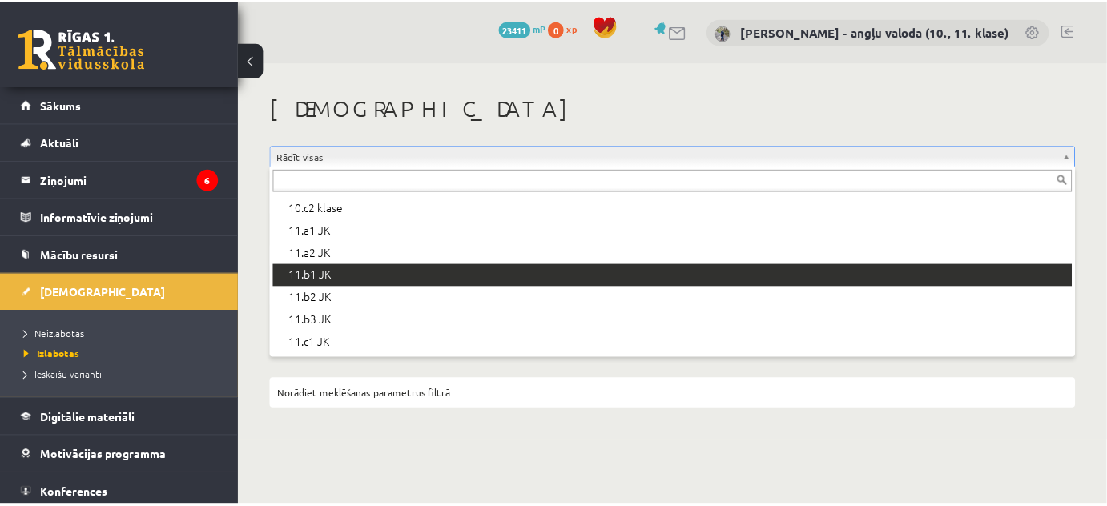
scroll to position [364, 0]
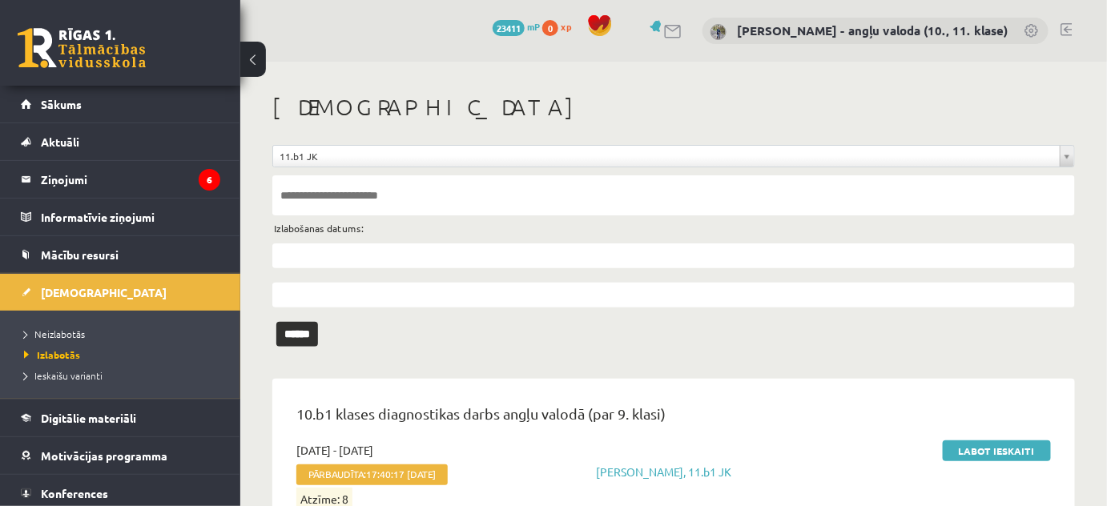
click at [349, 211] on input "text" at bounding box center [673, 195] width 803 height 40
click at [276, 322] on input "******" at bounding box center [297, 334] width 42 height 25
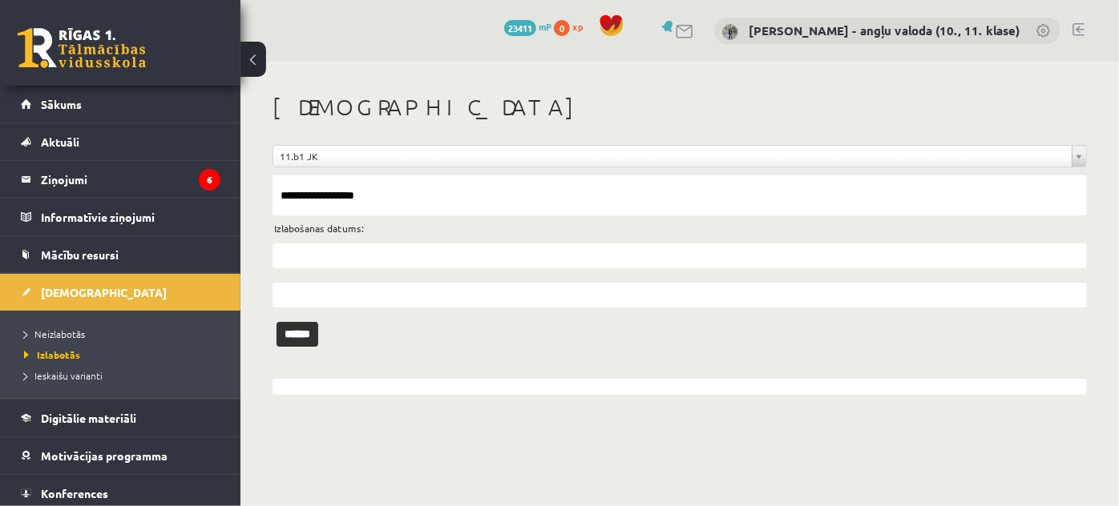
click at [316, 196] on input "**********" at bounding box center [679, 195] width 814 height 40
type input "**********"
click at [308, 337] on input "******" at bounding box center [297, 334] width 42 height 25
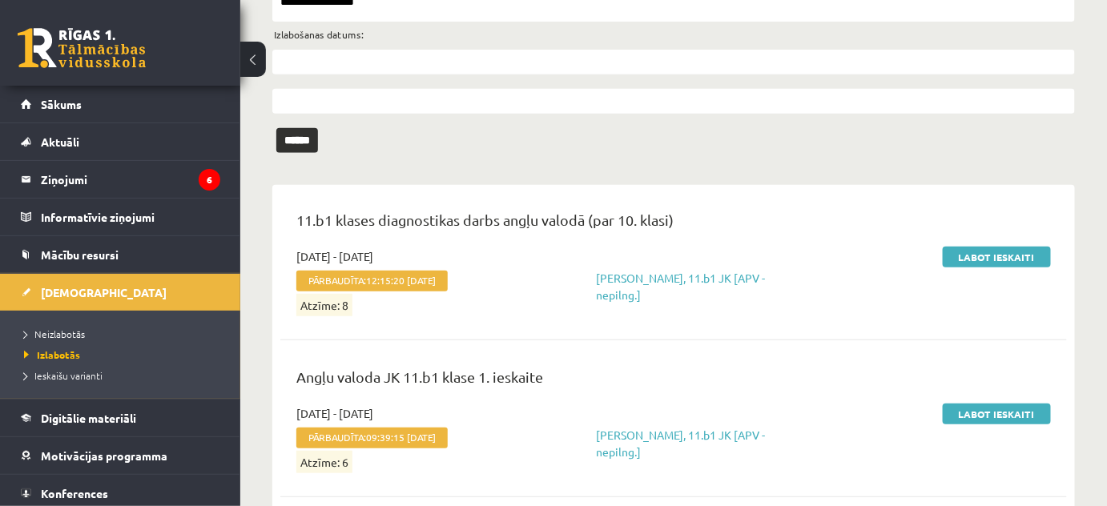
scroll to position [218, 0]
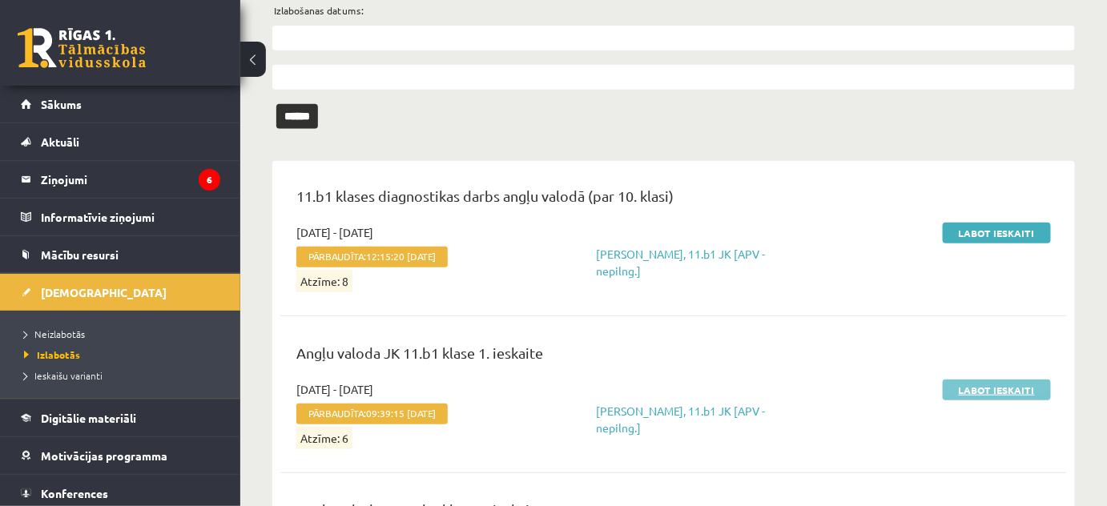
click at [1015, 382] on link "Labot ieskaiti" at bounding box center [997, 390] width 108 height 21
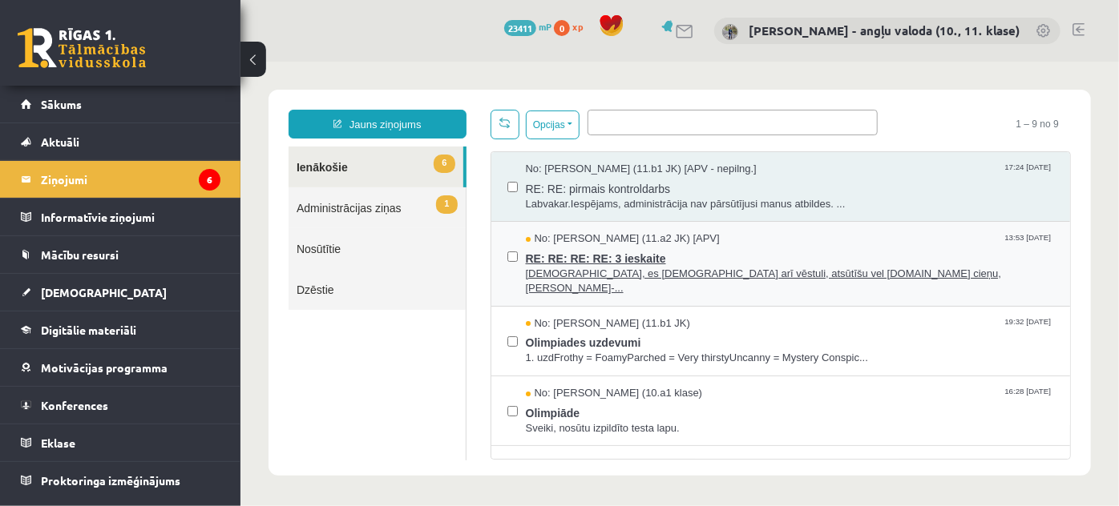
click at [641, 266] on span "Sveiki, es nosūtīju arī vēstuli, atsūtīšu vel reiz.Ar cieņu,Loreta-..." at bounding box center [789, 281] width 529 height 30
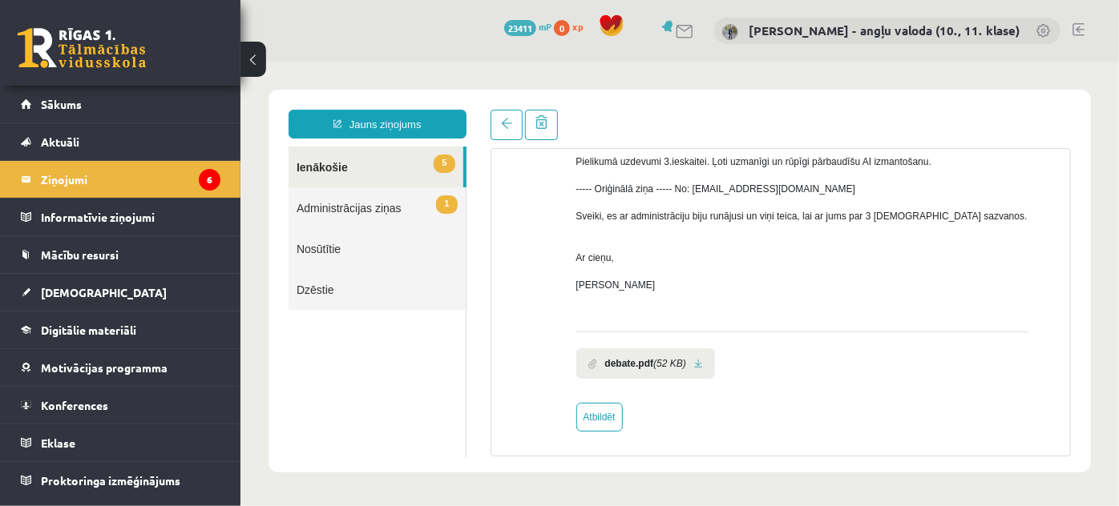
scroll to position [439, 0]
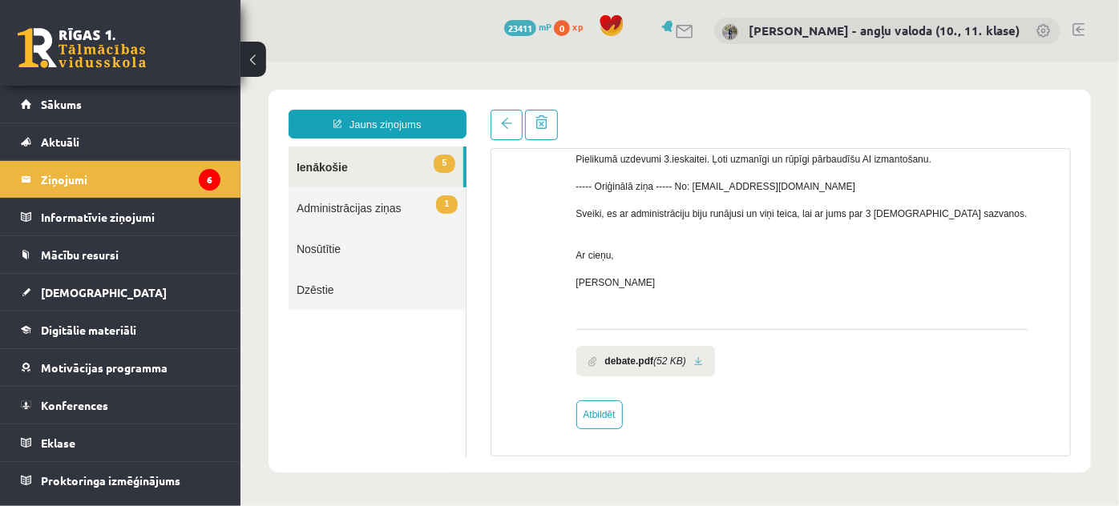
click at [693, 360] on link at bounding box center [697, 361] width 9 height 10
click at [315, 163] on link "5 Ienākošie" at bounding box center [375, 166] width 175 height 41
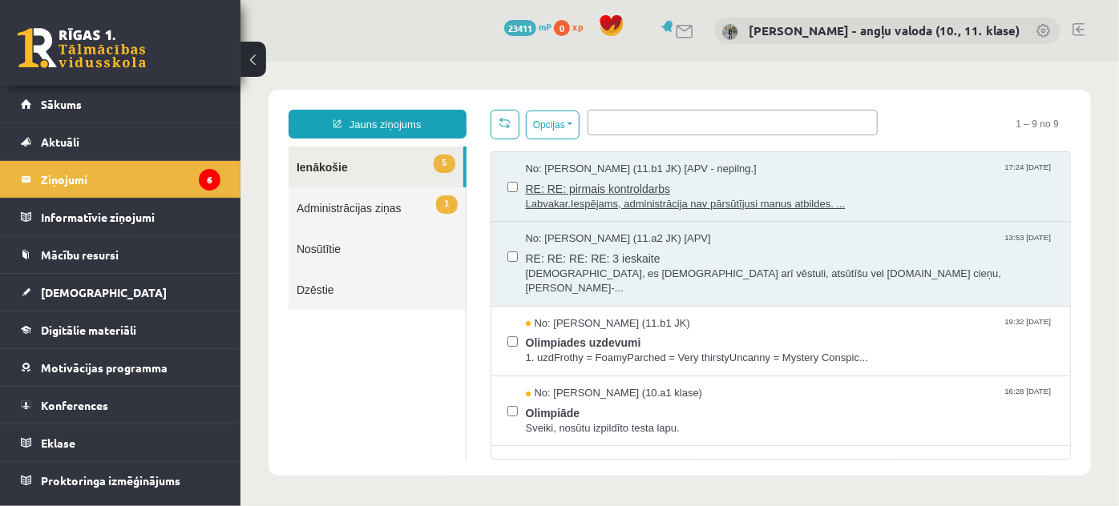
scroll to position [0, 0]
click at [377, 208] on link "1 Administrācijas ziņas" at bounding box center [376, 207] width 177 height 41
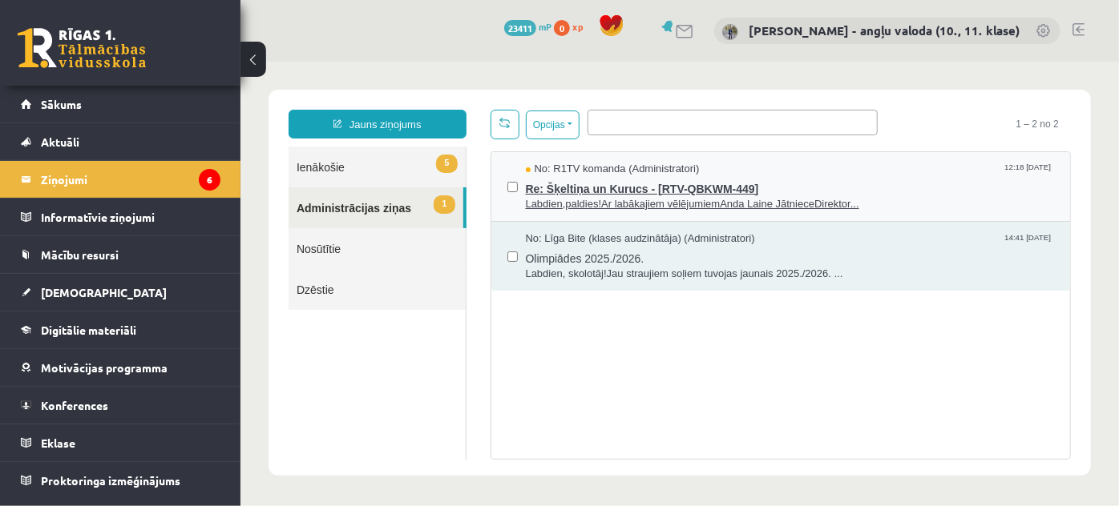
click at [648, 200] on span "Labdien,paldies!Ar labākajiem vēlējumiemAnda Laine JātnieceDirektor..." at bounding box center [789, 203] width 529 height 15
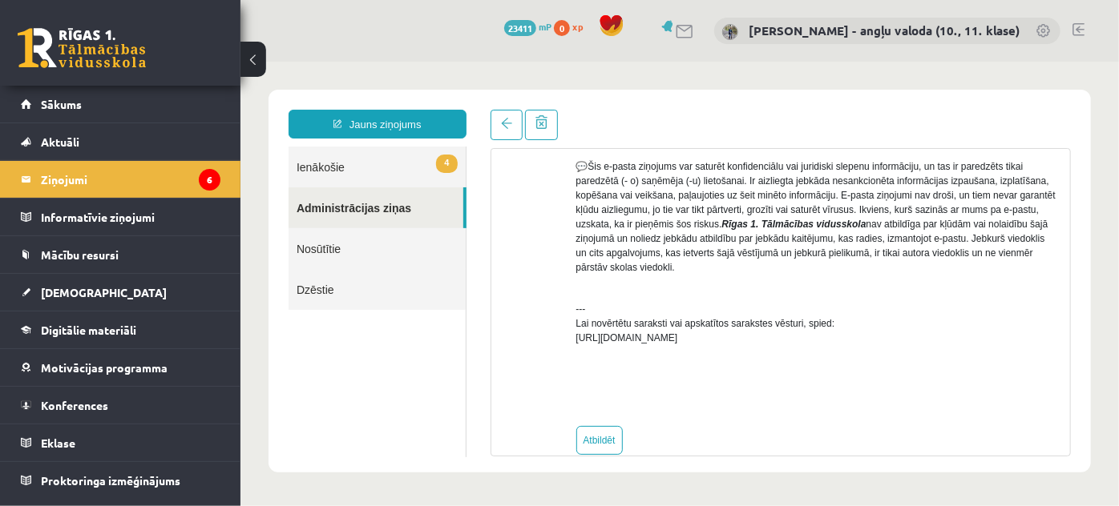
scroll to position [669, 0]
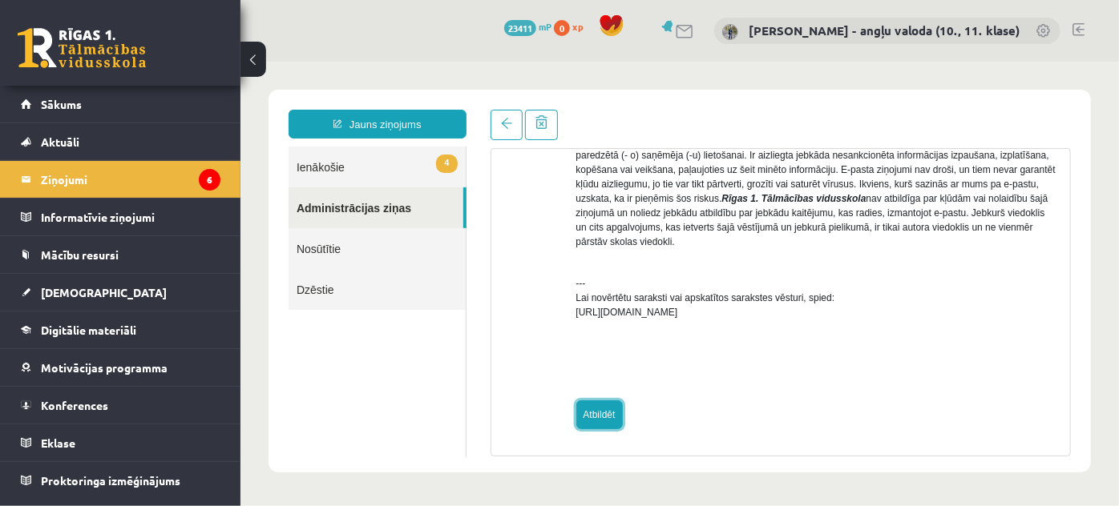
click at [584, 409] on link "Atbildēt" at bounding box center [598, 414] width 46 height 29
type input "**********"
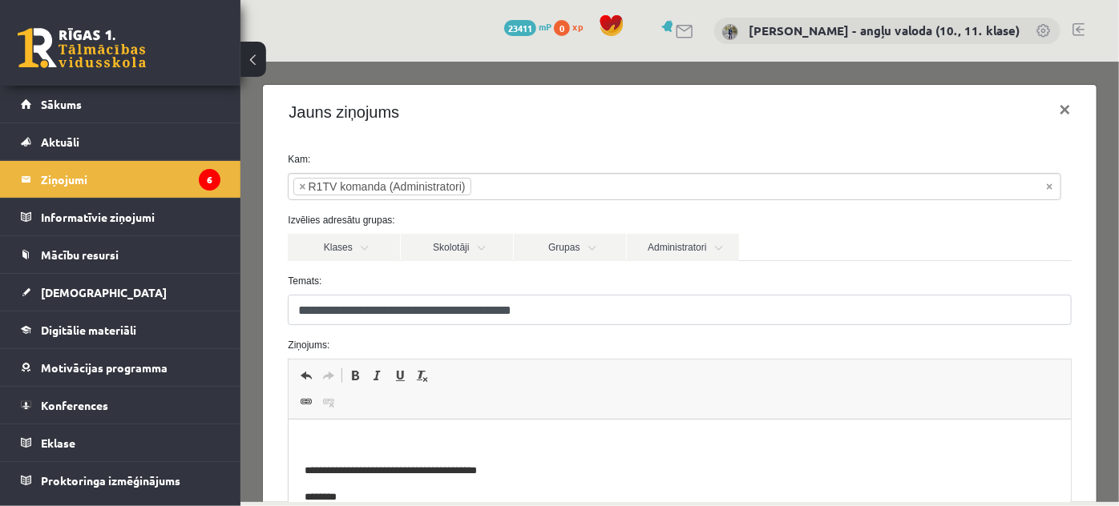
click at [325, 438] on p "Bagātinātā teksta redaktors, wiswyg-editor-47434033498300-1760466119-128" at bounding box center [678, 444] width 749 height 17
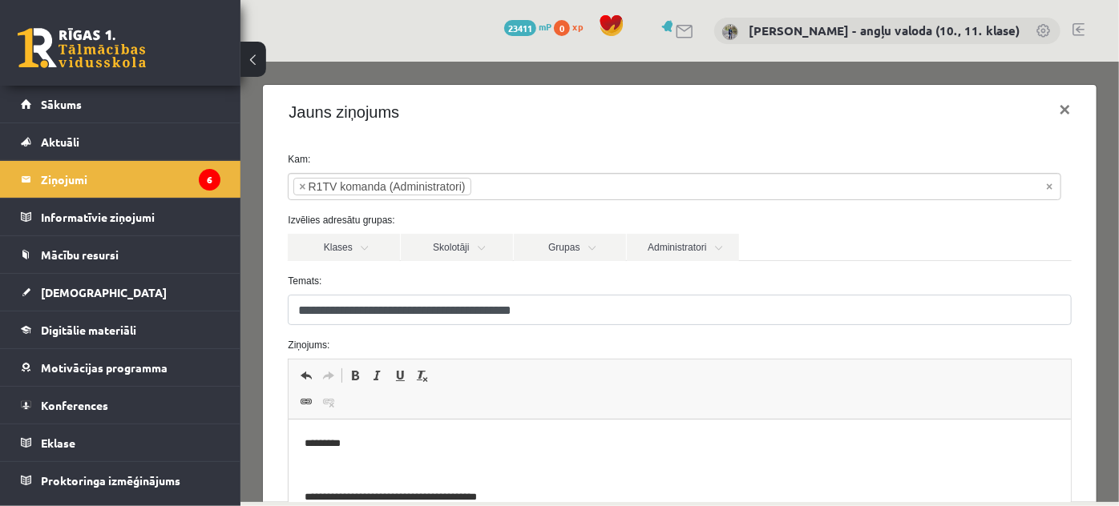
click at [357, 446] on p "*********" at bounding box center [668, 444] width 729 height 17
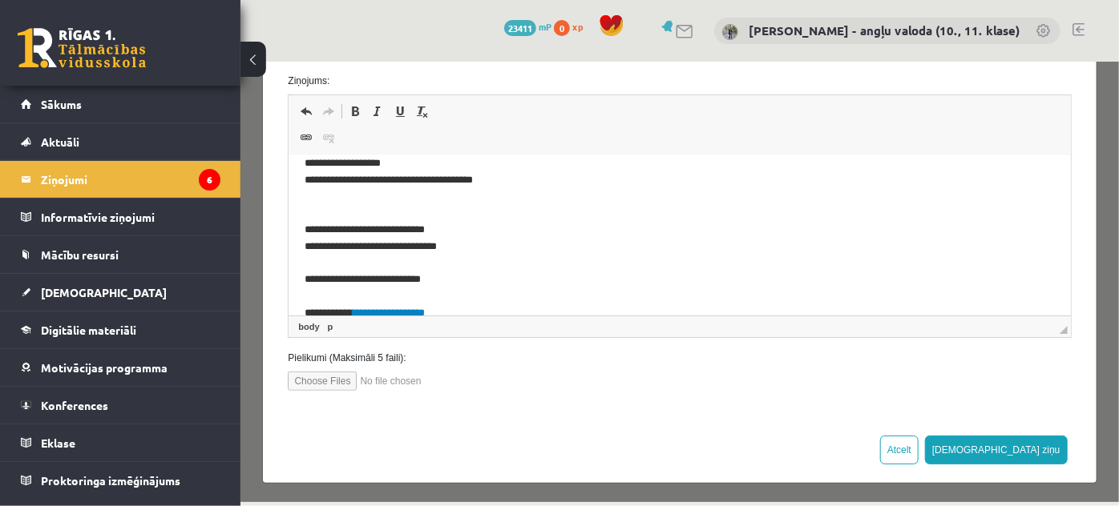
scroll to position [266, 0]
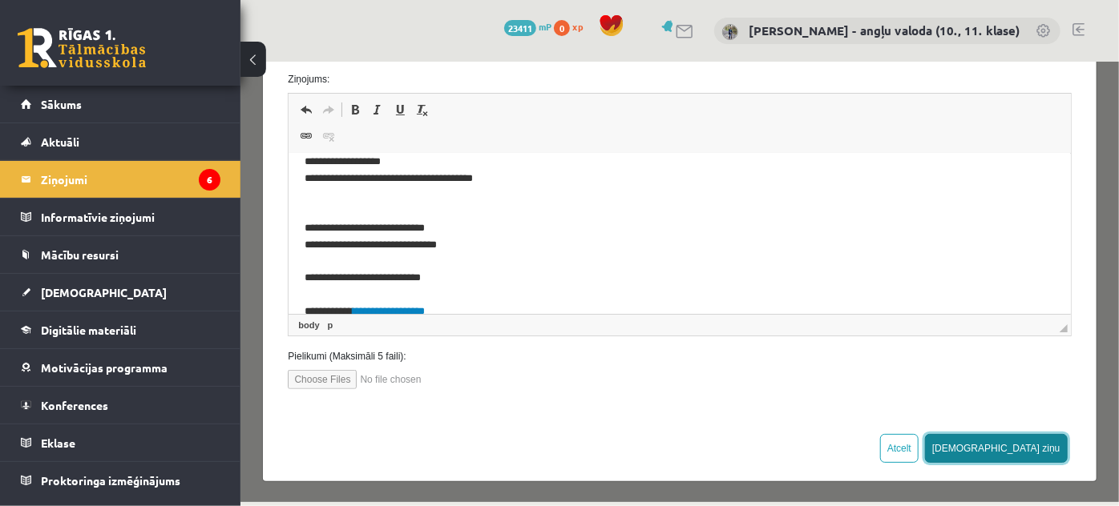
click at [1033, 448] on button "Sūtīt ziņu" at bounding box center [995, 447] width 143 height 29
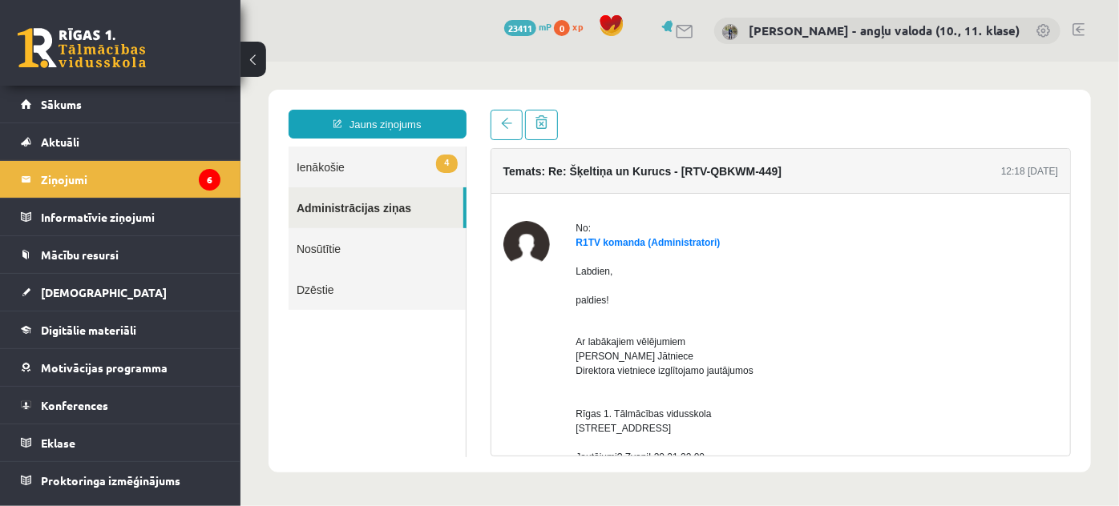
scroll to position [0, 0]
click at [321, 163] on link "4 Ienākošie" at bounding box center [376, 166] width 177 height 41
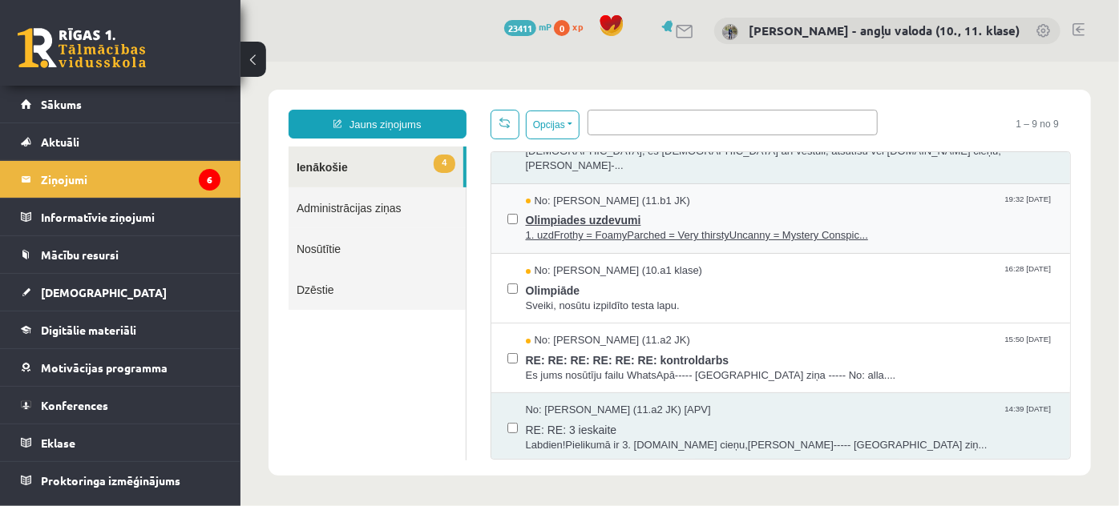
scroll to position [145, 0]
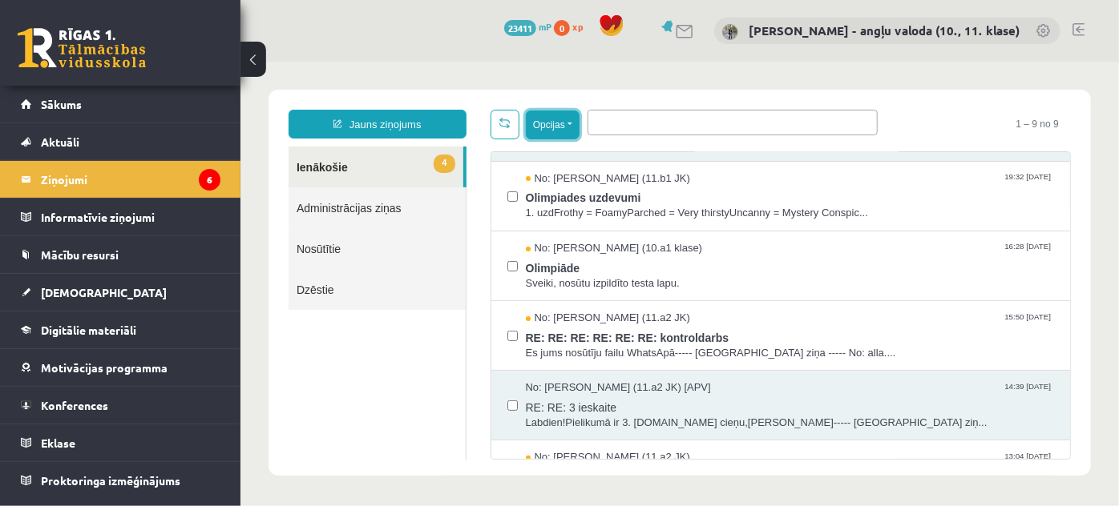
click at [567, 124] on button "Opcijas" at bounding box center [552, 124] width 54 height 29
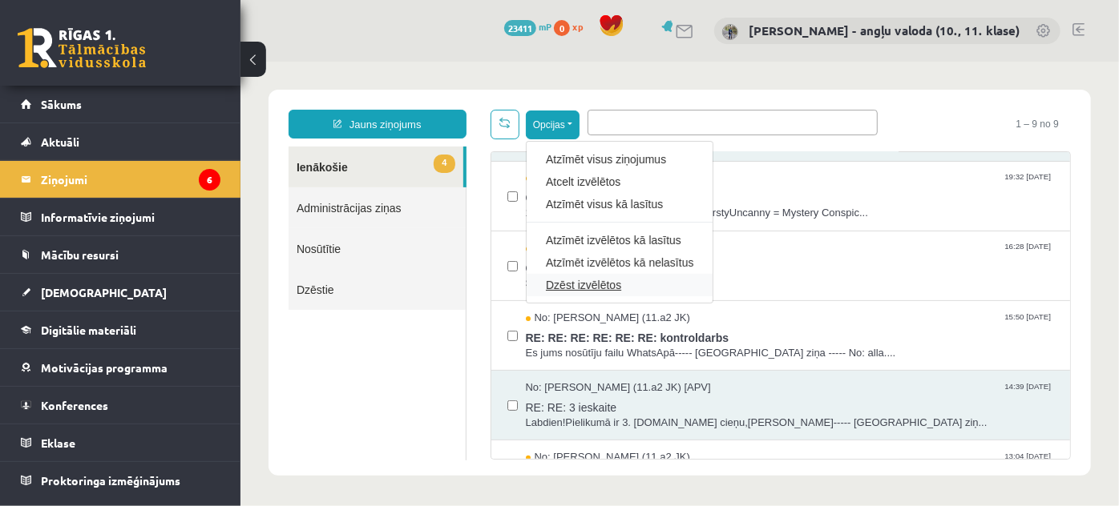
click at [570, 284] on link "Dzēst izvēlētos" at bounding box center [618, 284] width 147 height 16
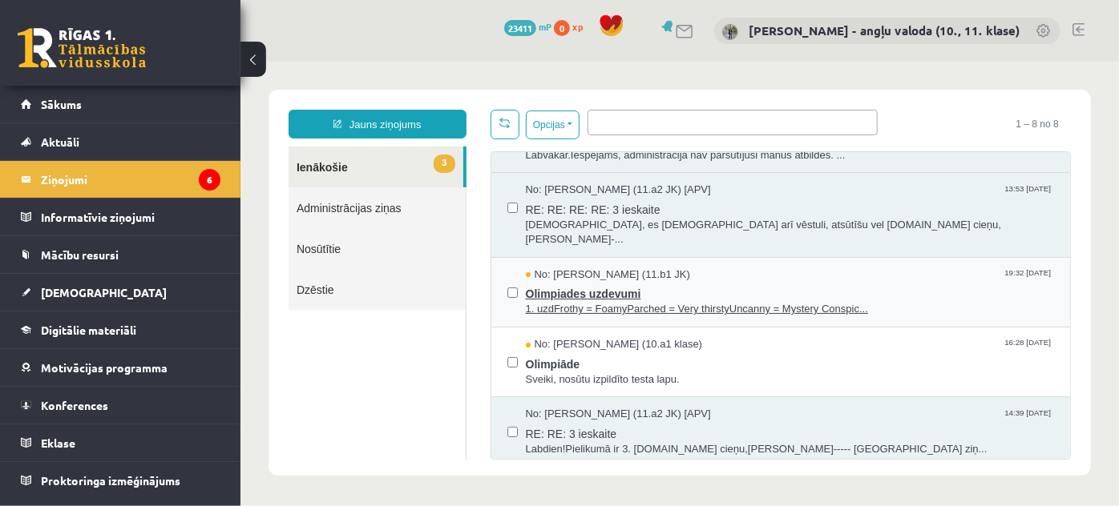
scroll to position [72, 0]
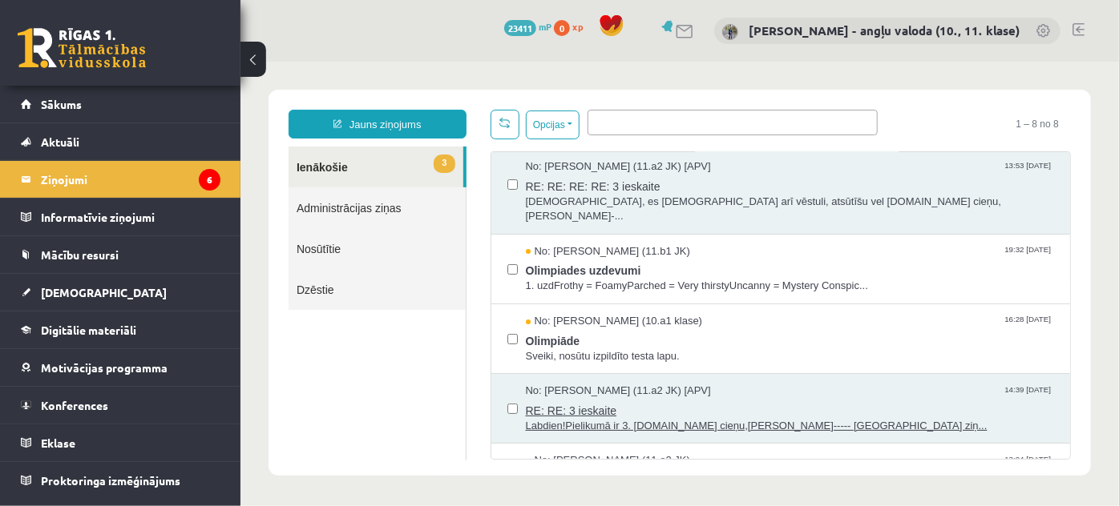
click at [594, 418] on span "Labdien!Pielikumā ir 3. ieskaite.Ar cieņu,Loreta----- Oriģinālā ziņ..." at bounding box center [789, 425] width 529 height 15
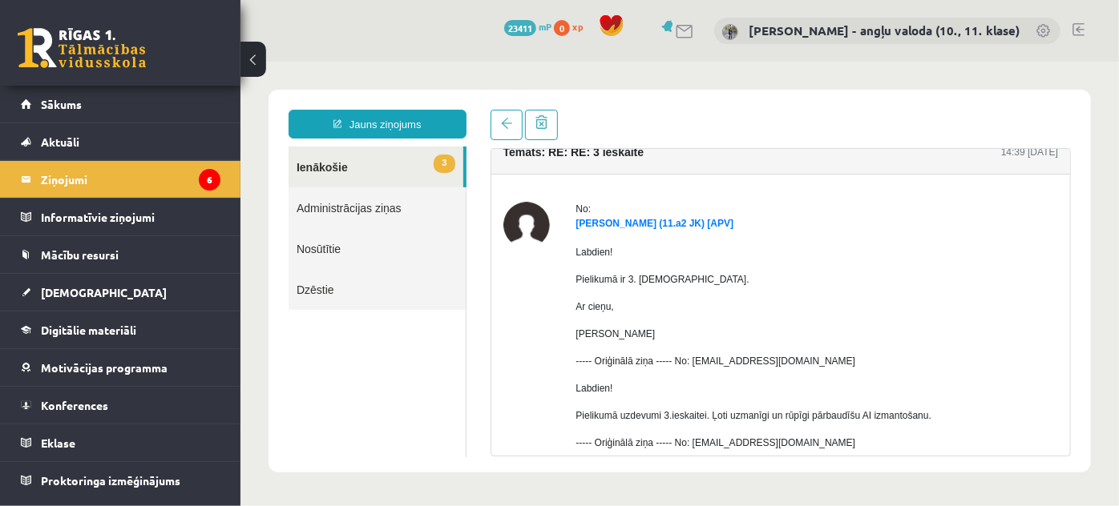
scroll to position [0, 0]
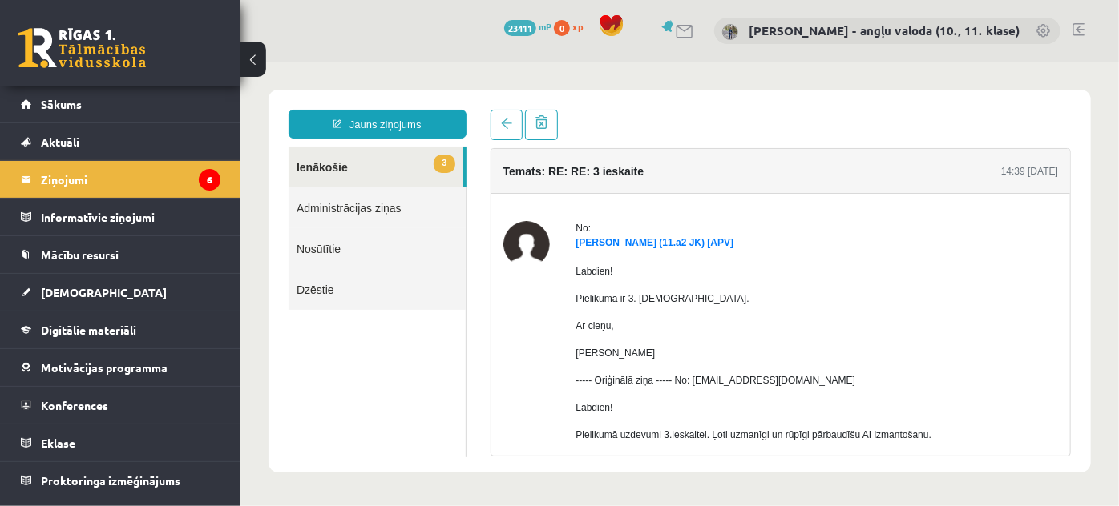
click at [320, 168] on link "3 Ienākošie" at bounding box center [375, 166] width 175 height 41
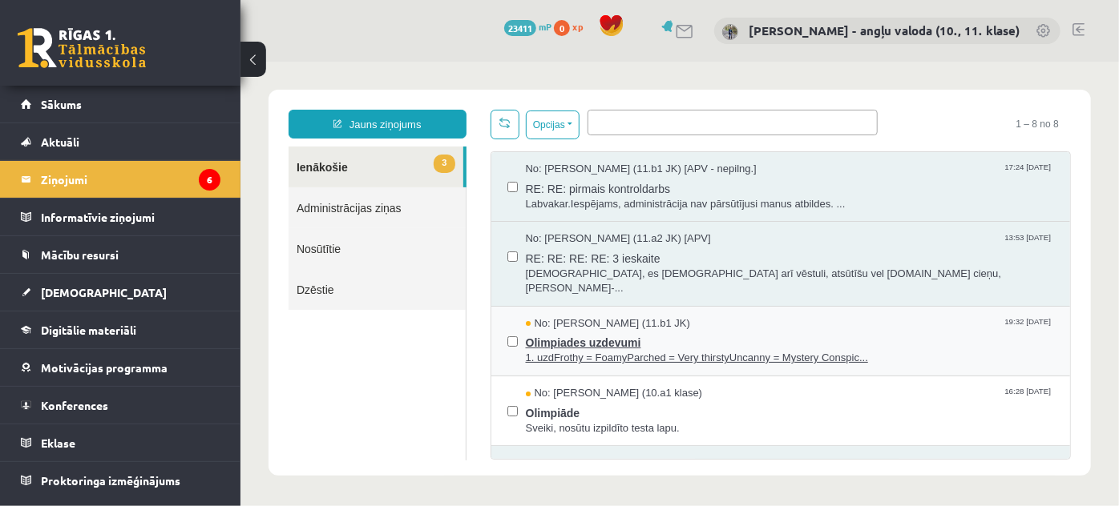
click at [574, 350] on span "1. uzdFrothy = FoamyParched = Very thirstyUncanny = Mystery Conspic..." at bounding box center [789, 357] width 529 height 15
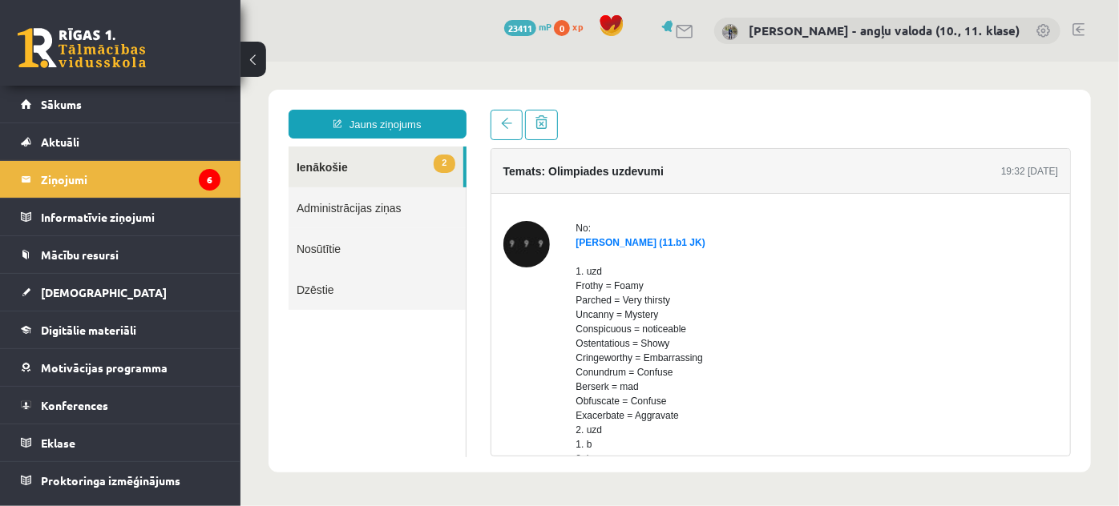
click at [663, 303] on p "1. uzd Frothy = Foamy Parched = Very thirsty Uncanny = Mystery Conspicuous = no…" at bounding box center [766, 386] width 382 height 245
click at [664, 313] on p "1. uzd Frothy = Foamy Parched = Very thirsty Uncanny = Mystery Conspicuous = no…" at bounding box center [766, 386] width 382 height 245
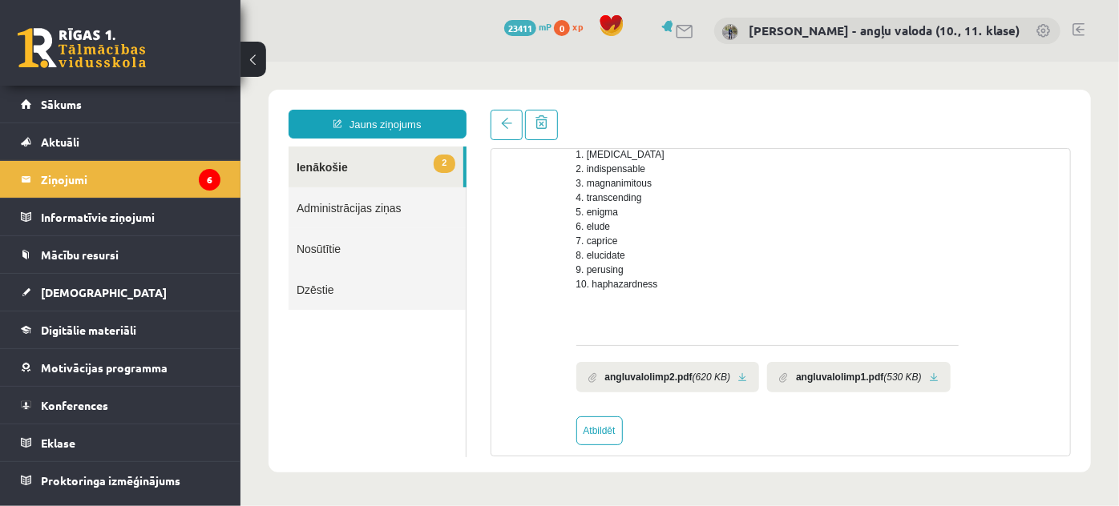
scroll to position [405, 0]
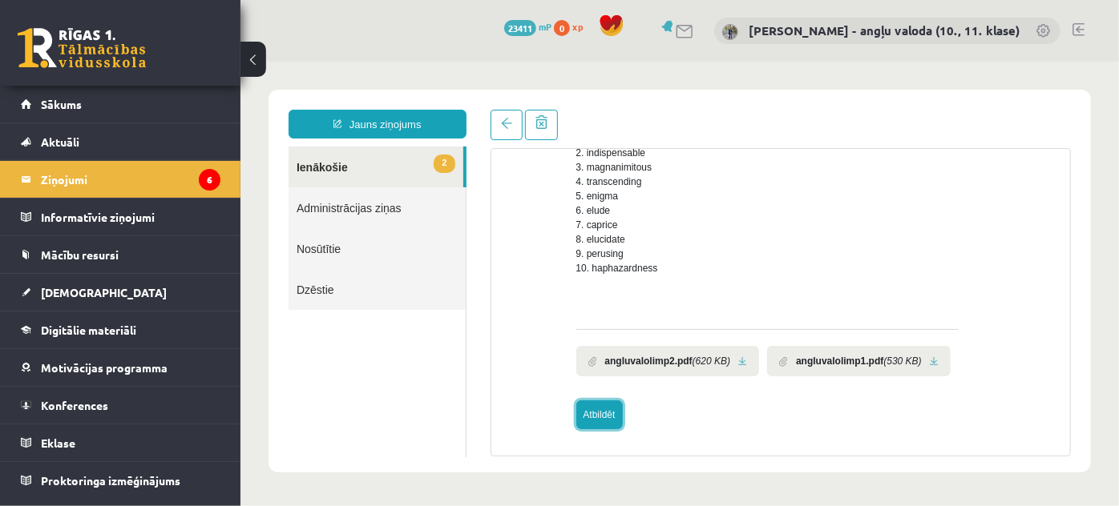
click at [595, 411] on link "Atbildēt" at bounding box center [598, 414] width 46 height 29
type input "**********"
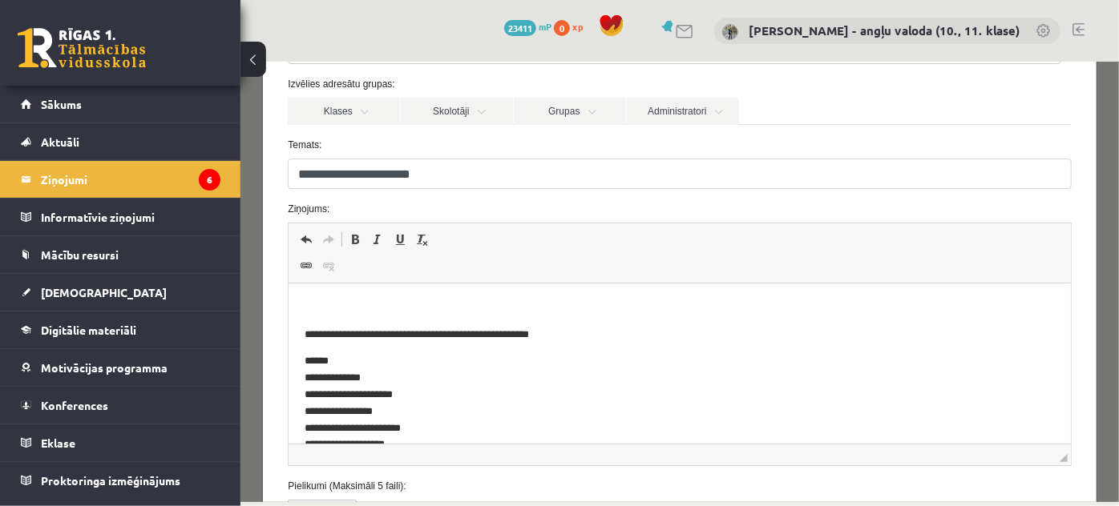
scroll to position [120, 0]
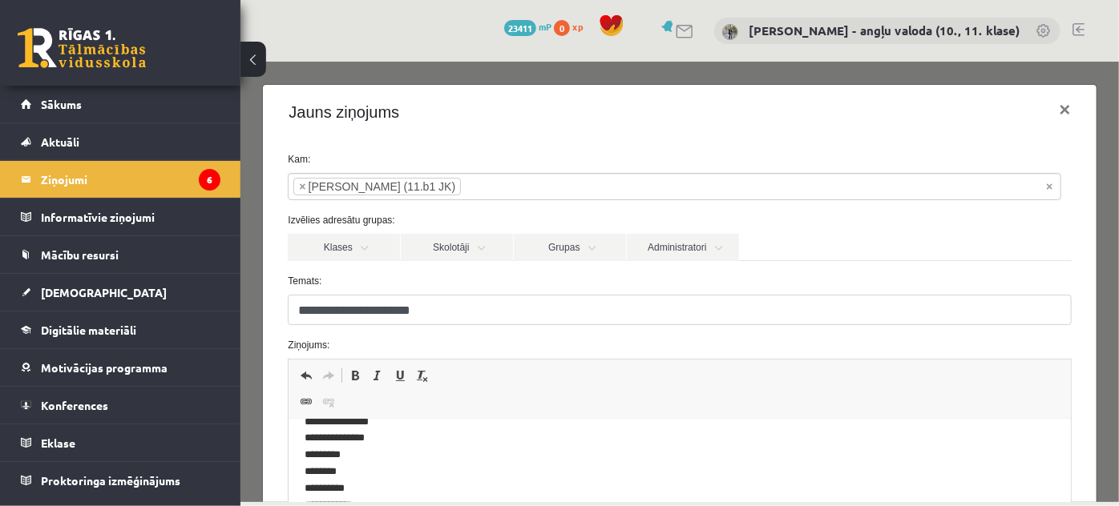
scroll to position [266, 0]
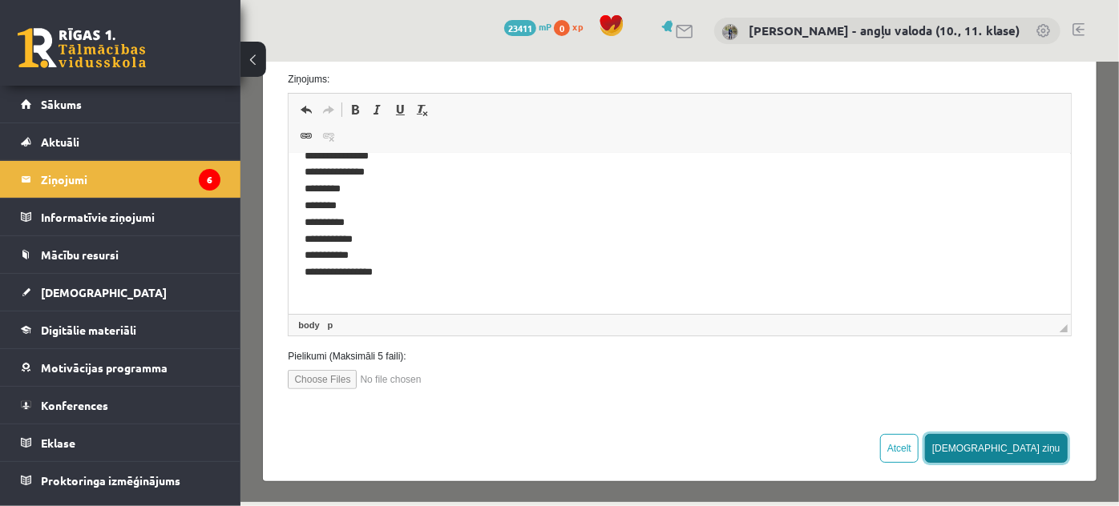
click at [1031, 438] on button "Sūtīt ziņu" at bounding box center [995, 447] width 143 height 29
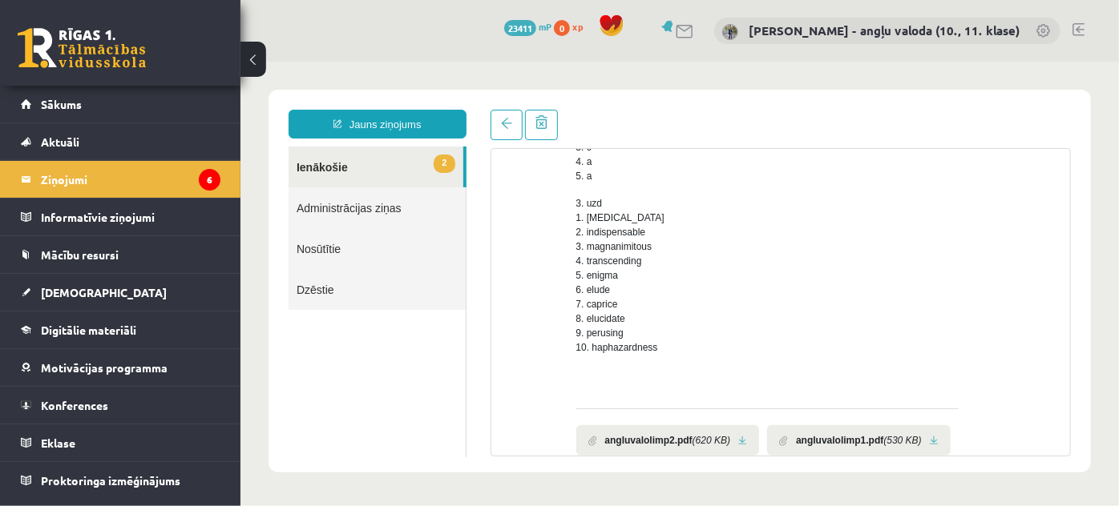
scroll to position [405, 0]
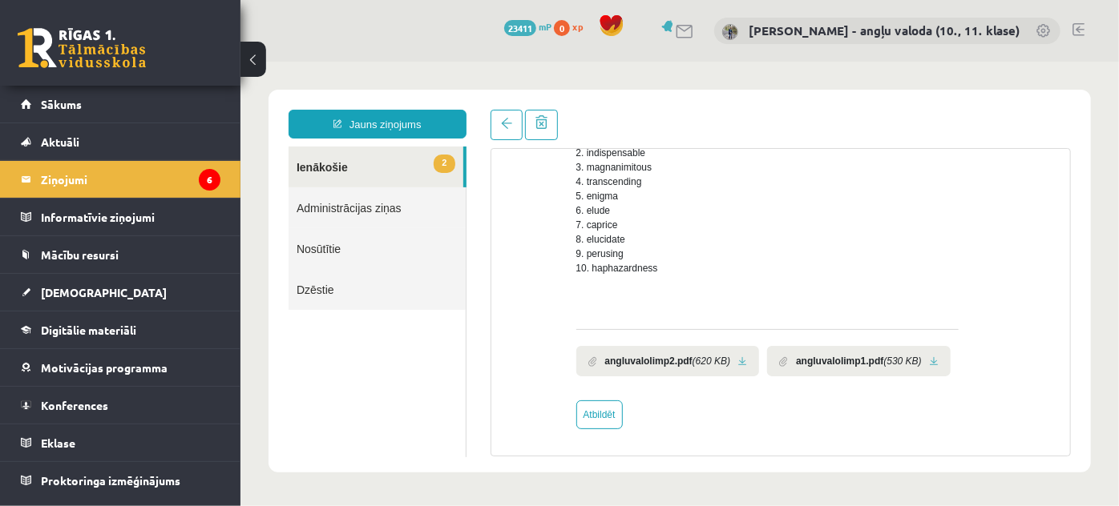
click at [738, 361] on link at bounding box center [741, 361] width 9 height 10
click at [930, 356] on link at bounding box center [933, 361] width 9 height 10
click at [595, 407] on link "Atbildēt" at bounding box center [598, 414] width 46 height 29
type input "**********"
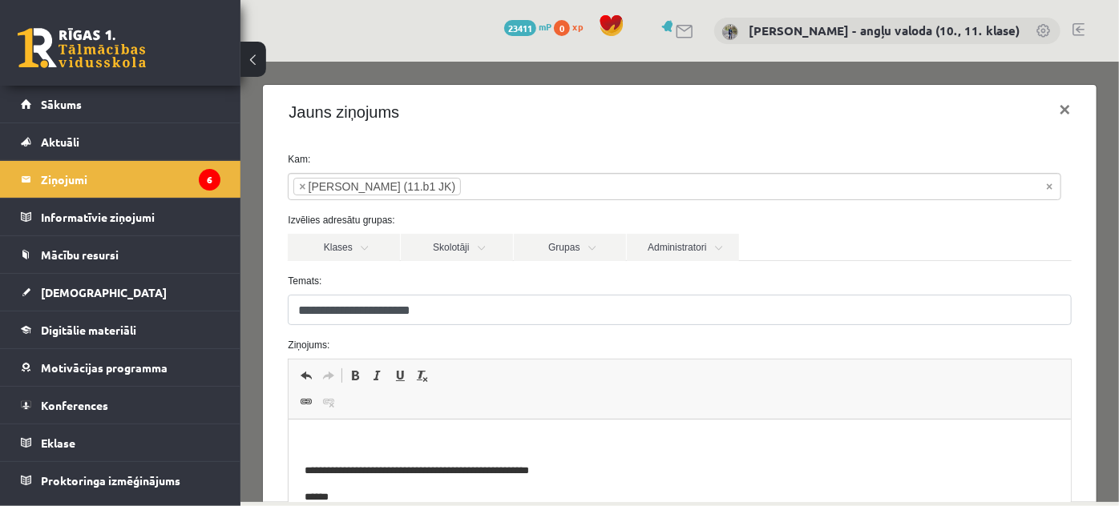
click at [316, 443] on p "Bagātinātā teksta redaktors, wiswyg-editor-47433977335640-1760466473-228" at bounding box center [678, 444] width 749 height 17
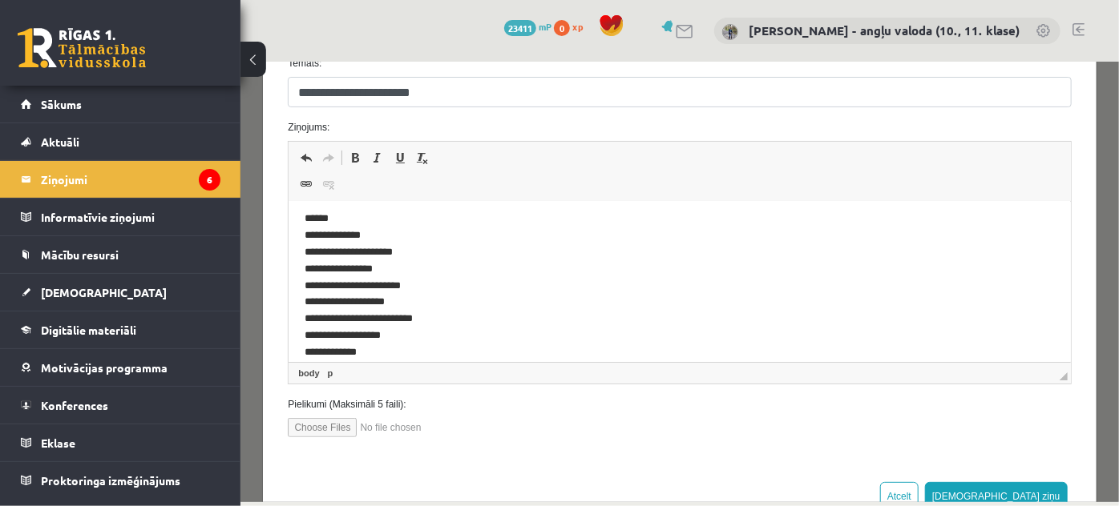
scroll to position [145, 0]
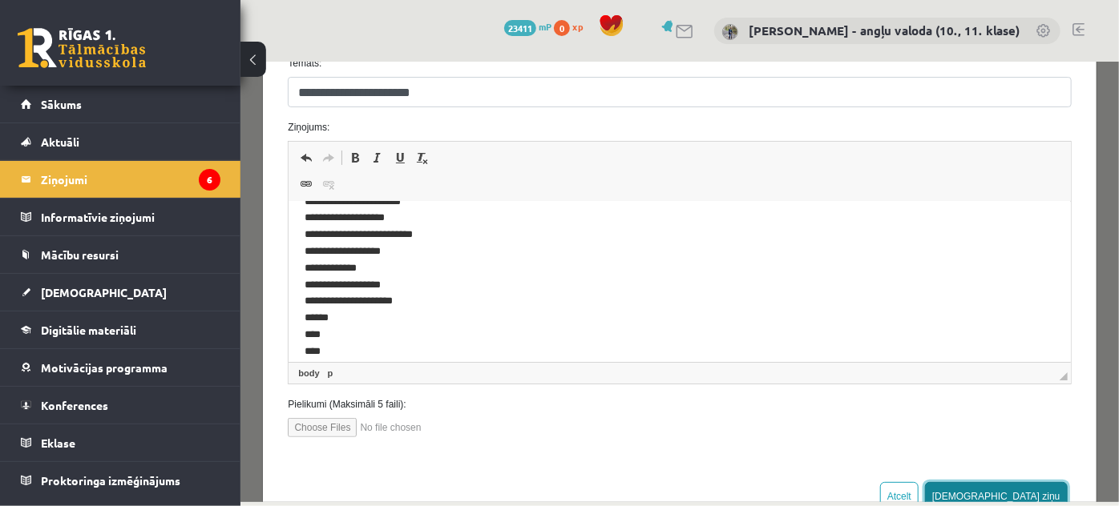
click at [1026, 486] on button "Sūtīt ziņu" at bounding box center [995, 496] width 143 height 29
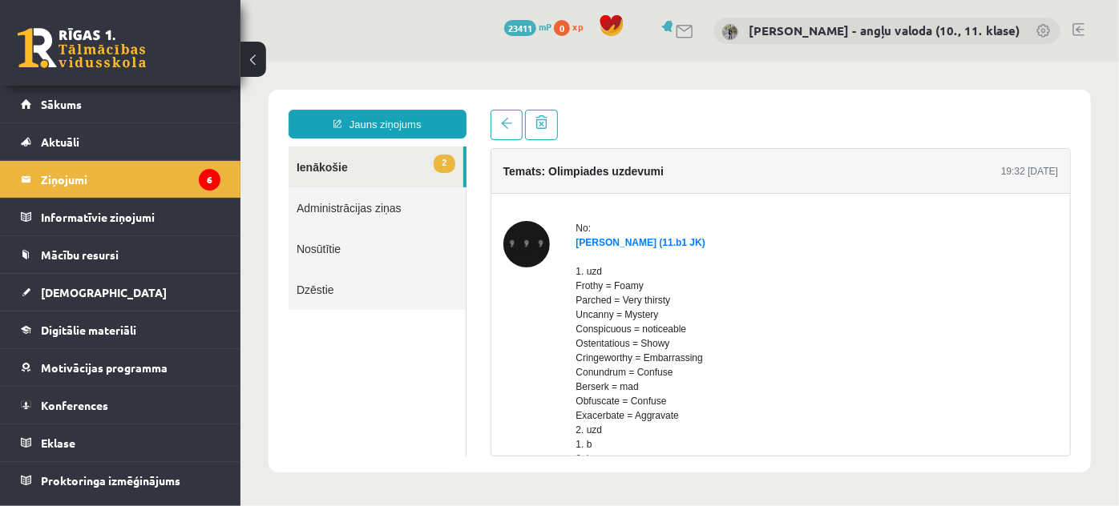
scroll to position [0, 0]
click at [302, 163] on link "2 Ienākošie" at bounding box center [375, 166] width 175 height 41
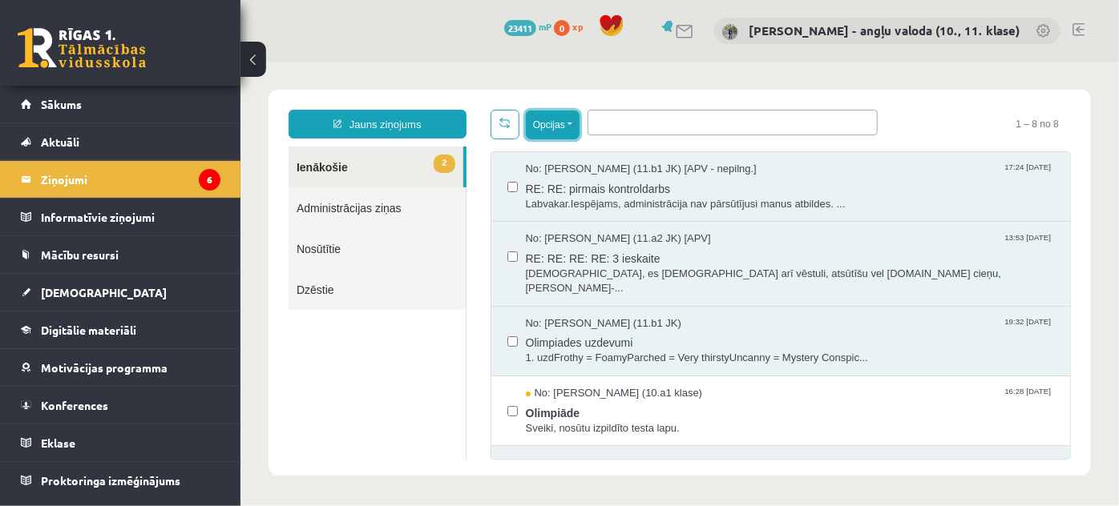
click at [571, 120] on button "Opcijas" at bounding box center [552, 124] width 54 height 29
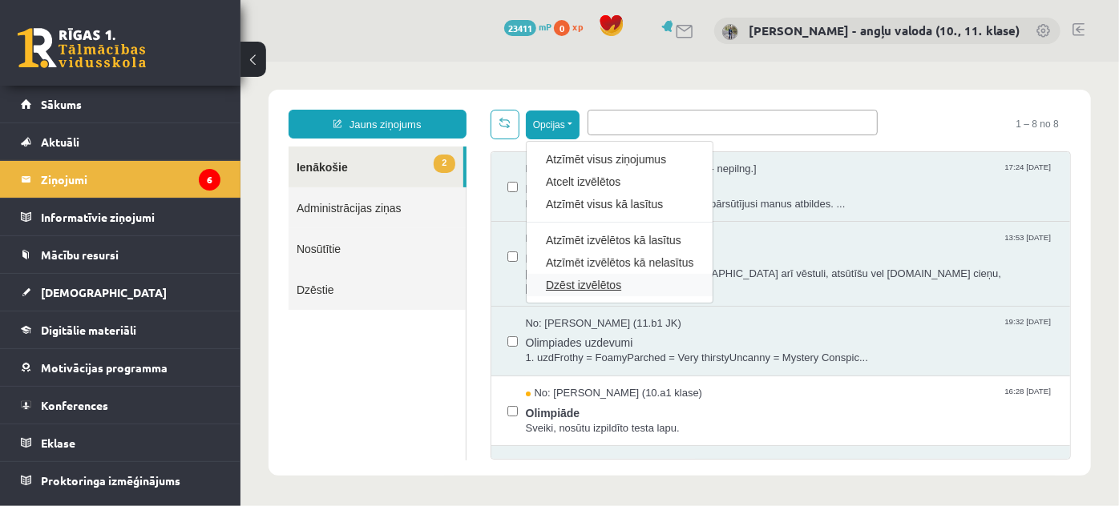
click at [571, 281] on link "Dzēst izvēlētos" at bounding box center [618, 284] width 147 height 16
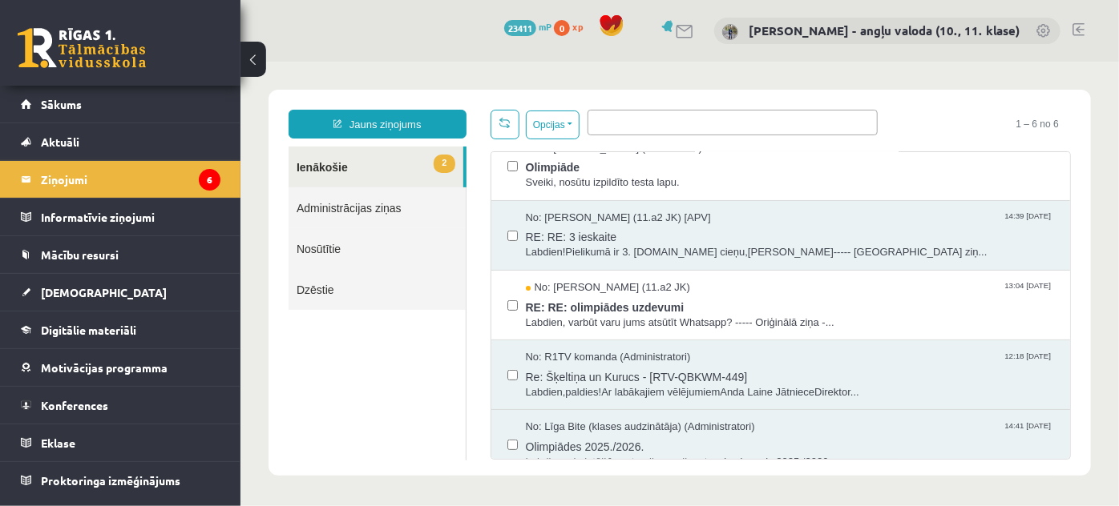
scroll to position [109, 0]
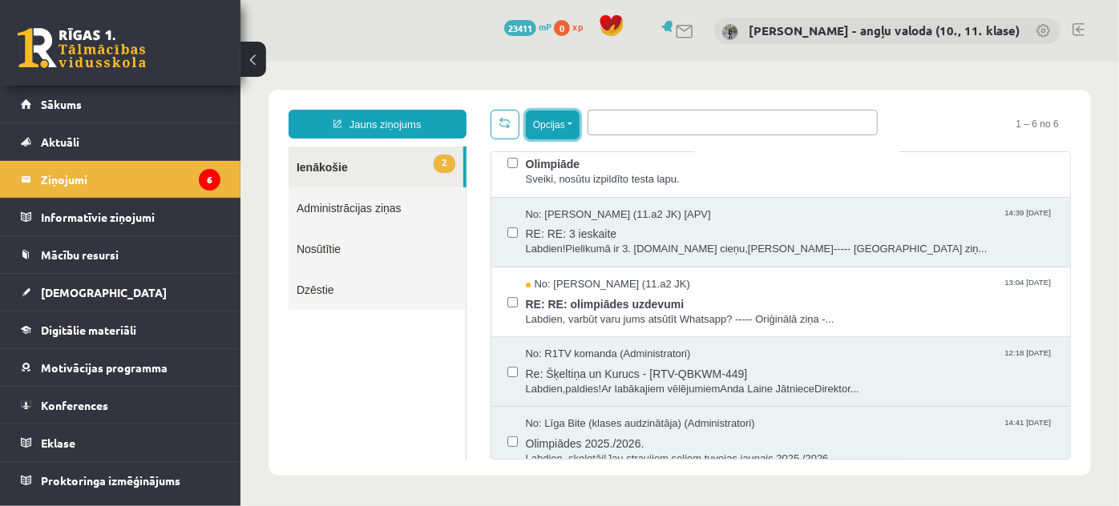
click at [571, 123] on button "Opcijas" at bounding box center [552, 124] width 54 height 29
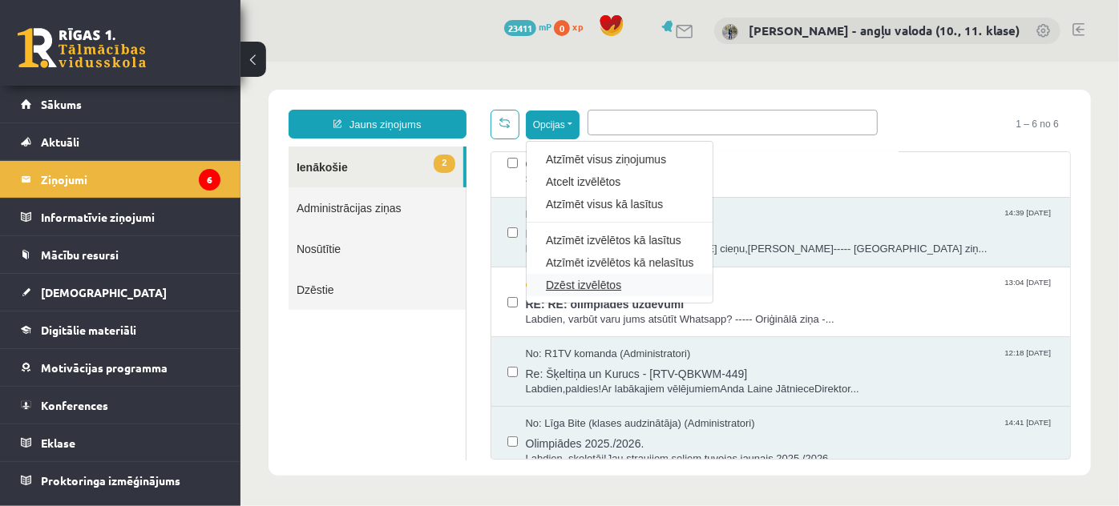
click at [562, 279] on link "Dzēst izvēlētos" at bounding box center [618, 284] width 147 height 16
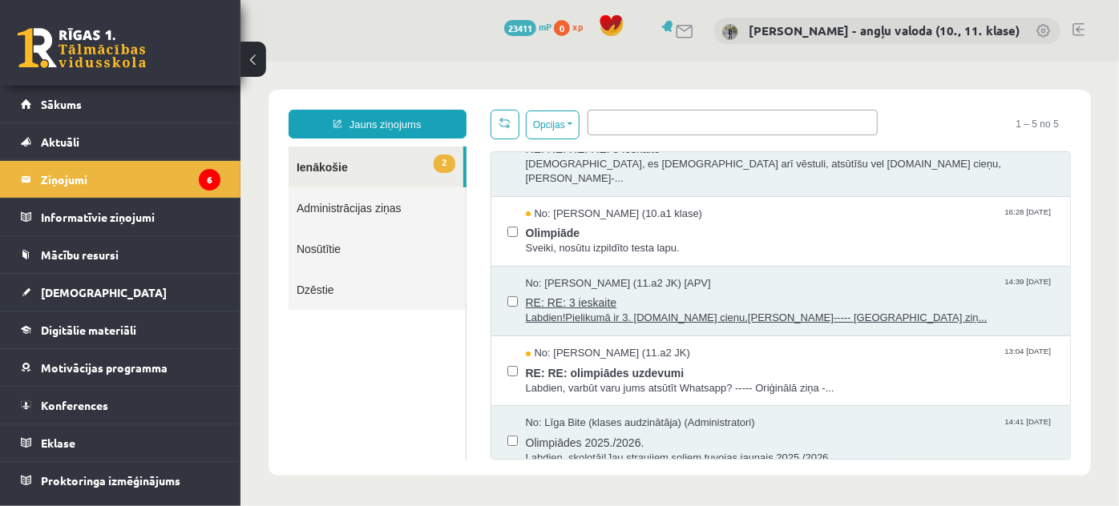
scroll to position [0, 0]
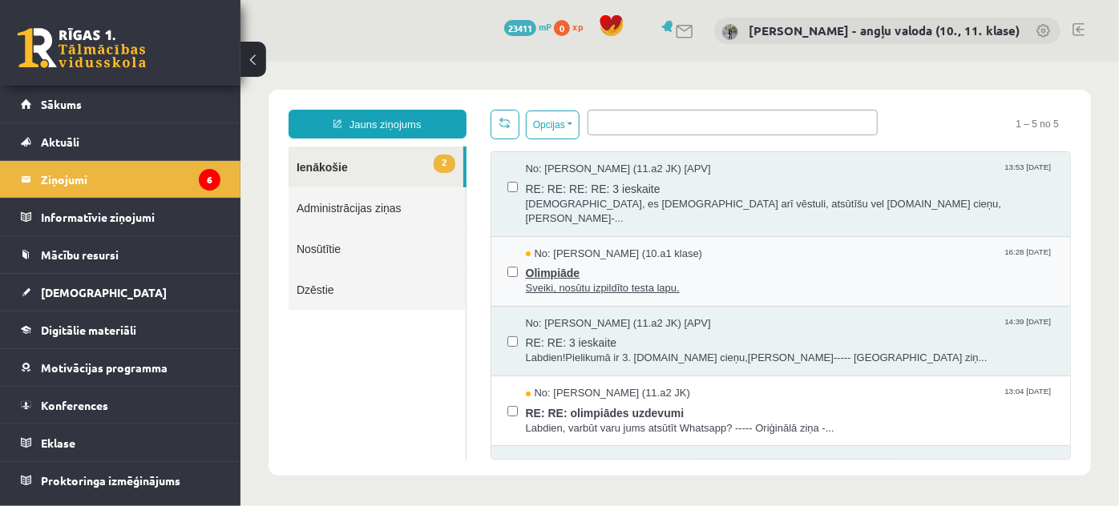
click at [643, 280] on span "Sveiki, nosūtu izpildīto testa lapu." at bounding box center [789, 287] width 529 height 15
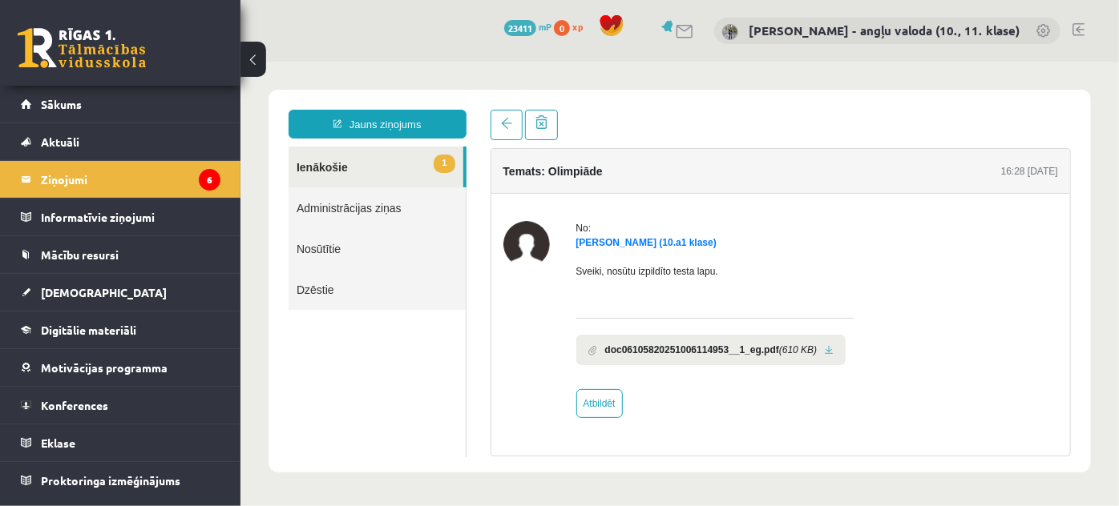
click at [827, 345] on link at bounding box center [828, 350] width 9 height 10
click at [592, 398] on link "Atbildēt" at bounding box center [598, 403] width 46 height 29
type input "**********"
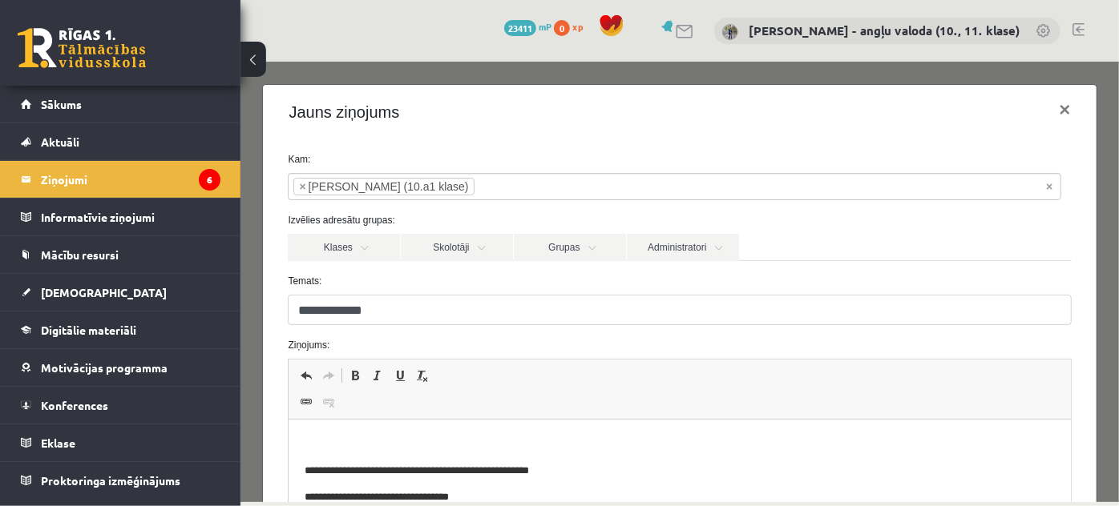
click at [357, 446] on p "Bagātinātā teksta redaktors, wiswyg-editor-47433800301000-1760466660-188" at bounding box center [678, 444] width 749 height 17
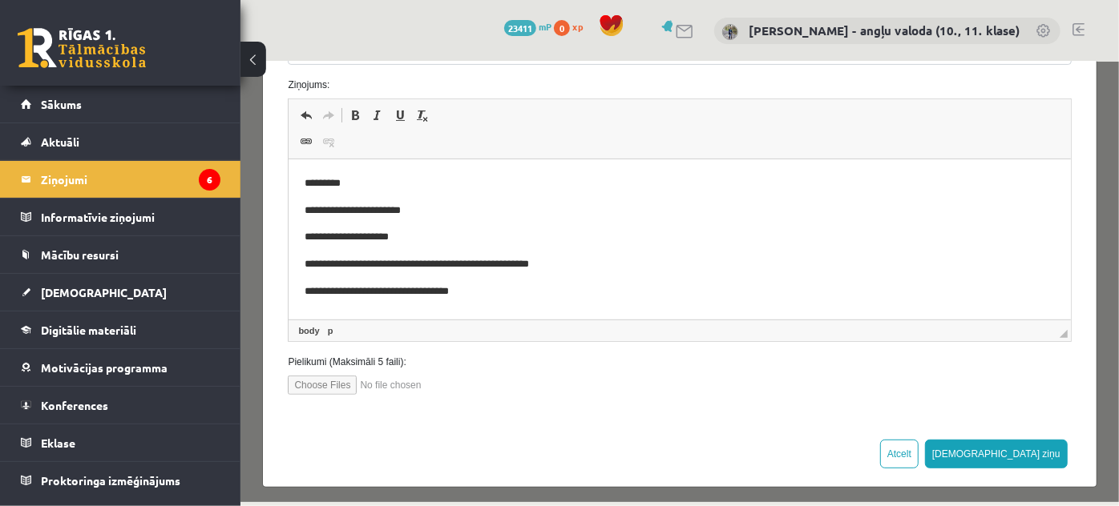
scroll to position [266, 0]
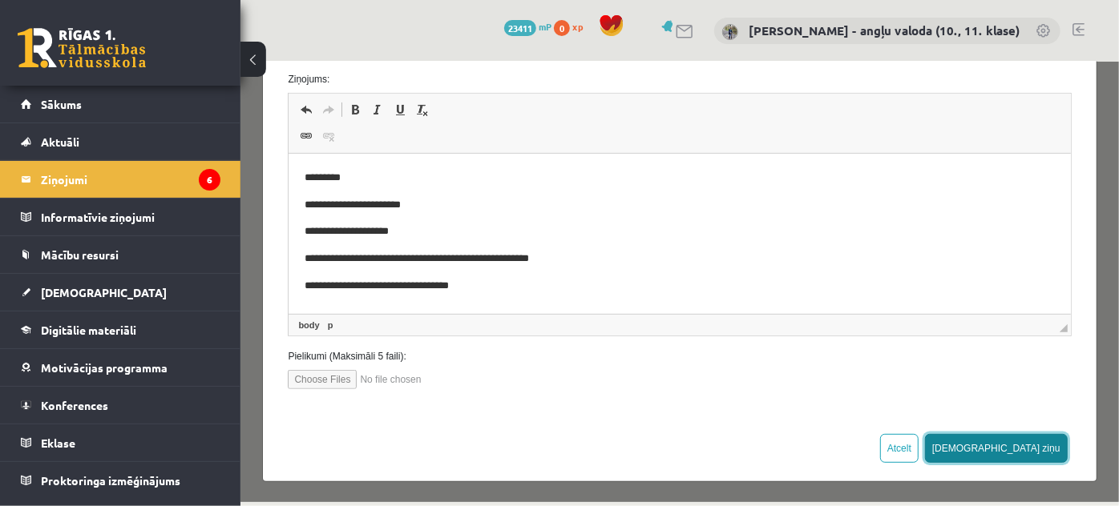
click at [1036, 437] on button "Sūtīt ziņu" at bounding box center [995, 447] width 143 height 29
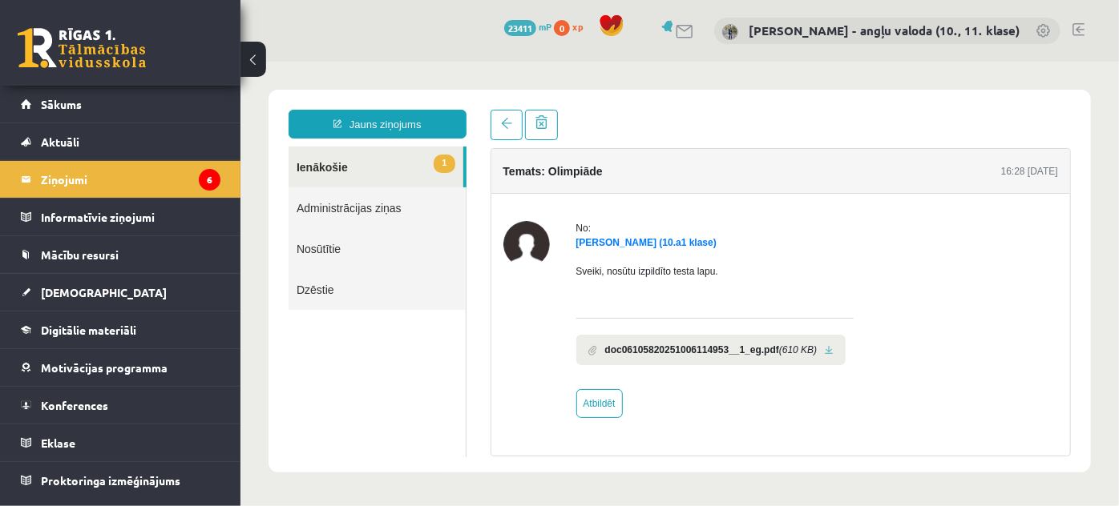
scroll to position [0, 0]
click at [332, 167] on link "1 Ienākošie" at bounding box center [375, 166] width 175 height 41
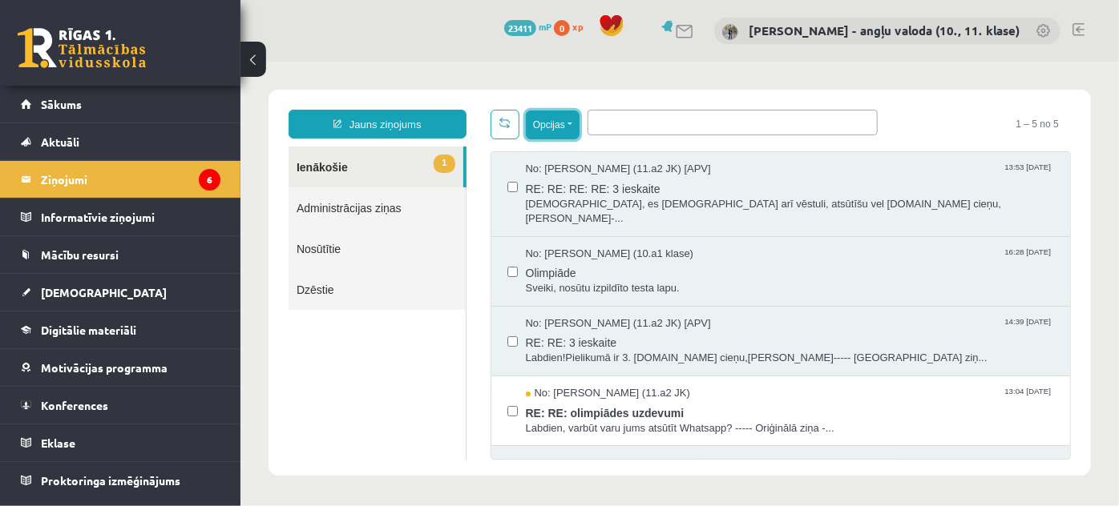
click at [570, 123] on button "Opcijas" at bounding box center [552, 124] width 54 height 29
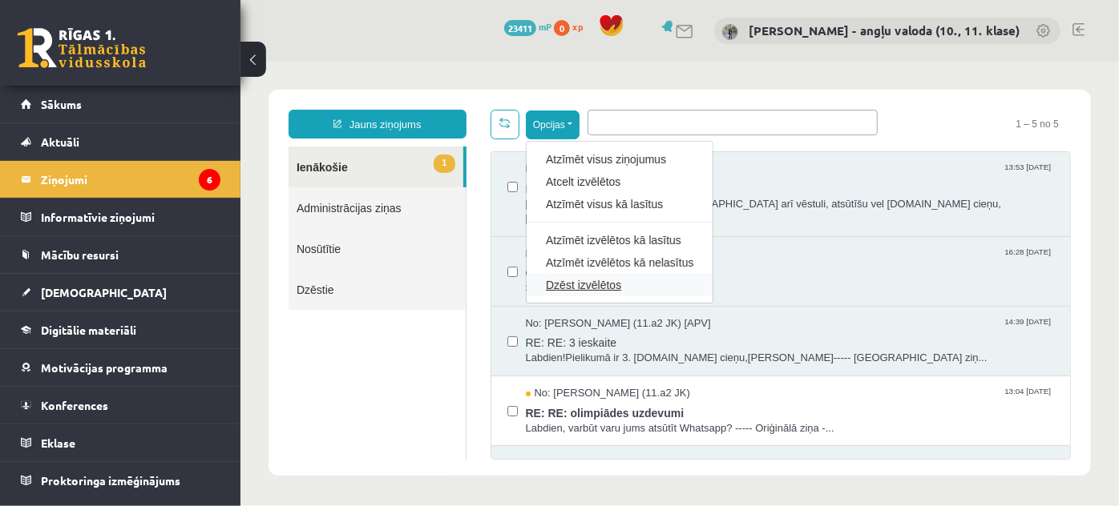
click at [574, 285] on link "Dzēst izvēlētos" at bounding box center [618, 284] width 147 height 16
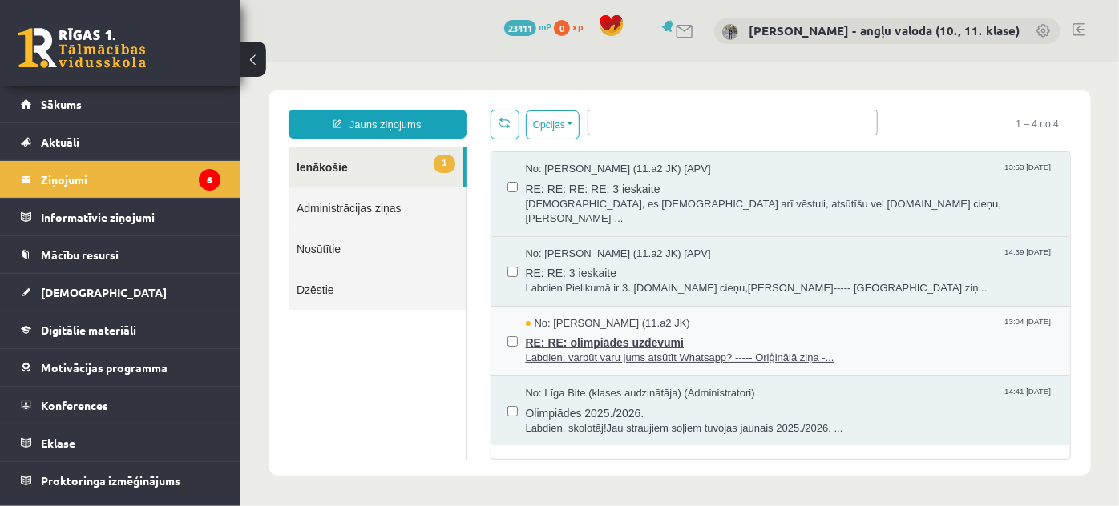
click at [599, 350] on span "Labdien, varbūt varu jums atsūtīt Whatsapp? ----- Oriģinālā ziņa -..." at bounding box center [789, 357] width 529 height 15
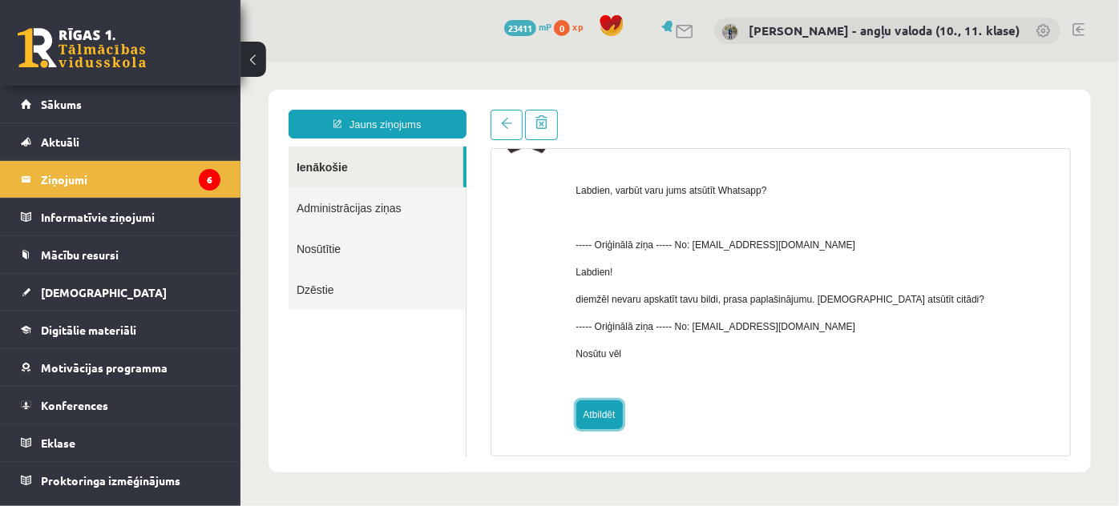
click at [589, 417] on link "Atbildēt" at bounding box center [598, 414] width 46 height 29
type input "**********"
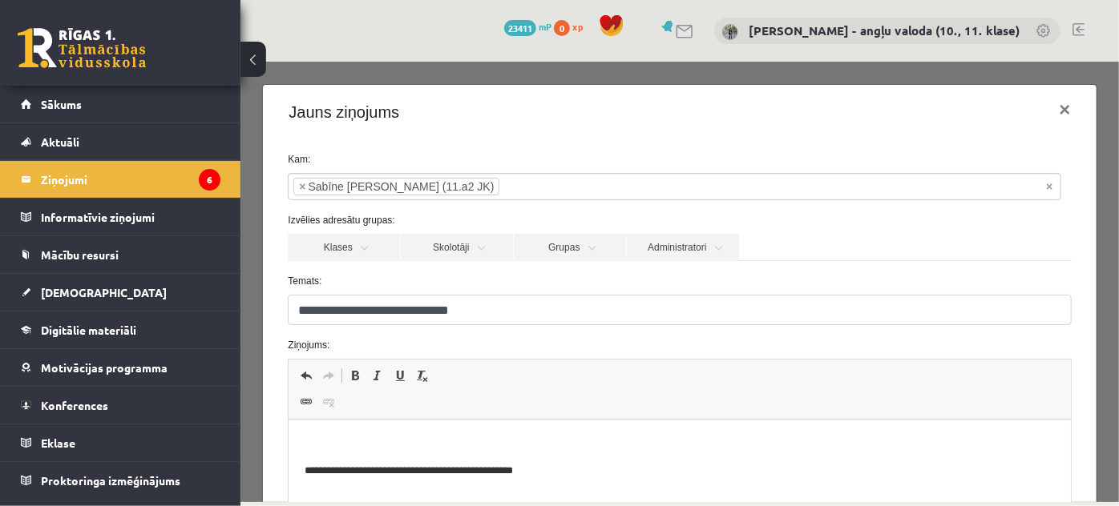
click at [373, 439] on p "Bagātinātā teksta redaktors, wiswyg-editor-47433839964260-1760466881-150" at bounding box center [678, 444] width 749 height 17
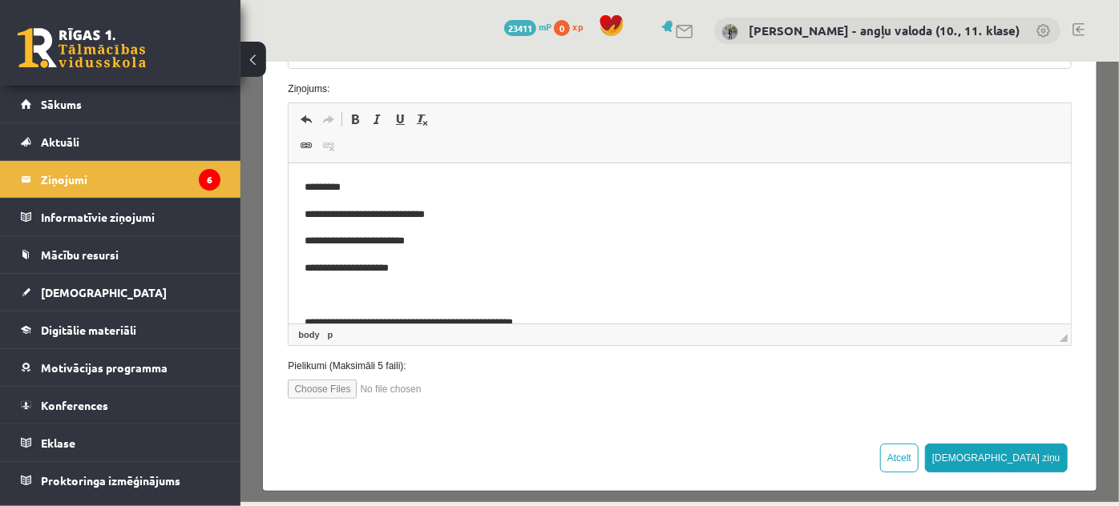
scroll to position [266, 0]
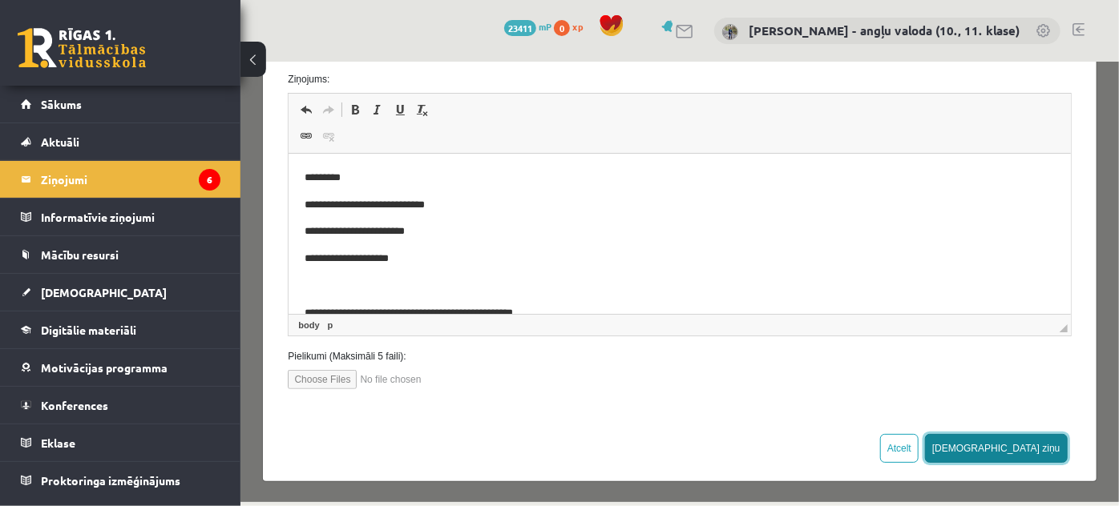
click at [1006, 446] on button "Sūtīt ziņu" at bounding box center [995, 447] width 143 height 29
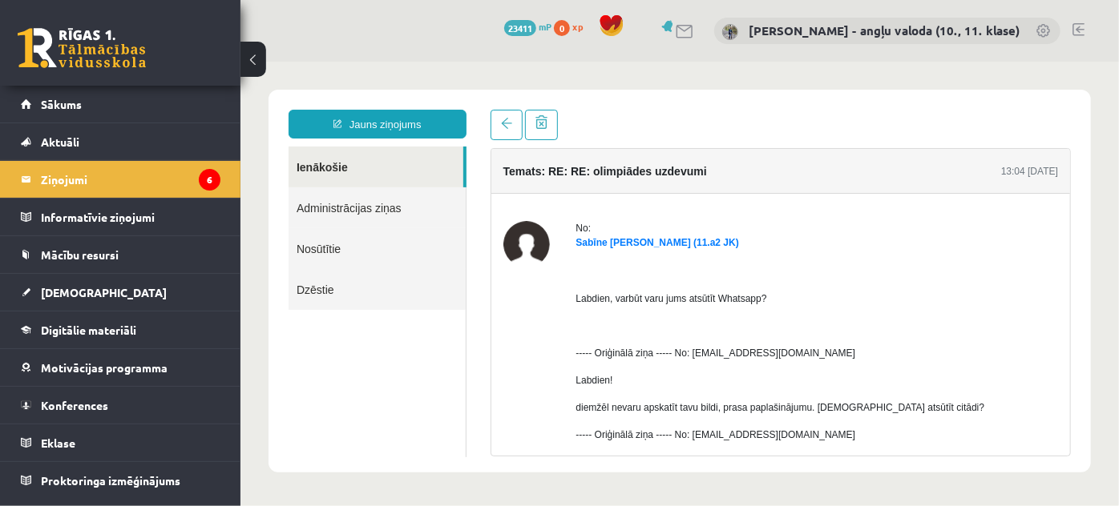
scroll to position [0, 0]
click at [321, 159] on link "Ienākošie" at bounding box center [375, 166] width 175 height 41
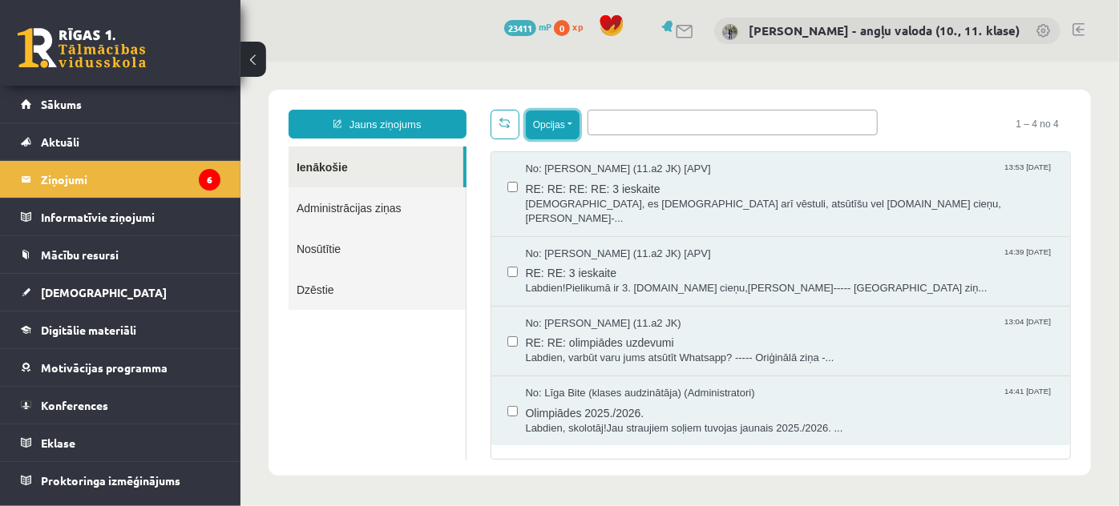
click at [573, 124] on button "Opcijas" at bounding box center [552, 124] width 54 height 29
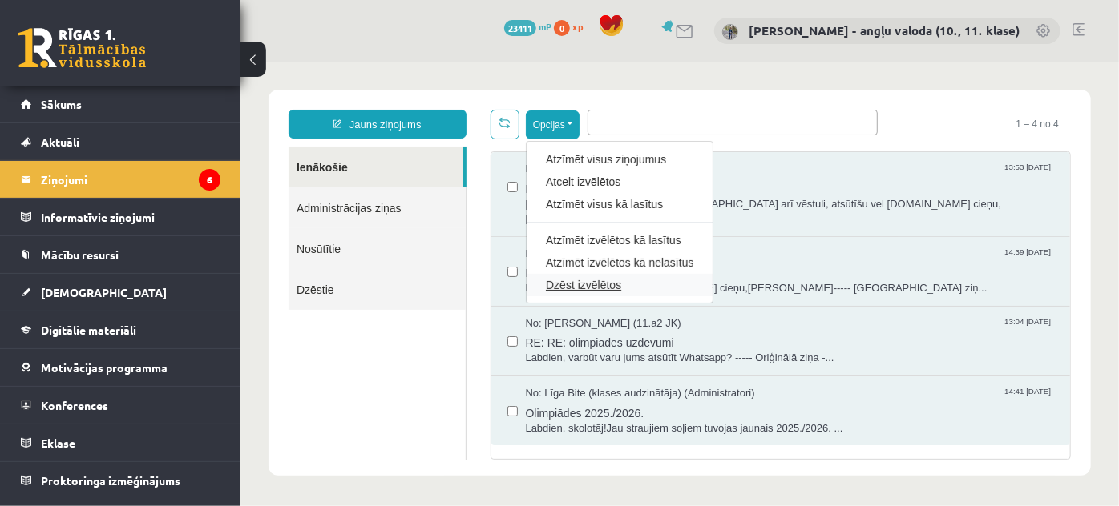
click at [557, 282] on link "Dzēst izvēlētos" at bounding box center [618, 284] width 147 height 16
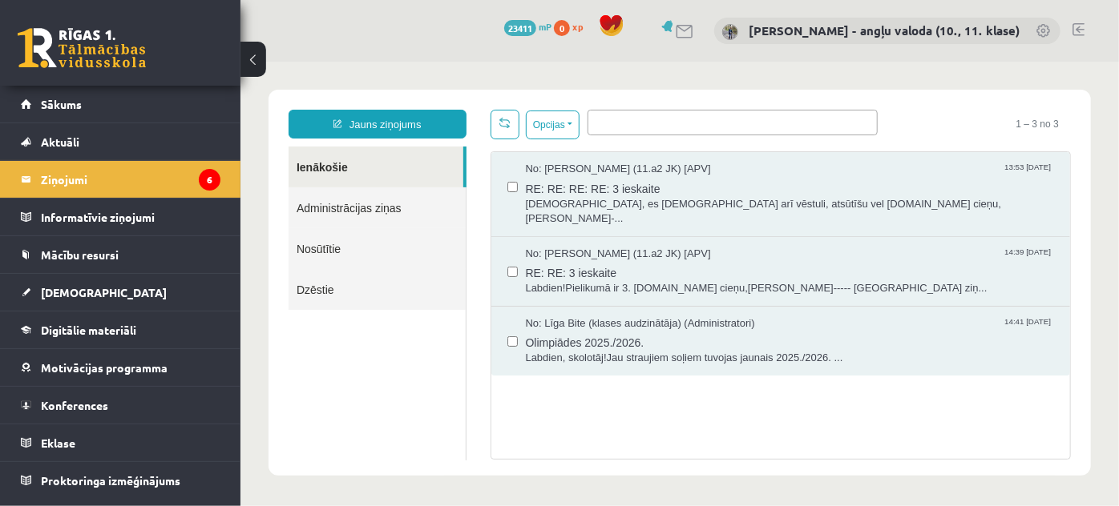
click at [325, 168] on link "Ienākošie" at bounding box center [375, 166] width 175 height 41
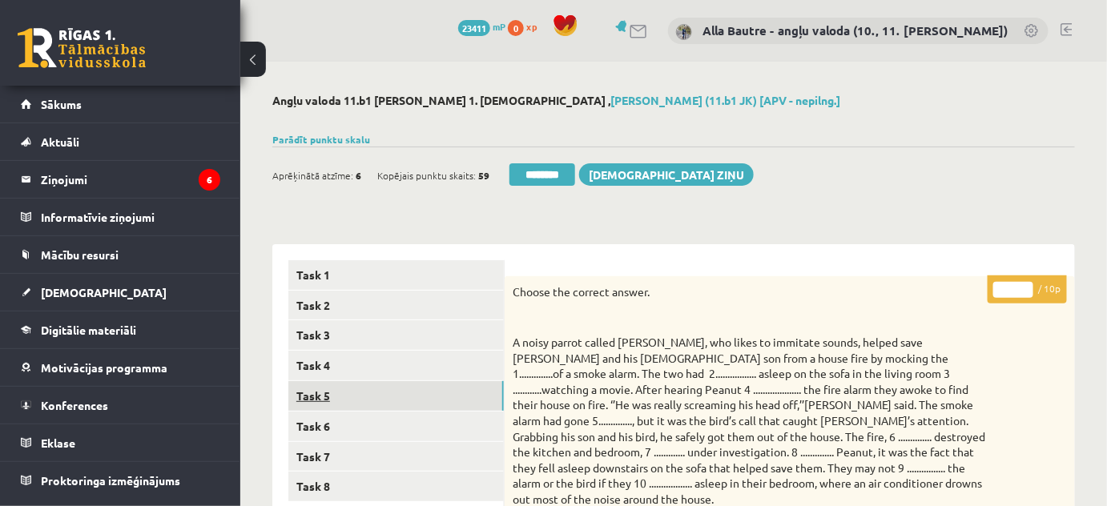
click at [316, 399] on link "Task 5" at bounding box center [396, 396] width 216 height 30
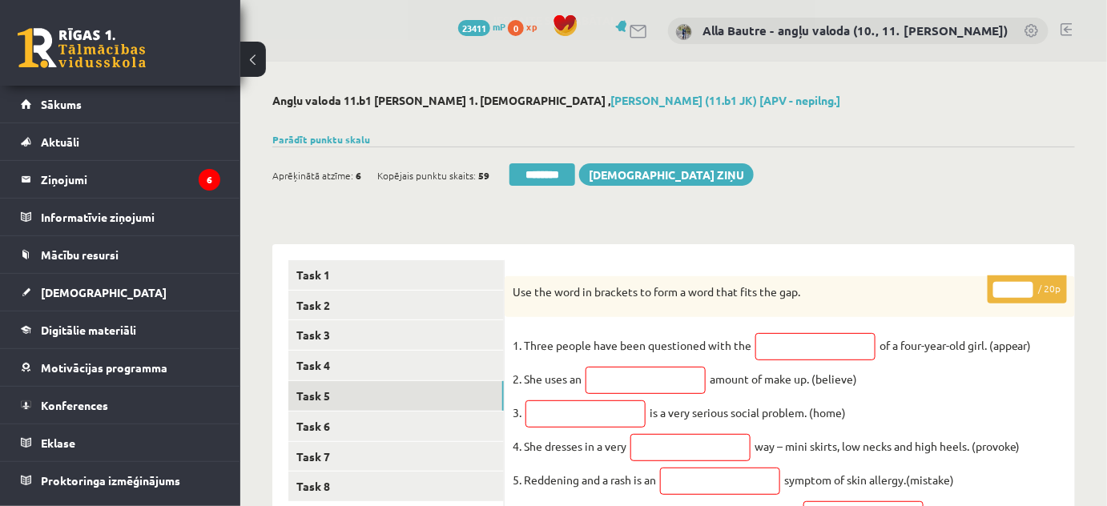
click at [1024, 285] on input "*" at bounding box center [1014, 290] width 40 height 16
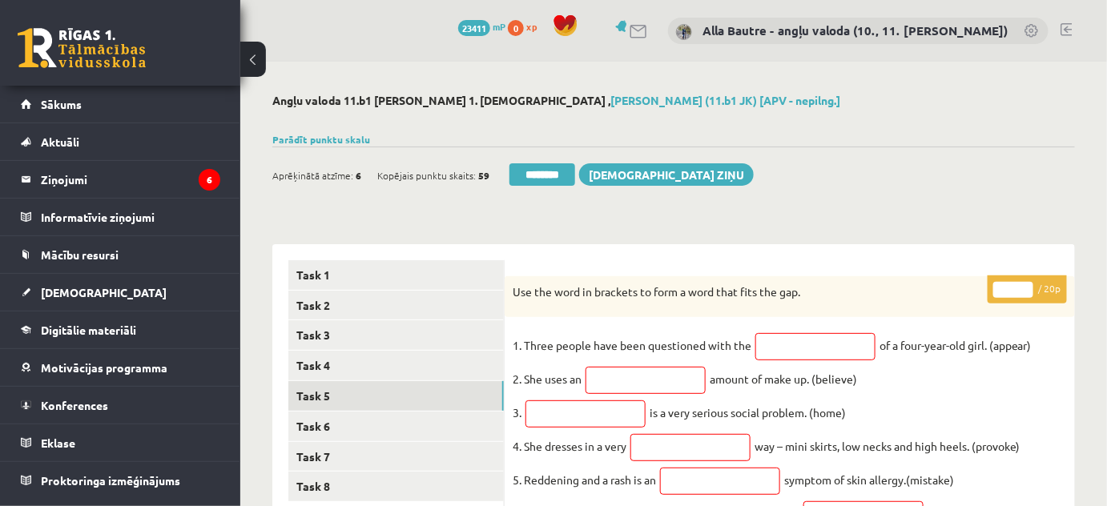
click at [1024, 285] on input "*" at bounding box center [1014, 290] width 40 height 16
click at [1024, 285] on input "**" at bounding box center [1014, 290] width 40 height 16
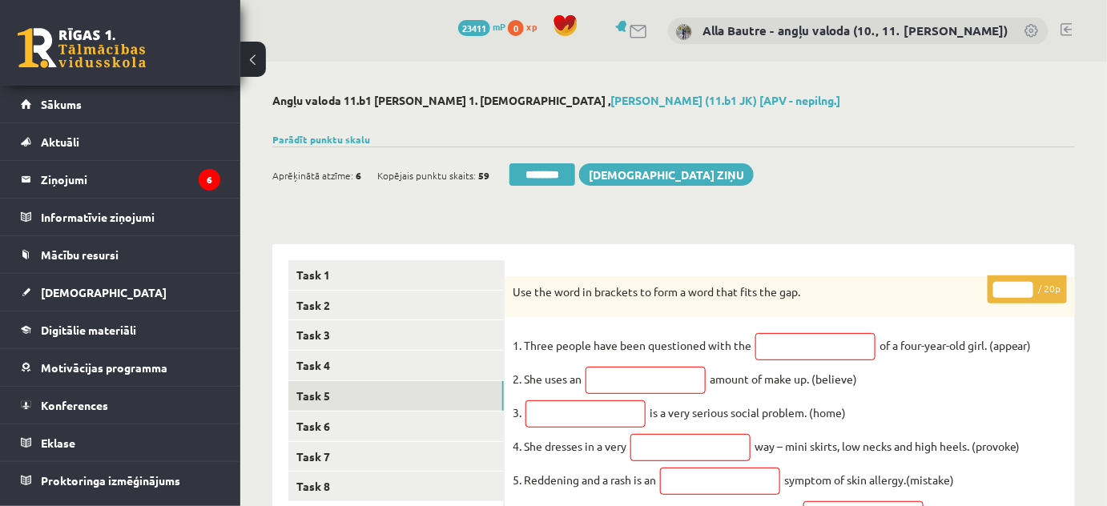
click at [1024, 285] on input "**" at bounding box center [1014, 290] width 40 height 16
type input "**"
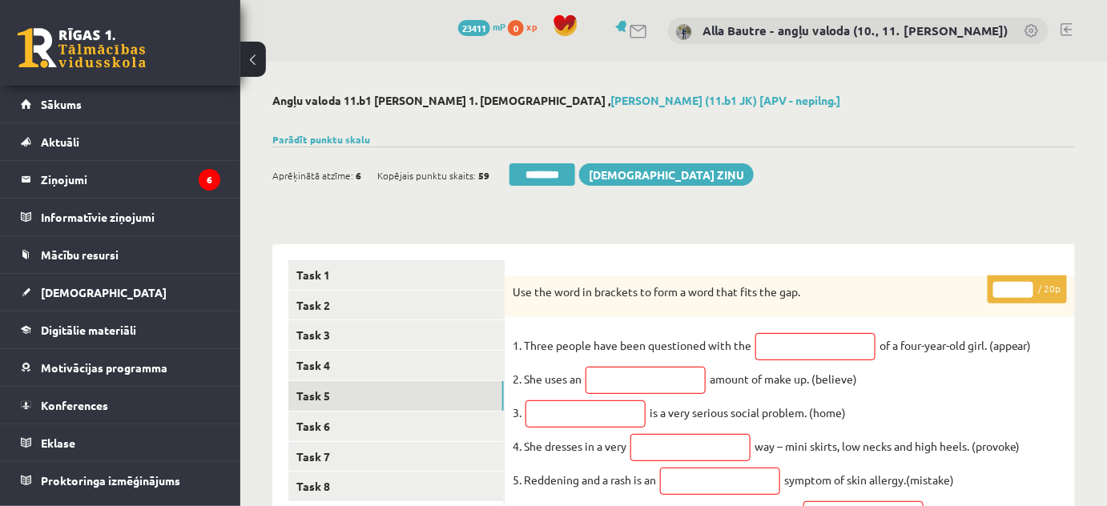
click at [1024, 285] on input "**" at bounding box center [1014, 290] width 40 height 16
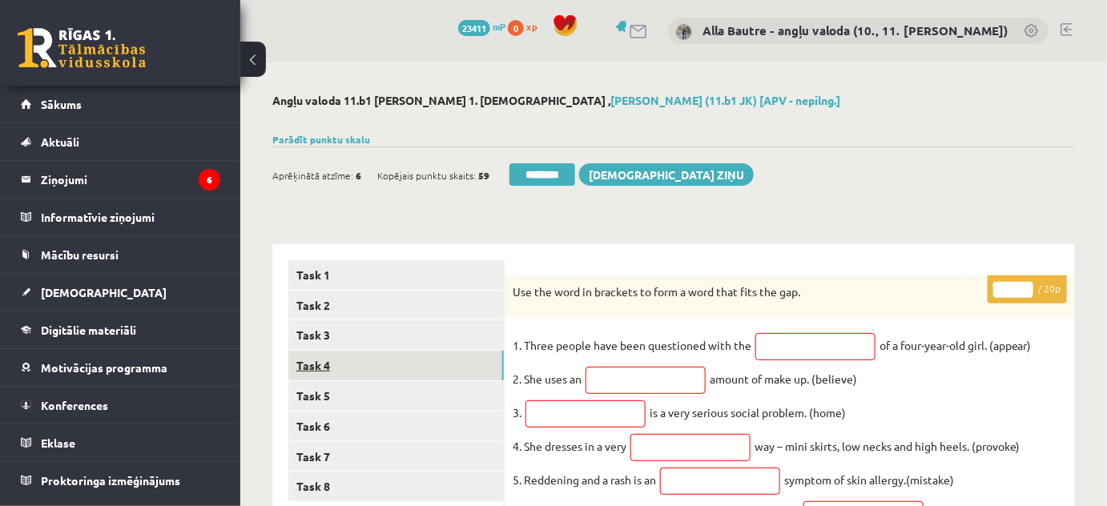
click at [344, 363] on link "Task 4" at bounding box center [396, 366] width 216 height 30
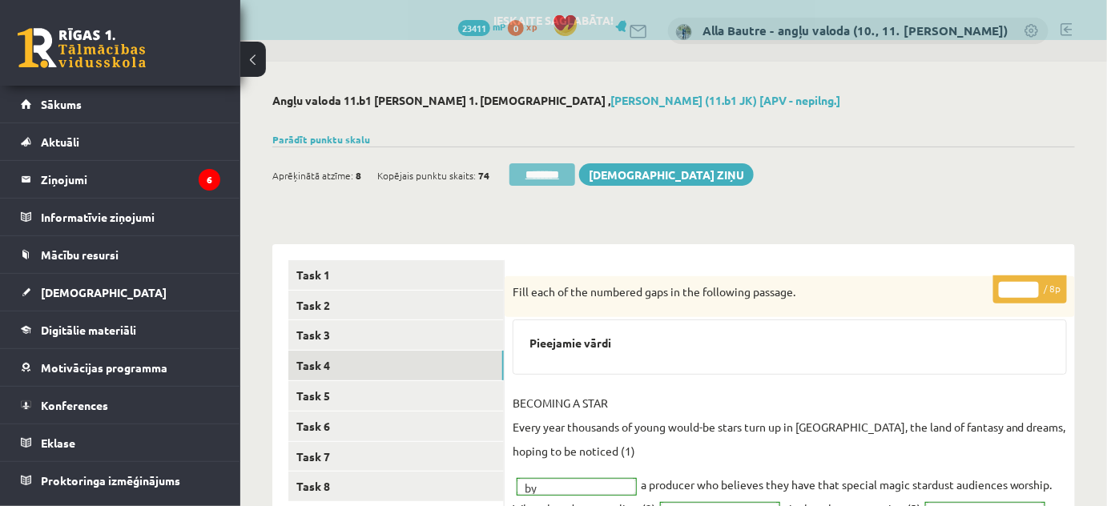
click at [558, 174] on input "********" at bounding box center [543, 174] width 66 height 22
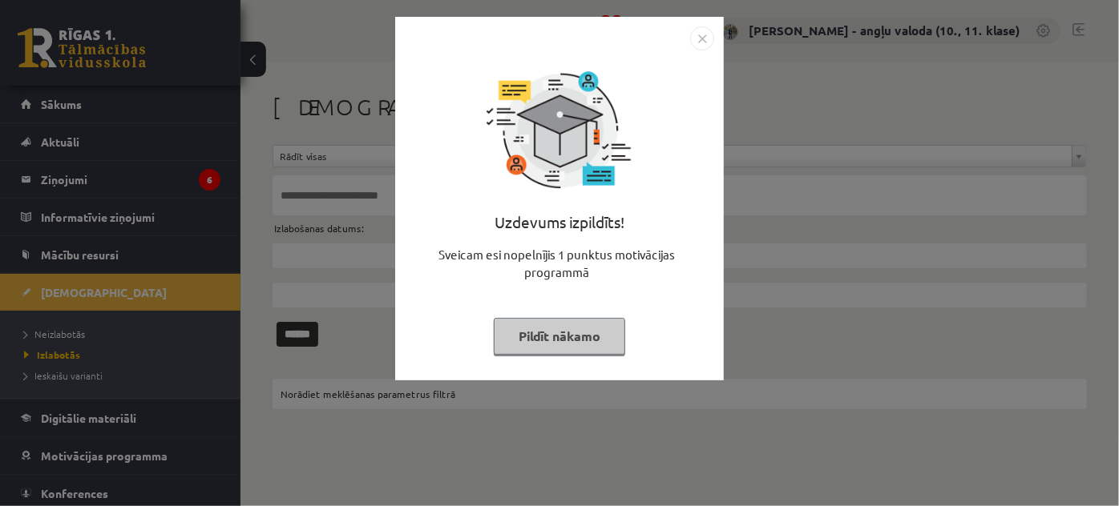
click at [699, 41] on img "Close" at bounding box center [702, 38] width 24 height 24
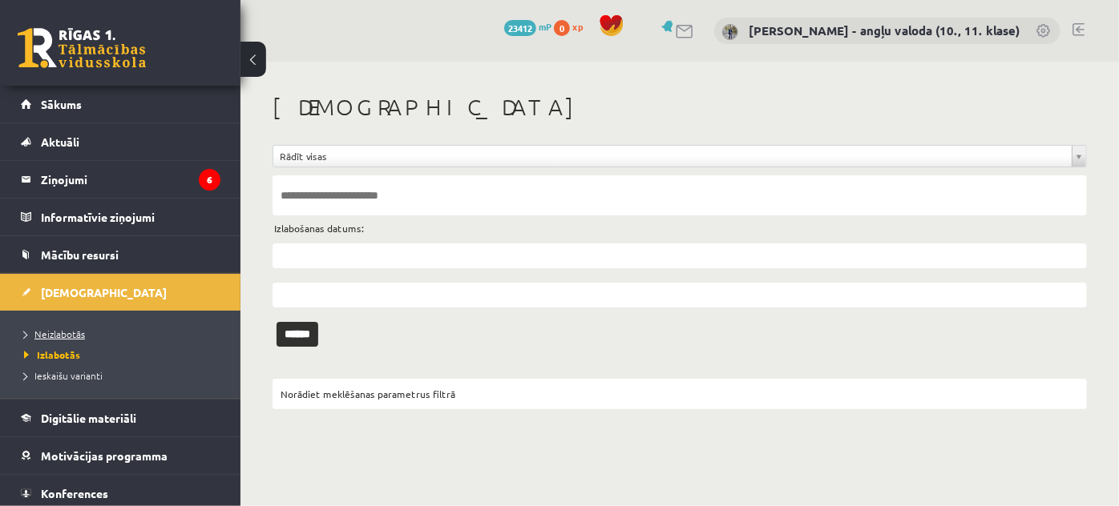
click at [59, 329] on span "Neizlabotās" at bounding box center [54, 334] width 61 height 13
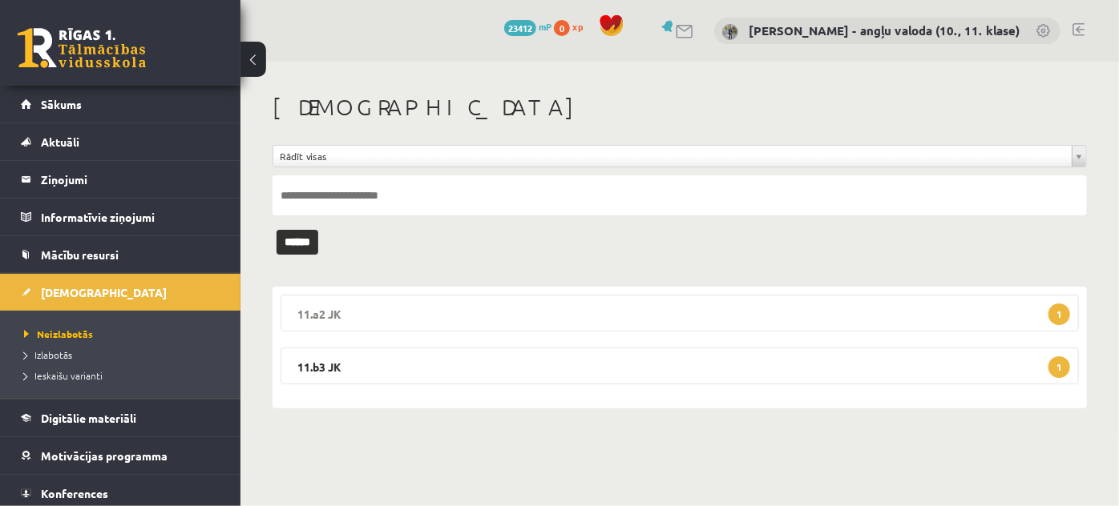
click at [312, 307] on legend "11.a2 JK 1" at bounding box center [679, 313] width 798 height 37
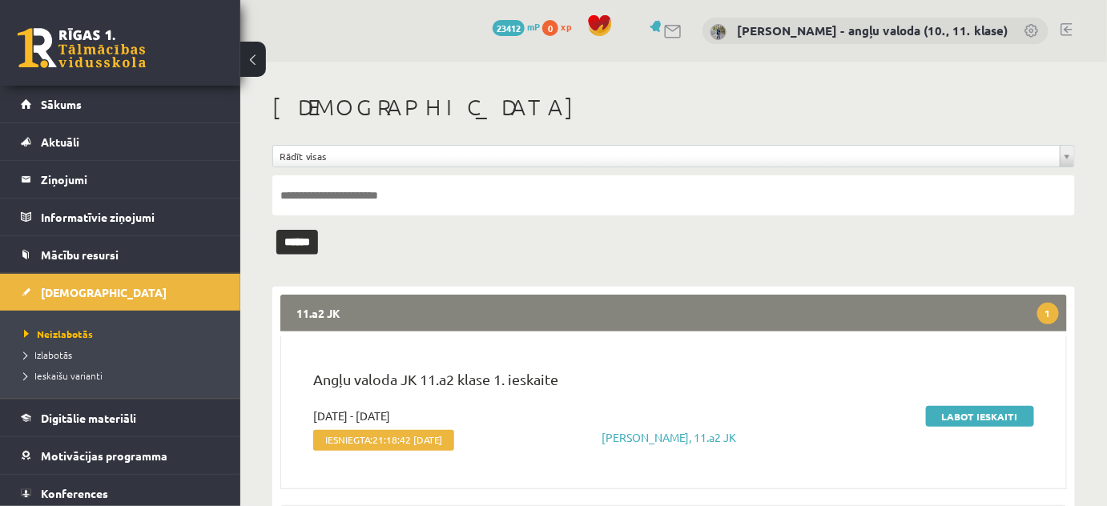
click at [312, 307] on legend "11.a2 JK 1" at bounding box center [673, 313] width 787 height 37
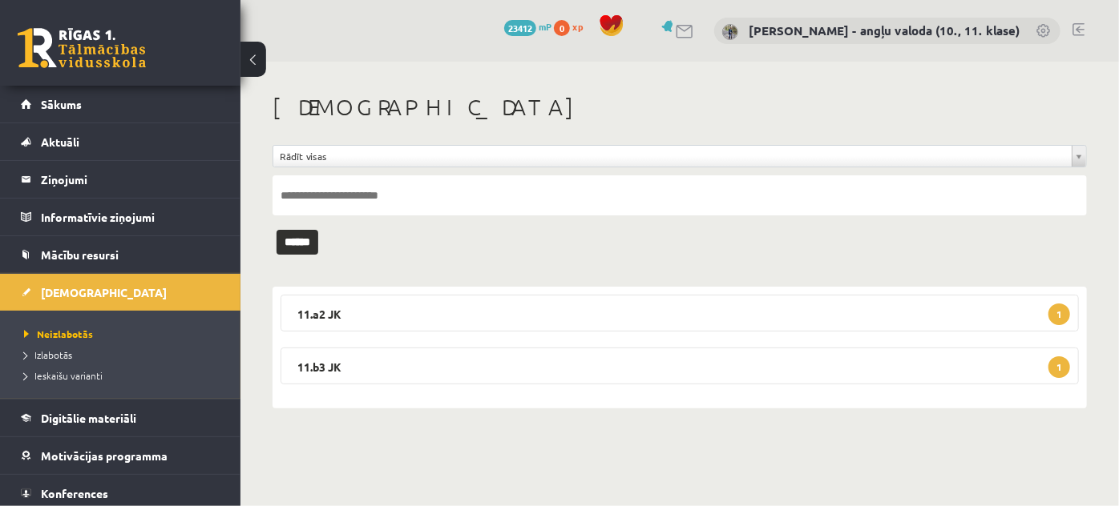
click at [1076, 26] on link at bounding box center [1078, 29] width 12 height 13
